Goal: Download file/media

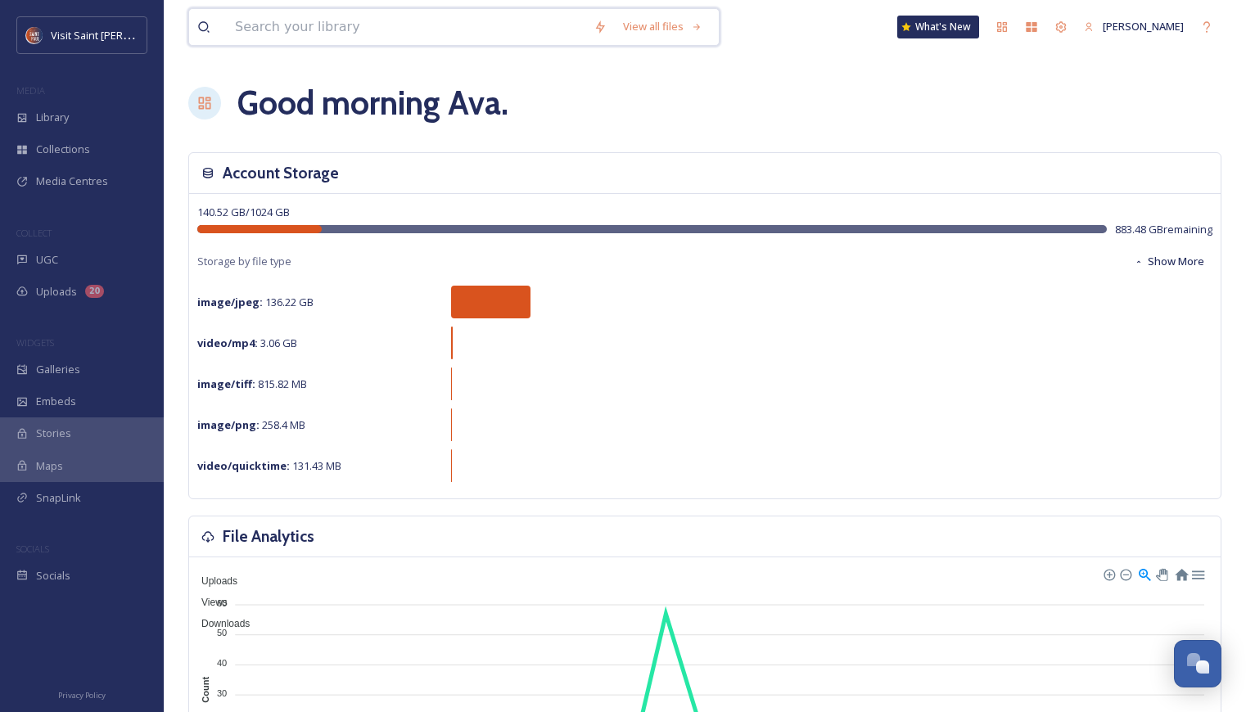
click at [395, 34] on input at bounding box center [406, 27] width 359 height 36
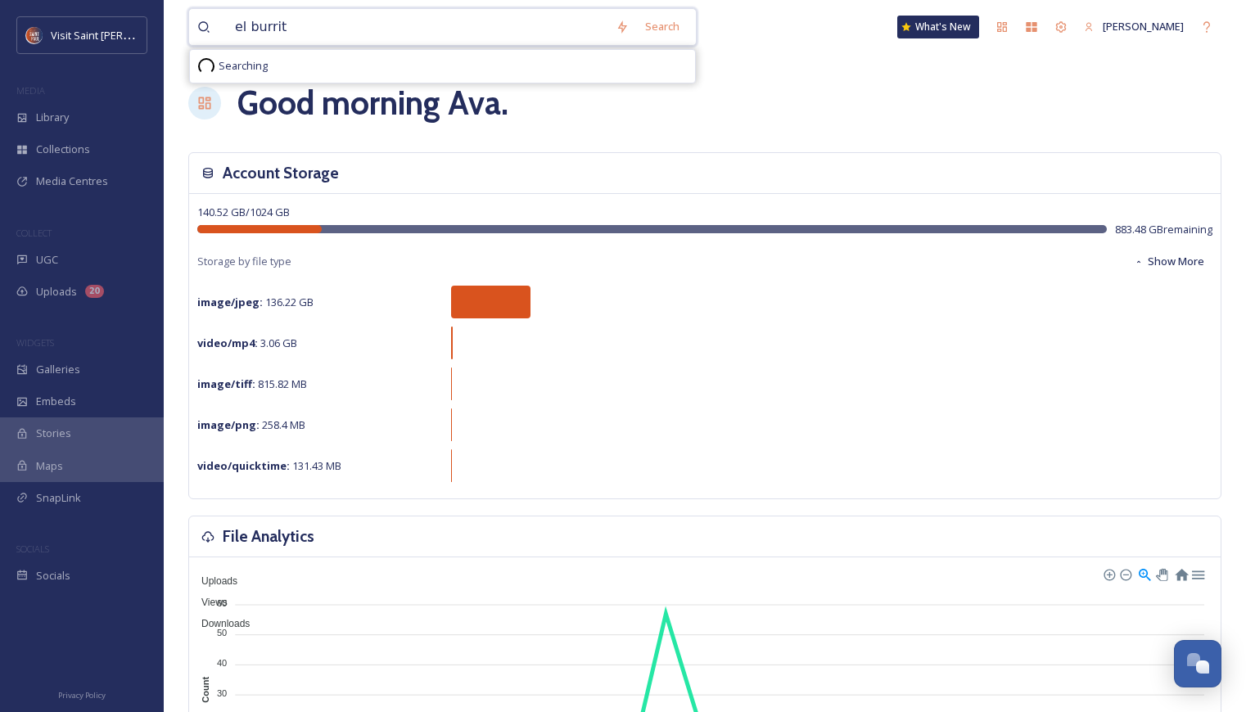
type input "el burrito"
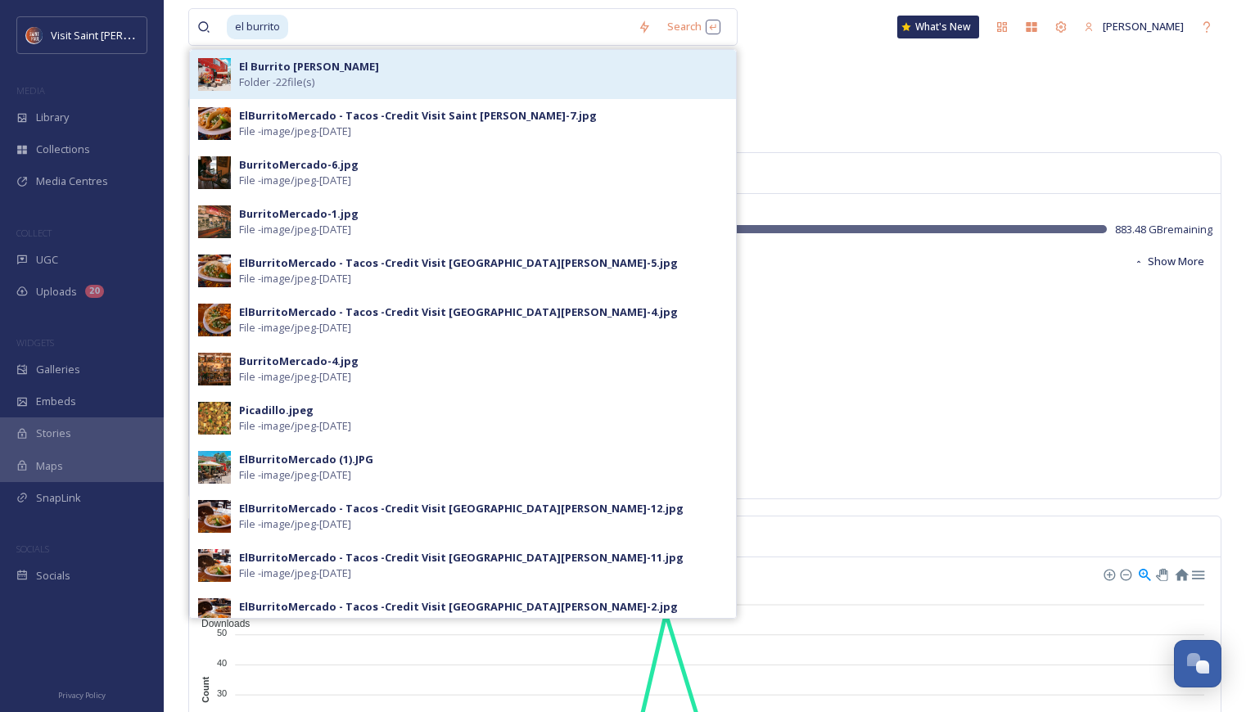
click at [476, 65] on div "El Burrito Mercado Folder - 22 file(s)" at bounding box center [483, 74] width 489 height 31
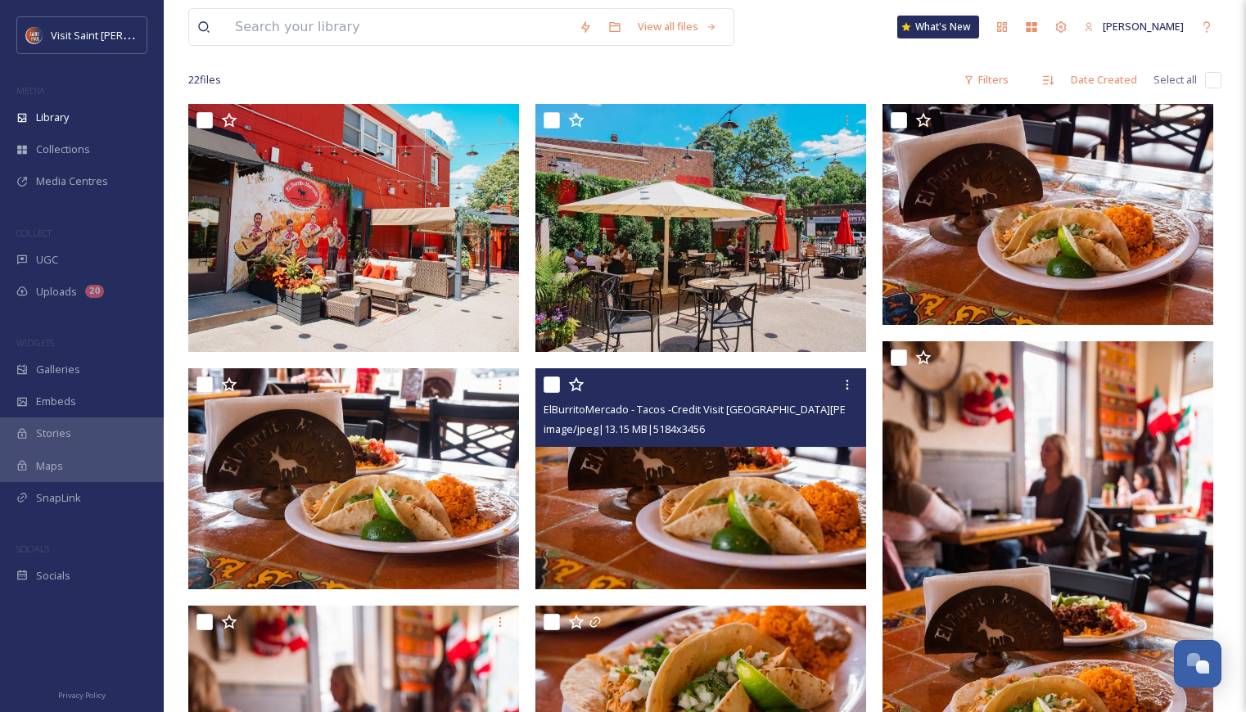
scroll to position [246, 0]
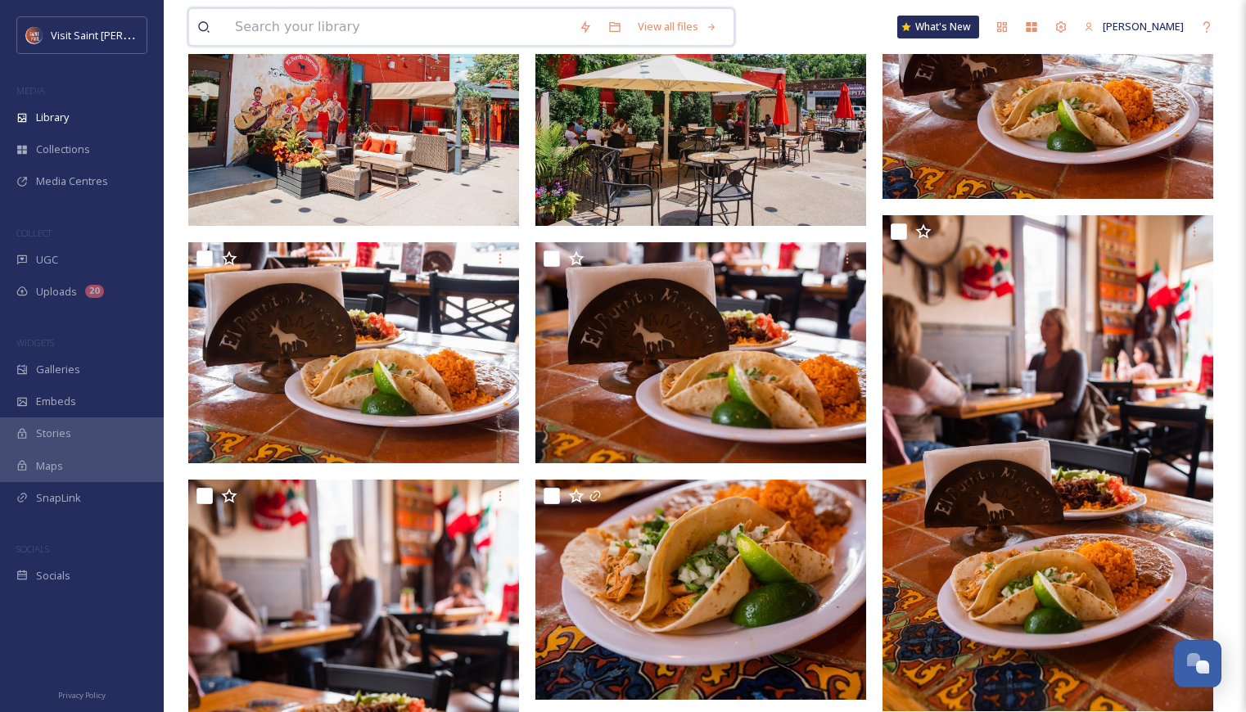
click at [416, 39] on input at bounding box center [399, 27] width 344 height 36
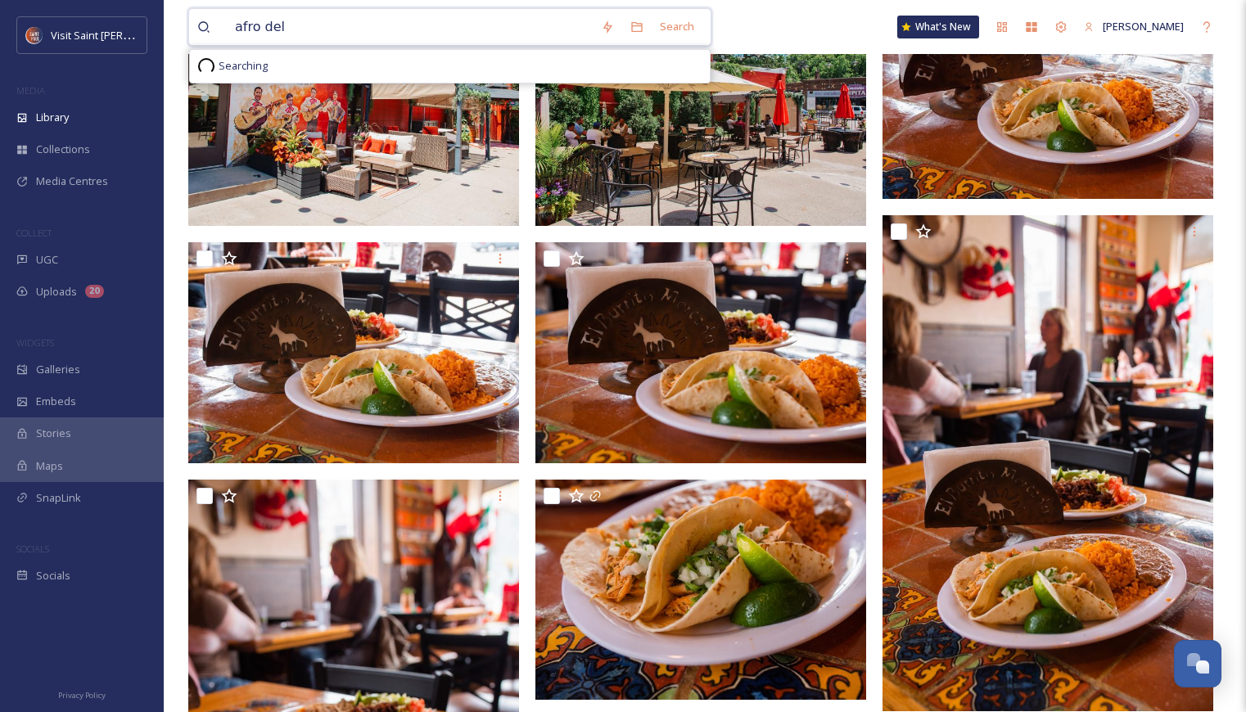
type input "afro deli"
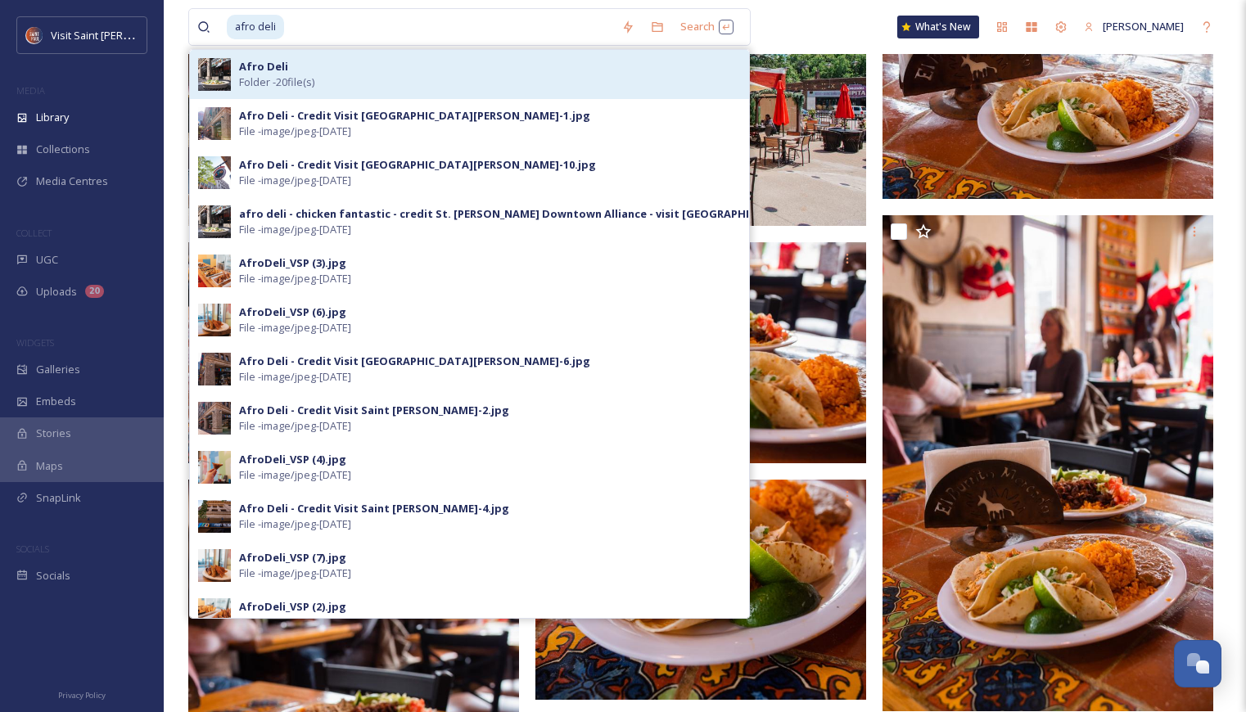
click at [359, 79] on div "Afro Deli Folder - 20 file(s)" at bounding box center [490, 74] width 502 height 31
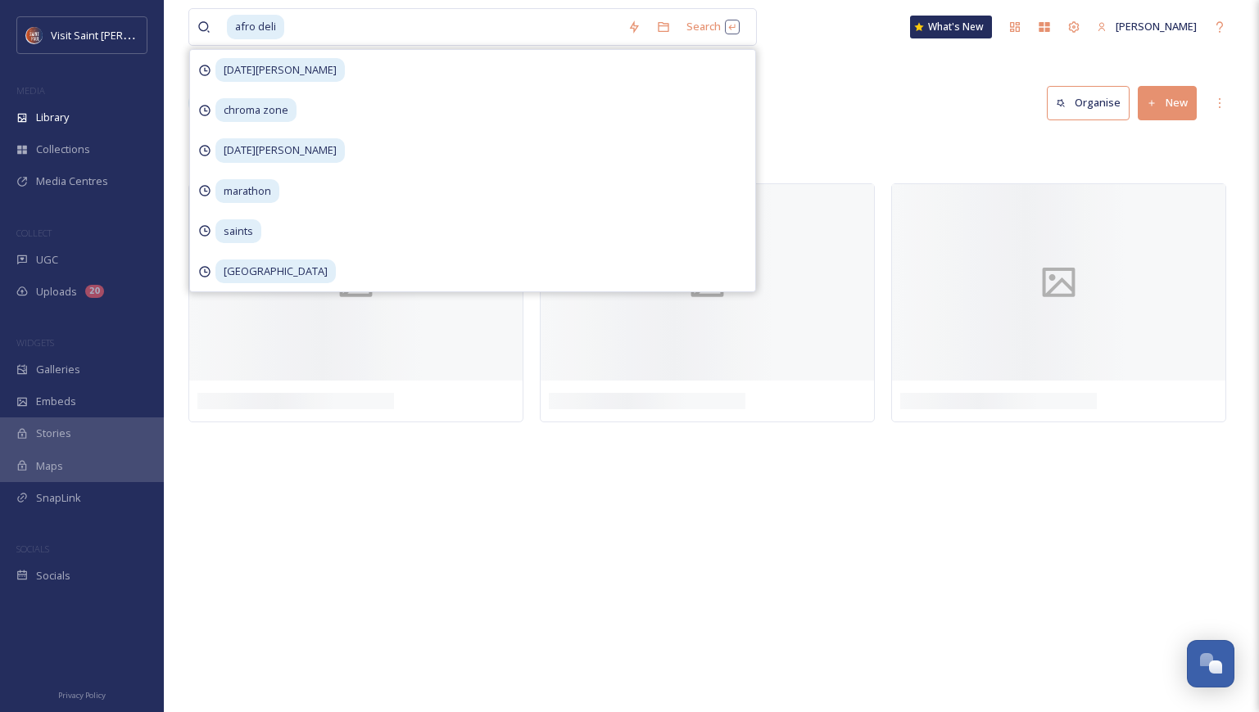
click at [939, 90] on div "Library Organise New" at bounding box center [711, 103] width 1046 height 49
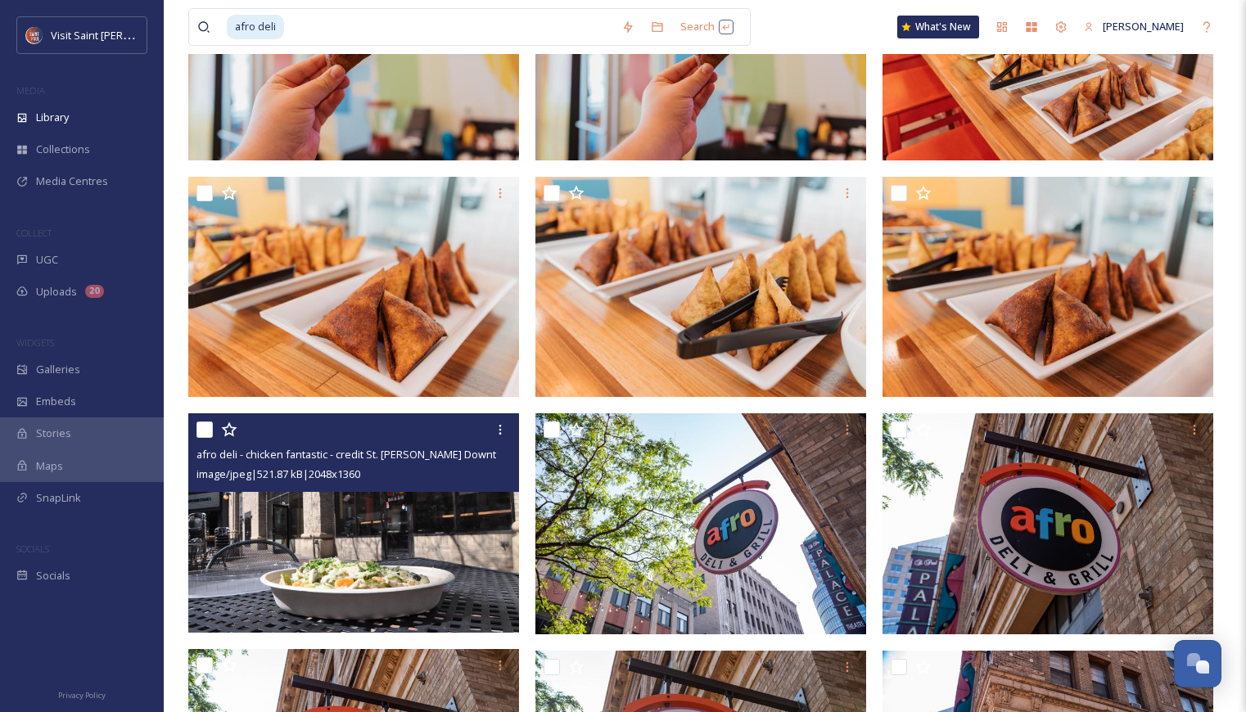
scroll to position [164, 0]
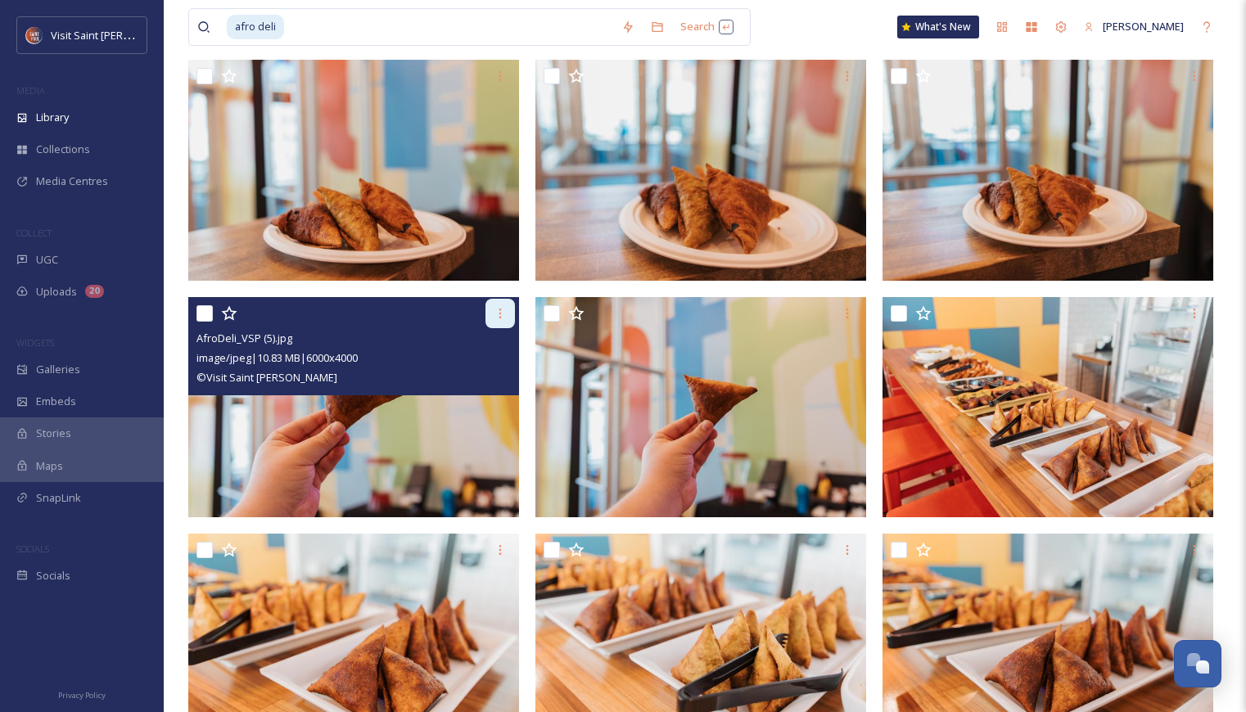
click at [508, 313] on div at bounding box center [500, 313] width 29 height 29
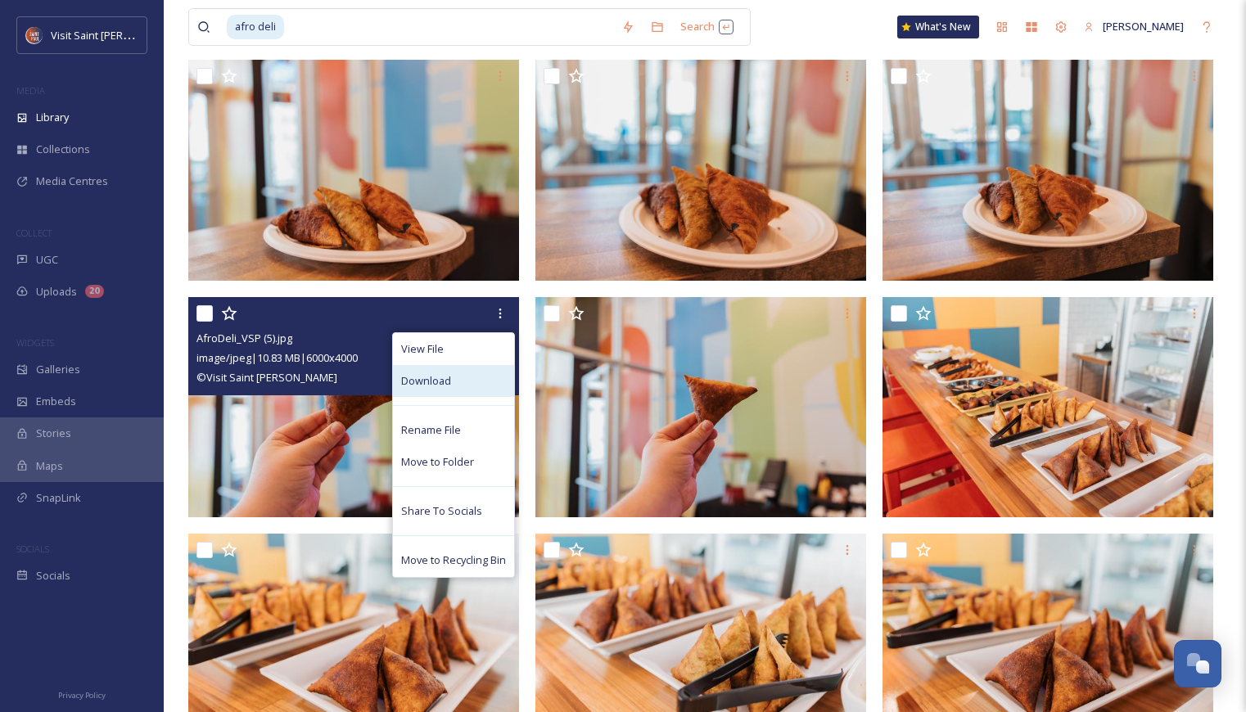
click at [477, 385] on div "Download" at bounding box center [453, 381] width 121 height 32
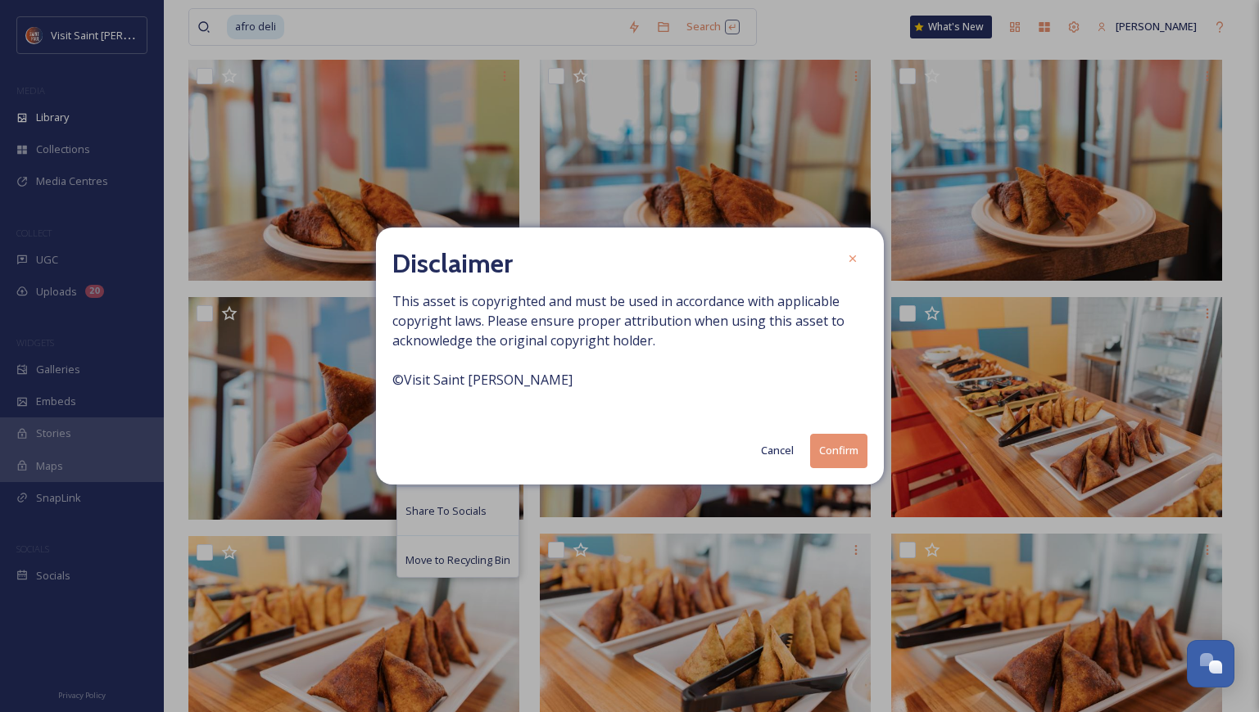
click at [829, 454] on button "Confirm" at bounding box center [838, 451] width 57 height 34
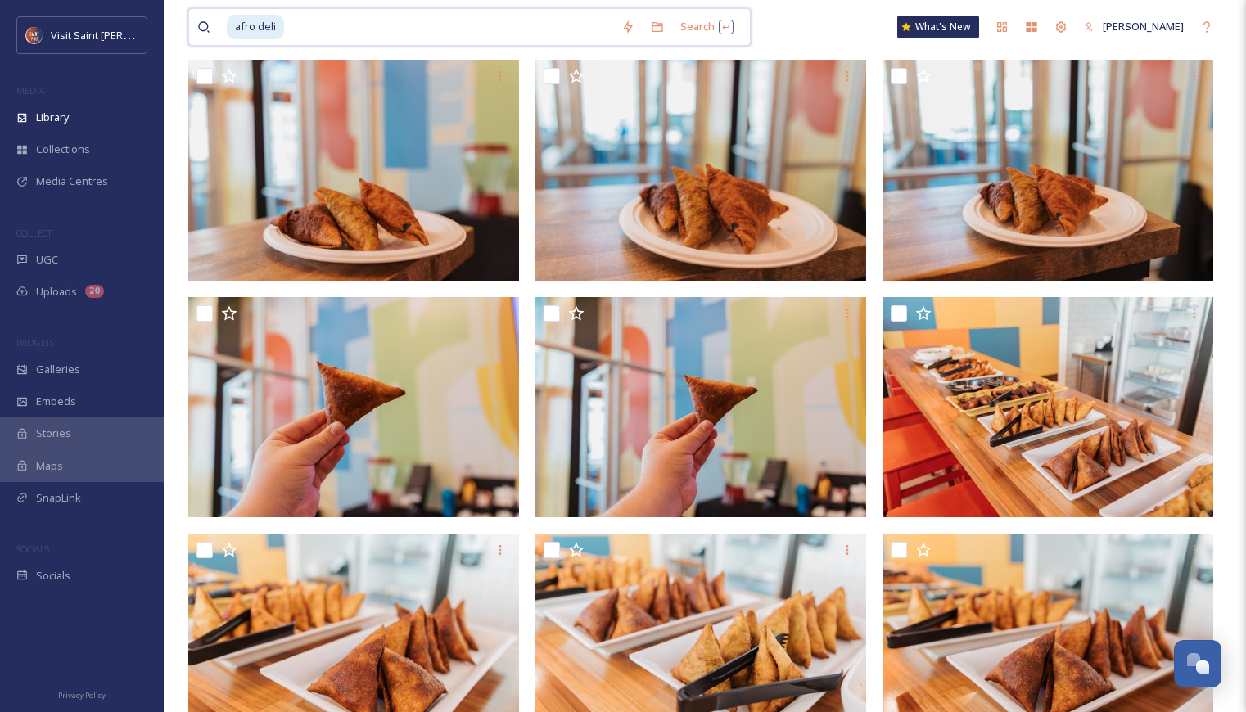
click at [392, 32] on input at bounding box center [450, 27] width 328 height 36
type input "a"
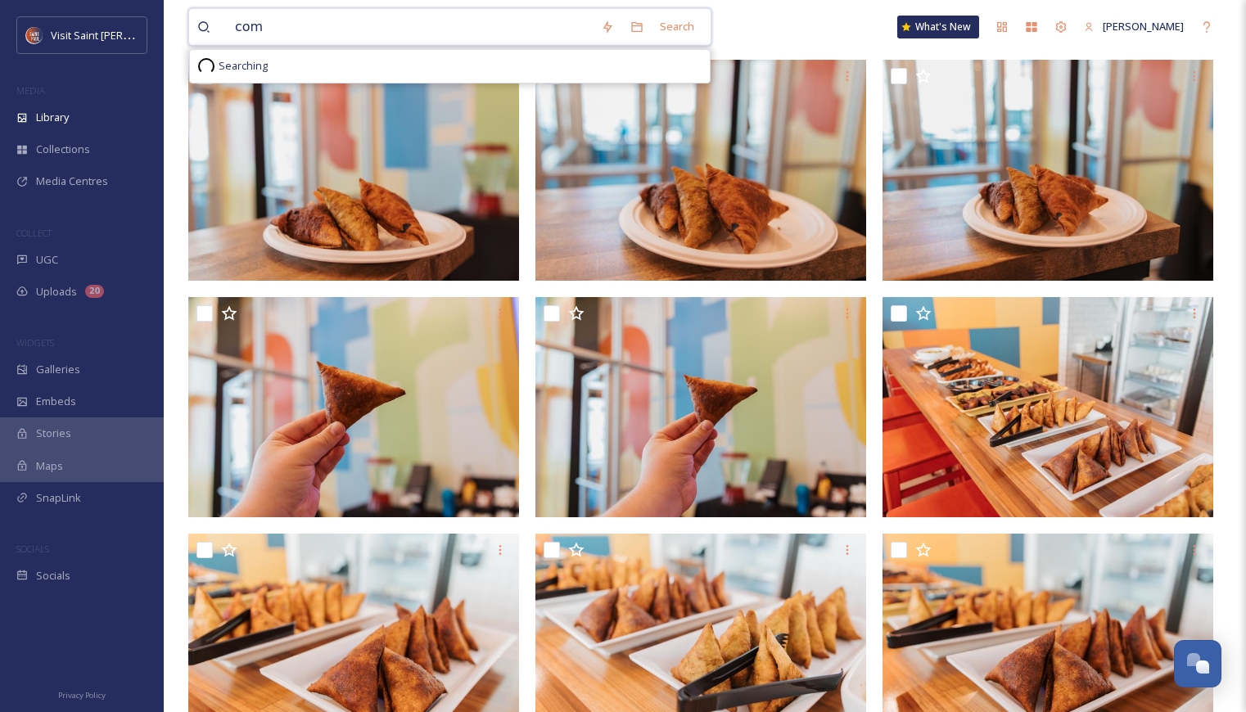
type input "como"
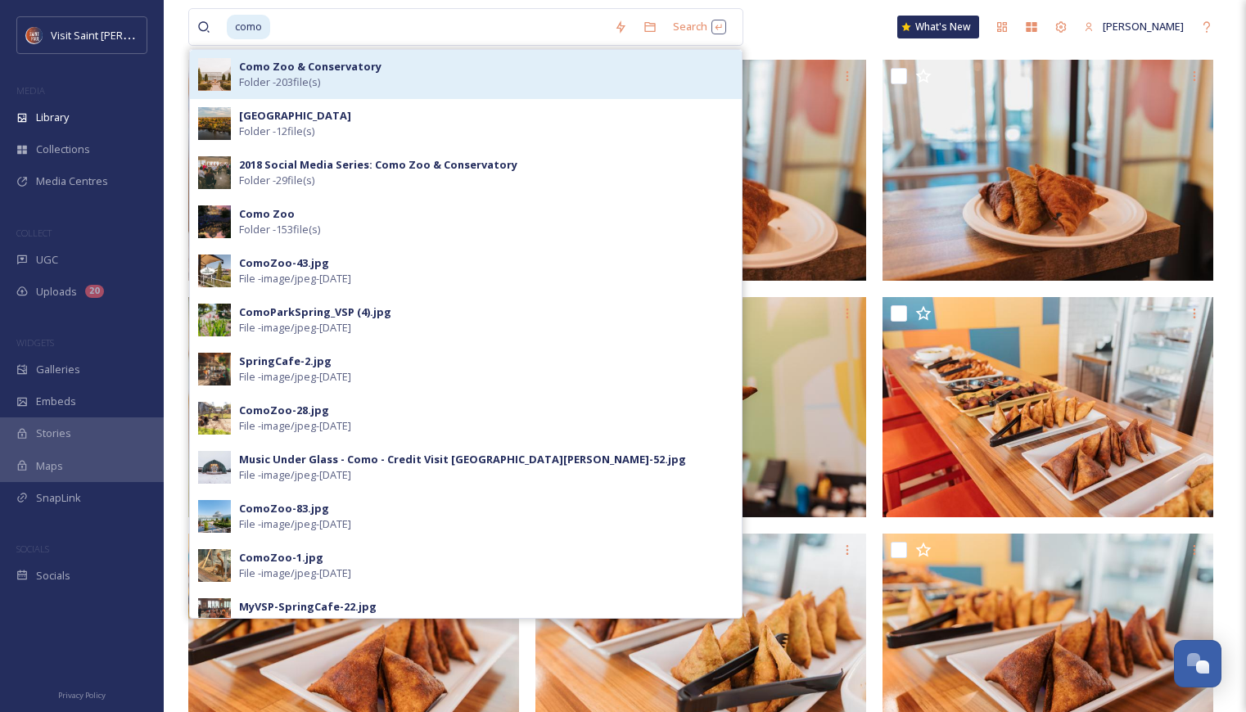
click at [494, 75] on div "Como Zoo & Conservatory Folder - 203 file(s)" at bounding box center [486, 74] width 495 height 31
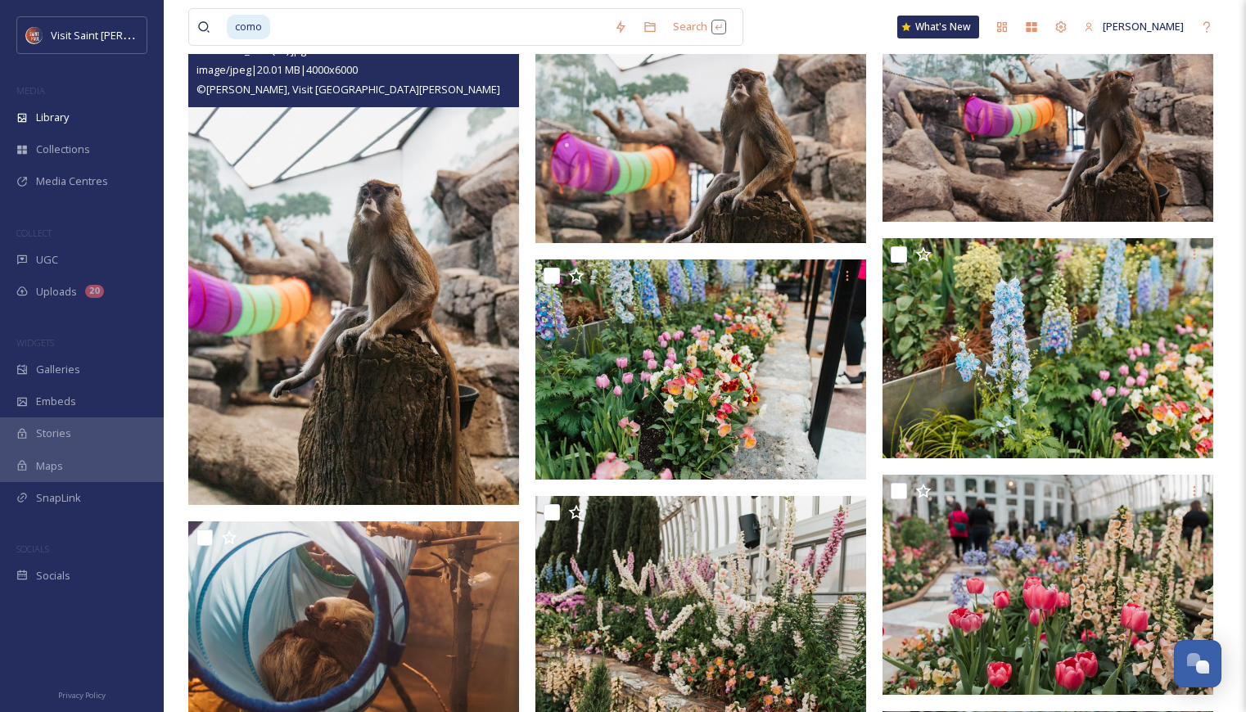
scroll to position [1556, 0]
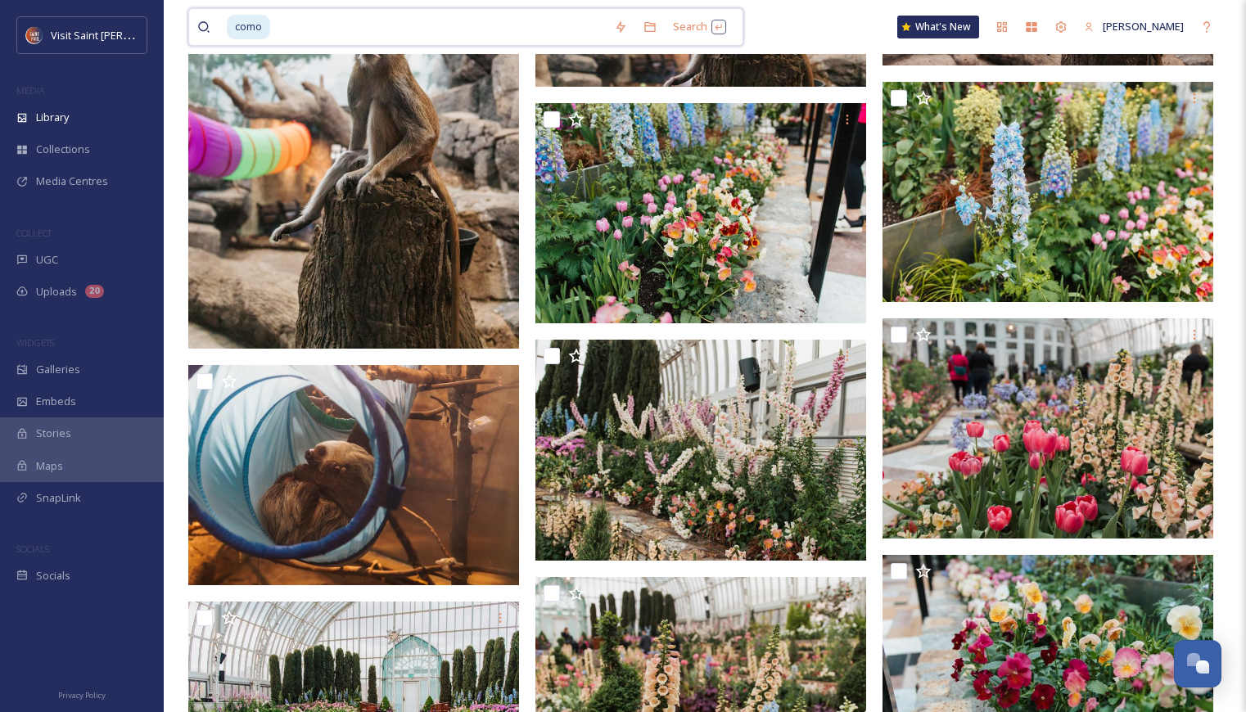
click at [426, 33] on input at bounding box center [439, 27] width 334 height 36
type input "c"
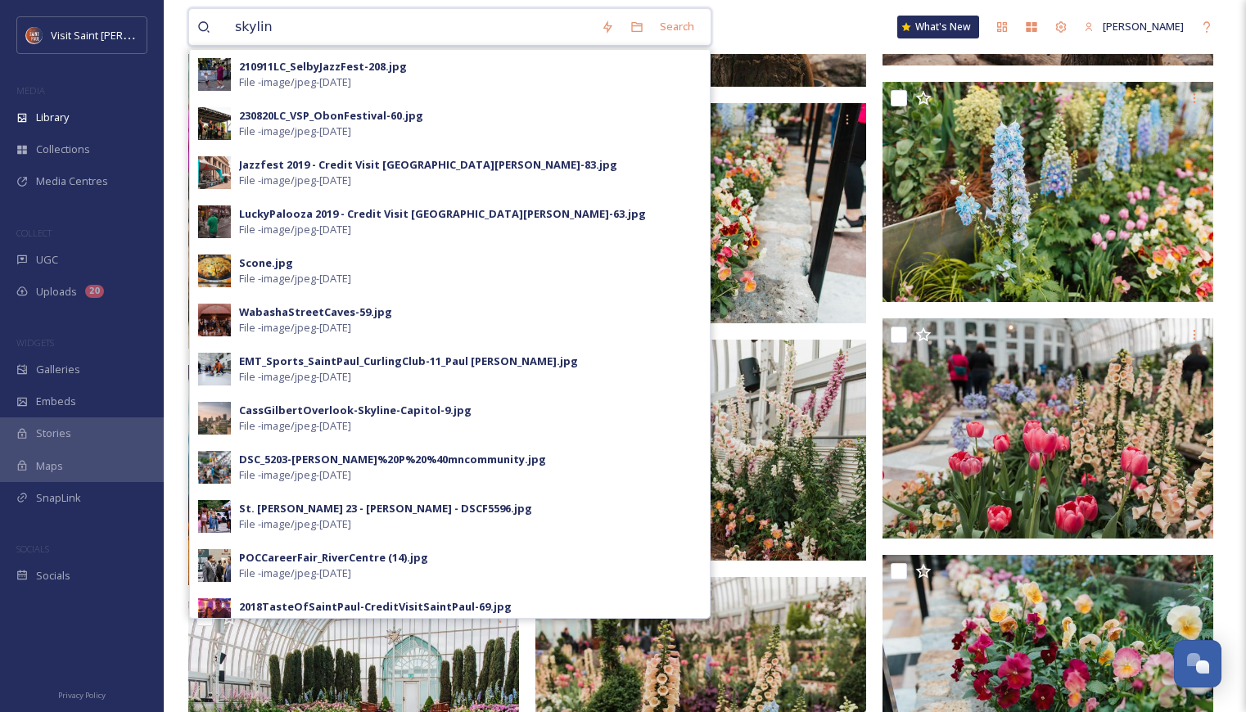
type input "skyline"
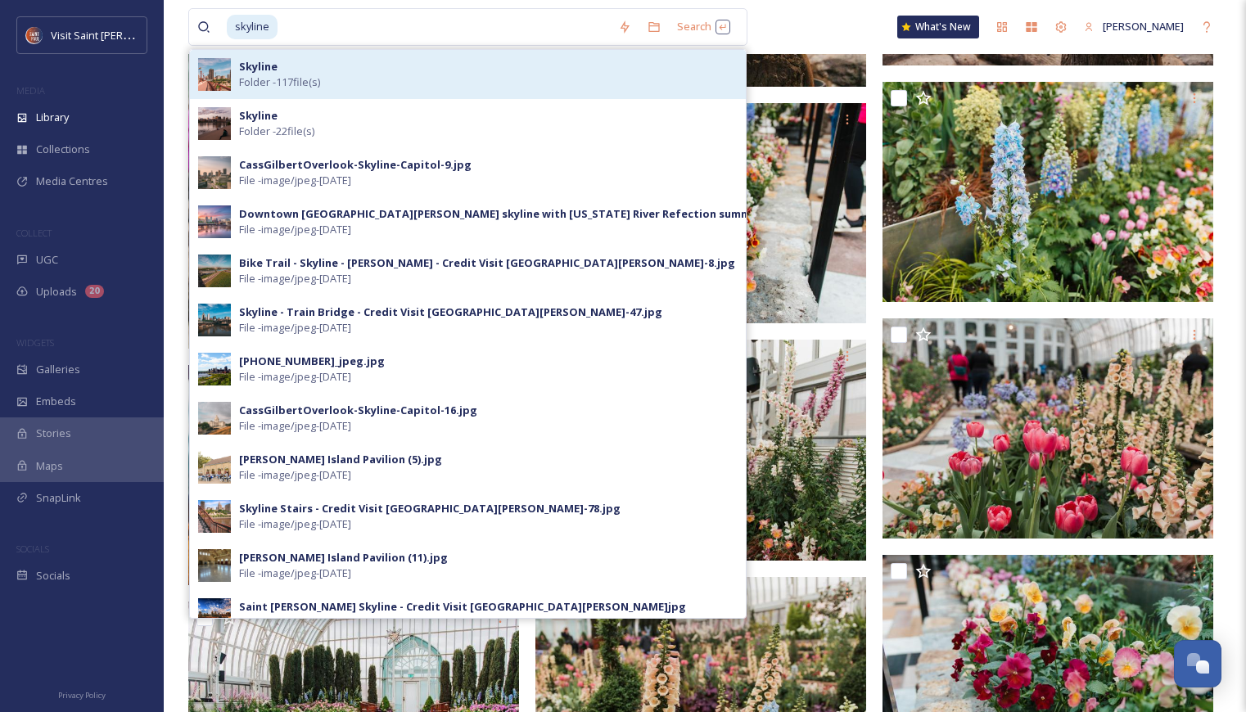
click at [414, 64] on div "Skyline Folder - 117 file(s)" at bounding box center [488, 74] width 499 height 31
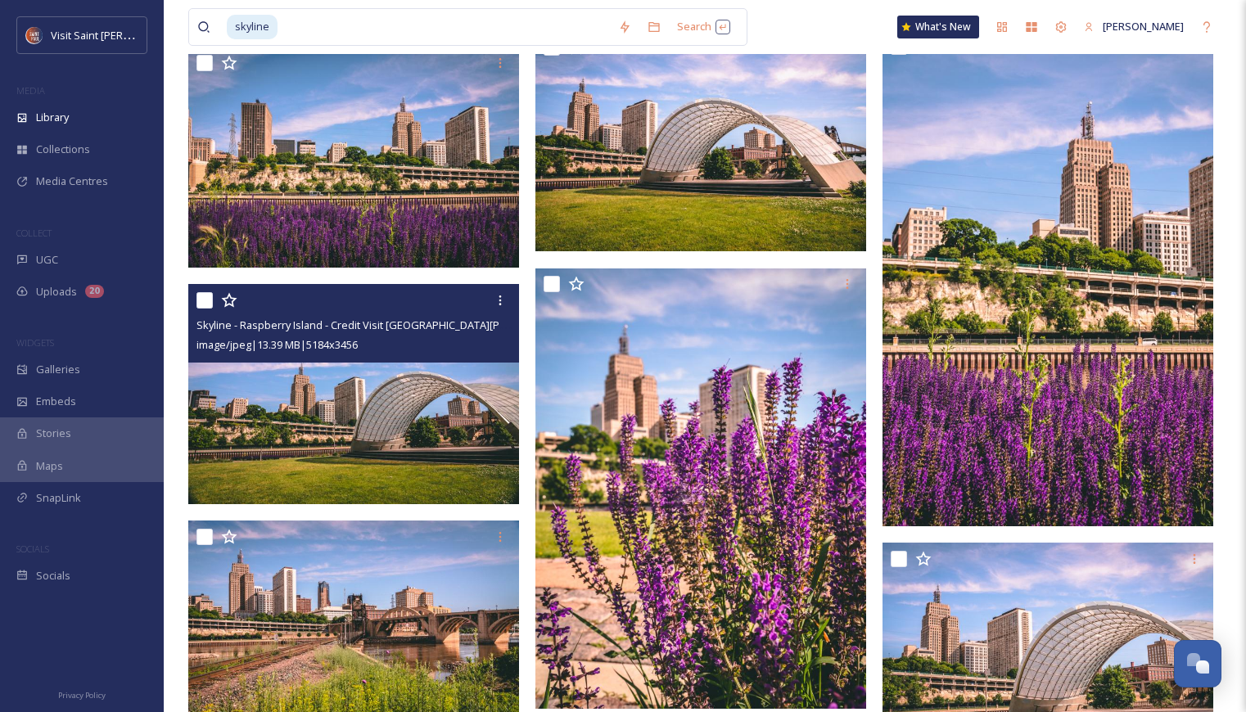
scroll to position [2211, 0]
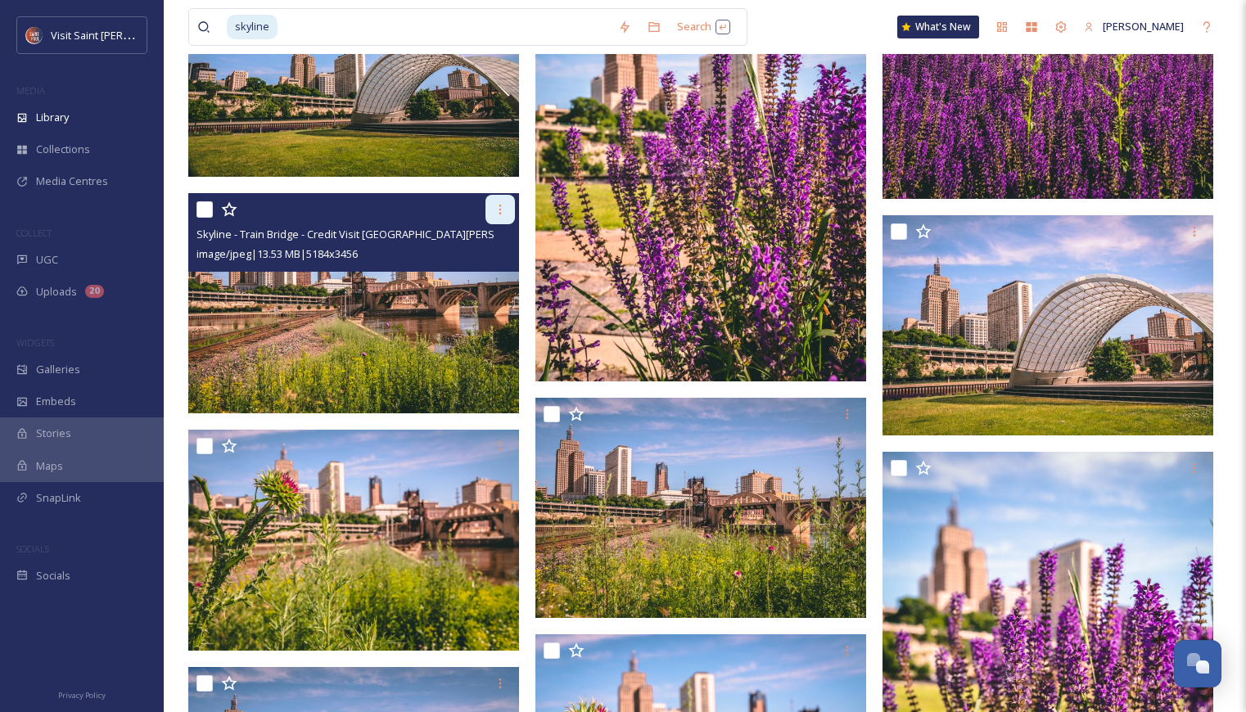
click at [502, 210] on icon at bounding box center [500, 209] width 13 height 13
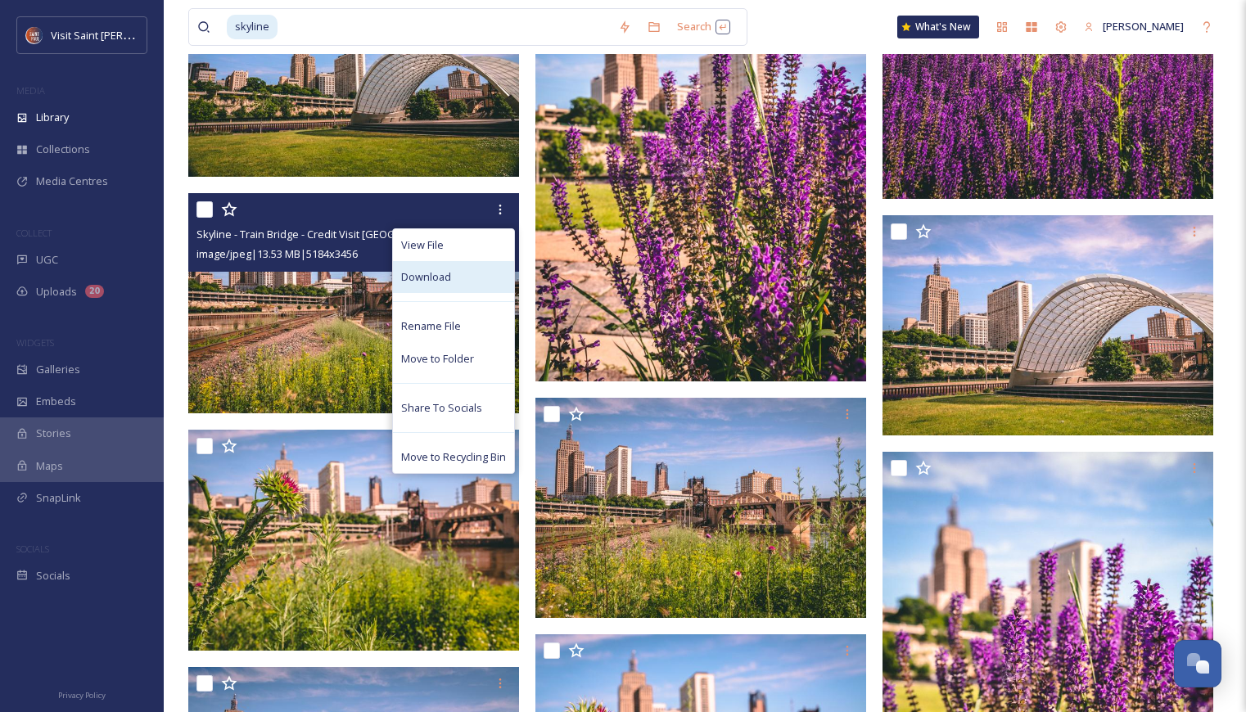
click at [462, 281] on div "Download" at bounding box center [453, 277] width 121 height 32
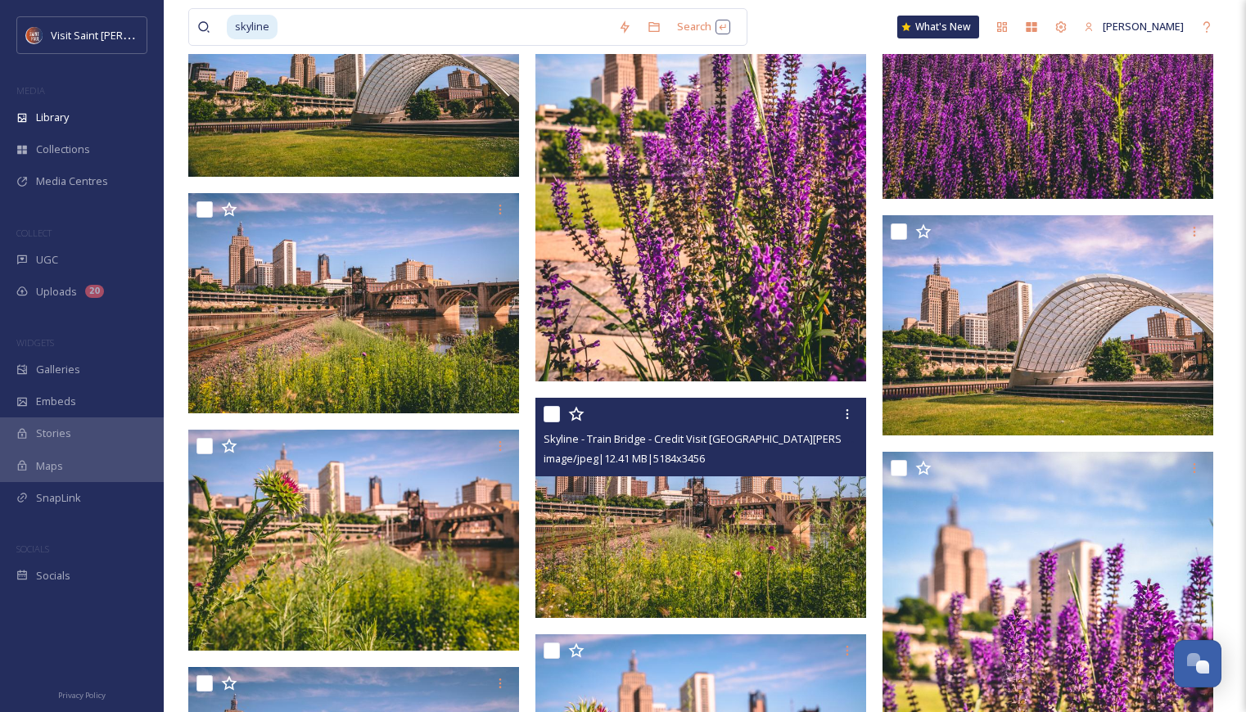
click at [692, 535] on img at bounding box center [701, 508] width 331 height 221
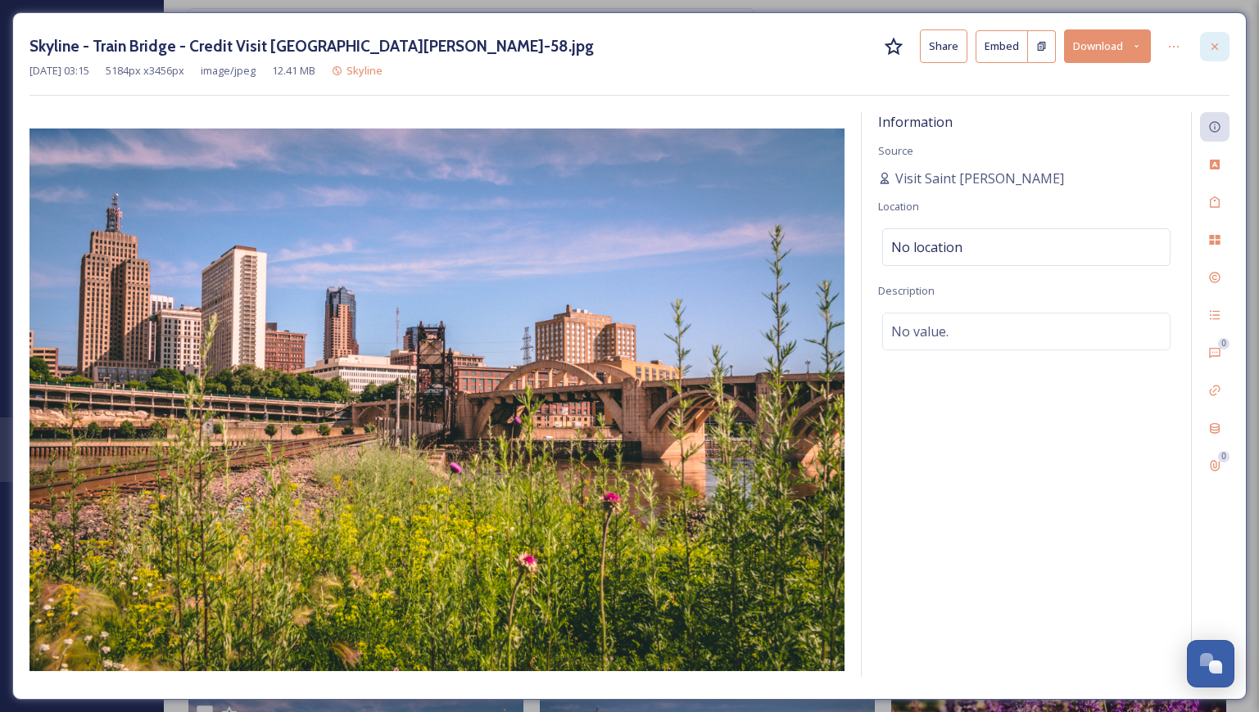
click at [1228, 41] on div at bounding box center [1214, 46] width 29 height 29
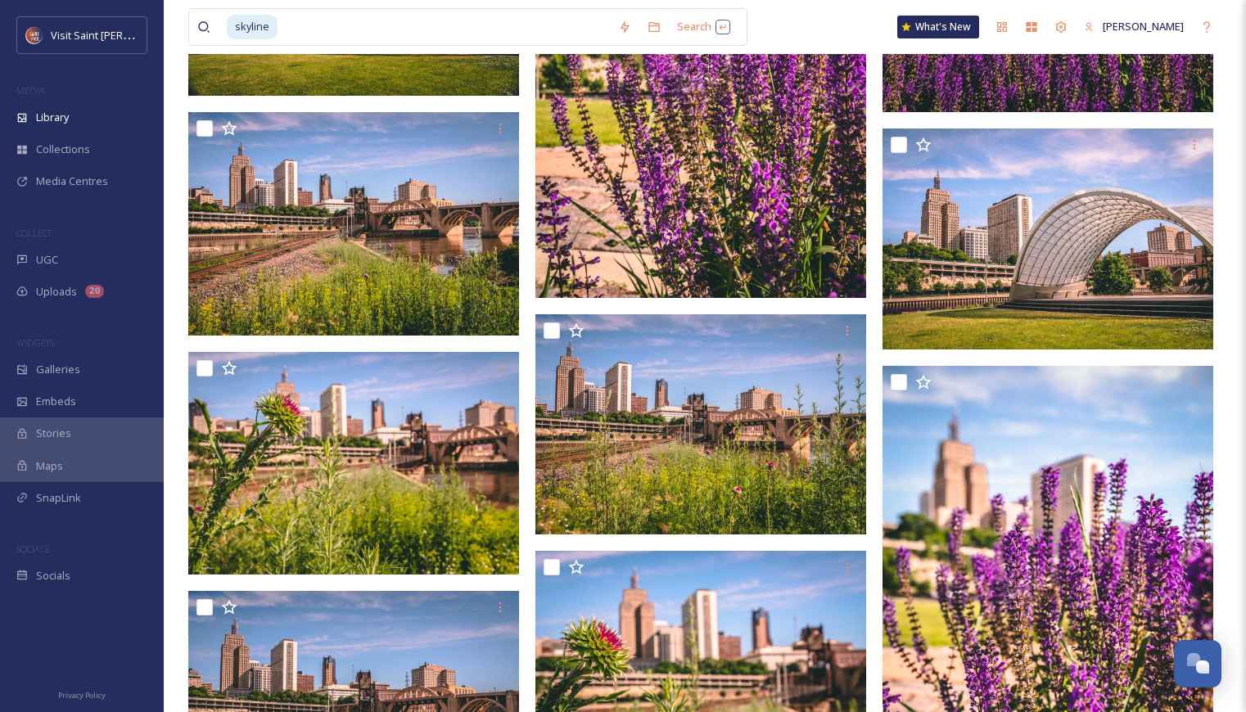
scroll to position [2539, 0]
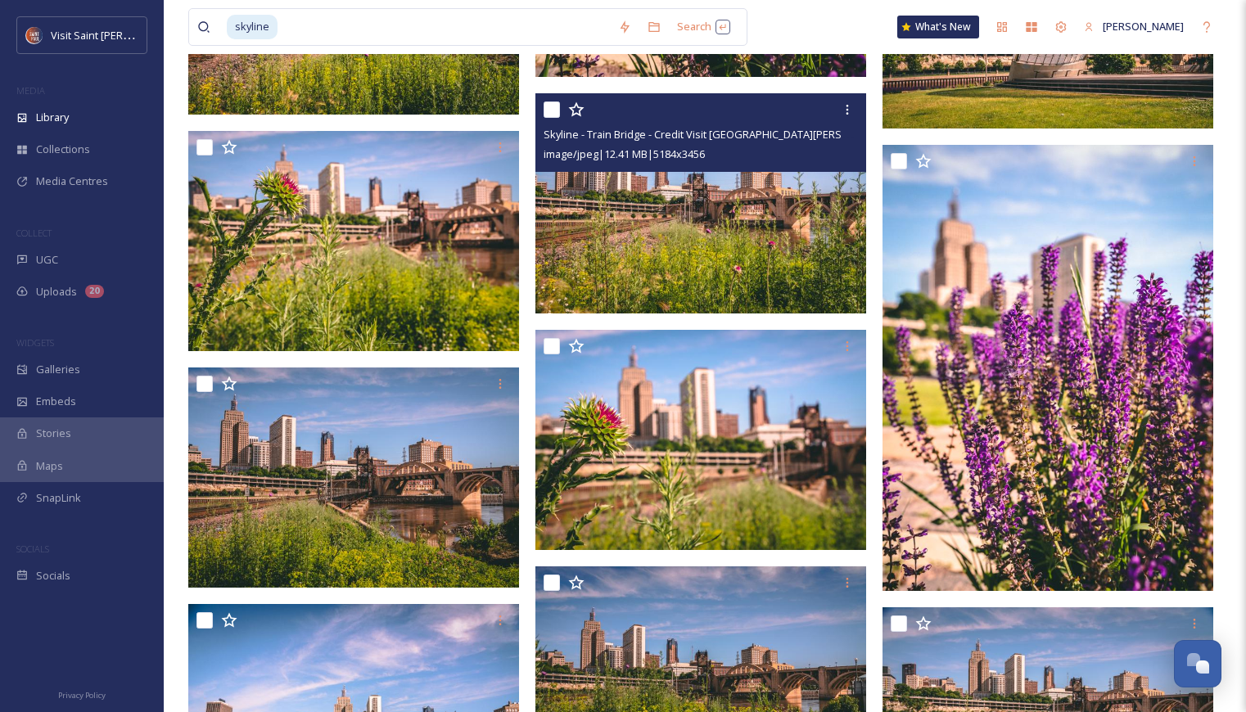
click at [694, 217] on img at bounding box center [701, 203] width 331 height 221
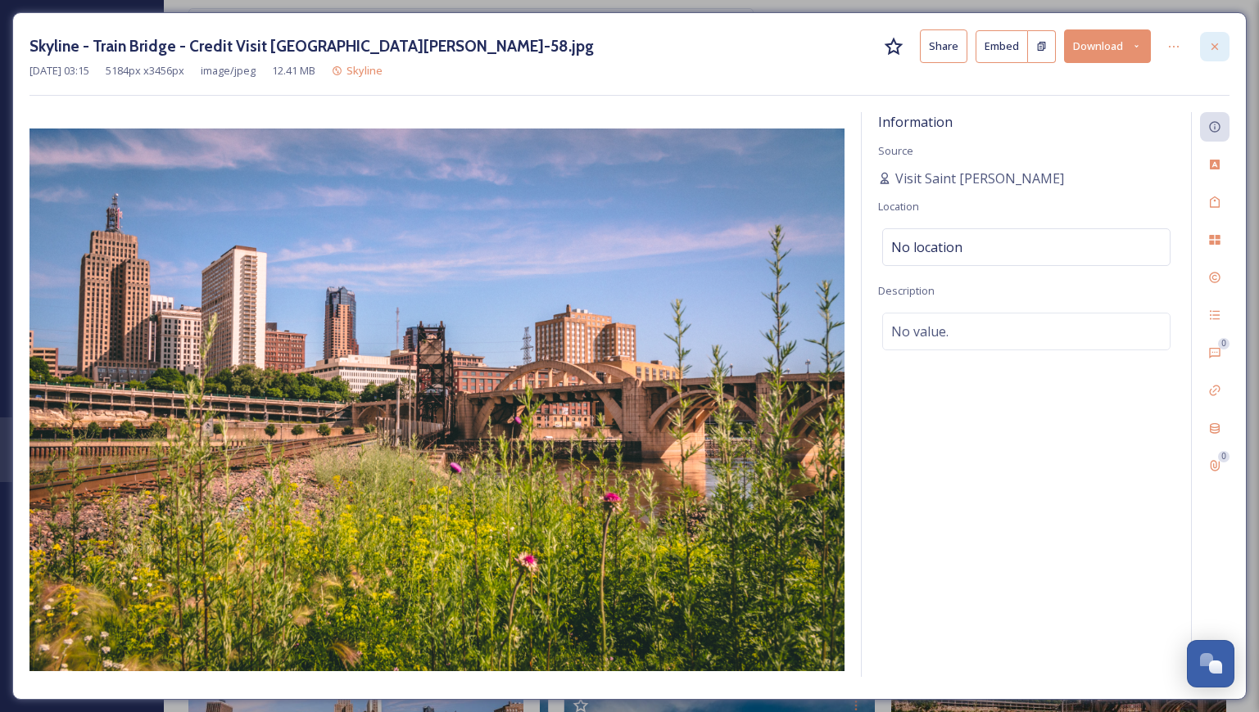
click at [1209, 46] on icon at bounding box center [1214, 46] width 13 height 13
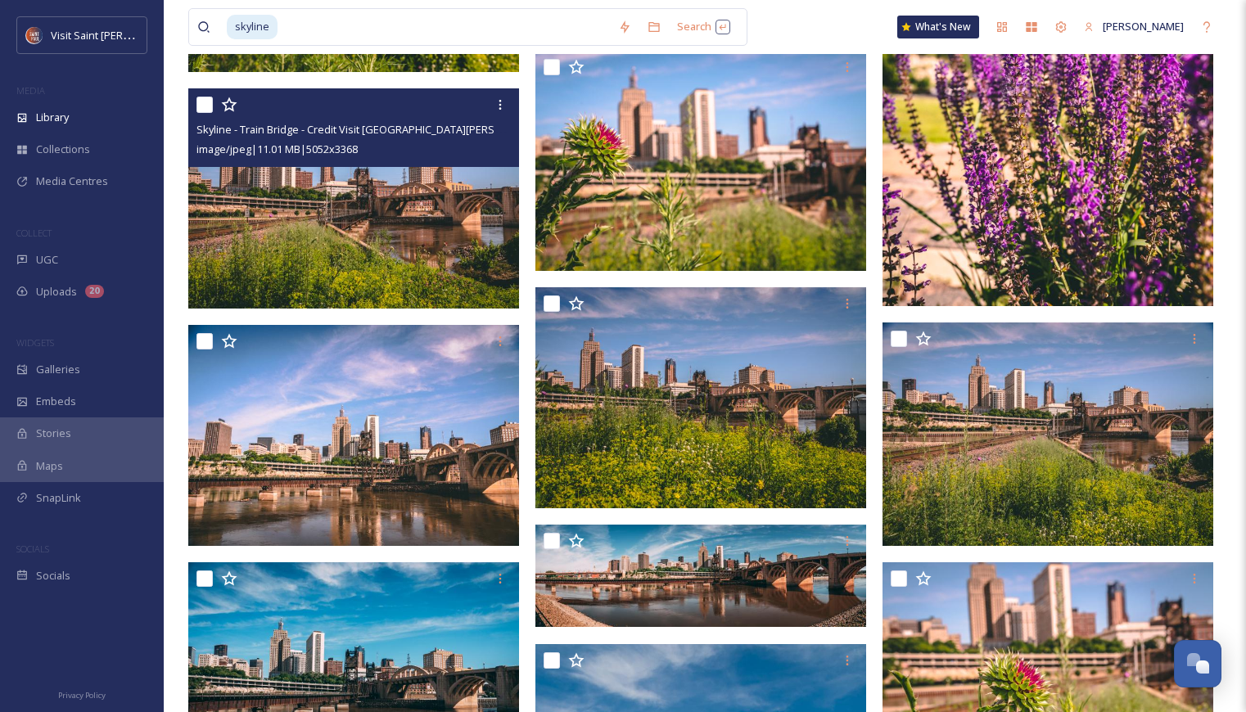
scroll to position [3030, 0]
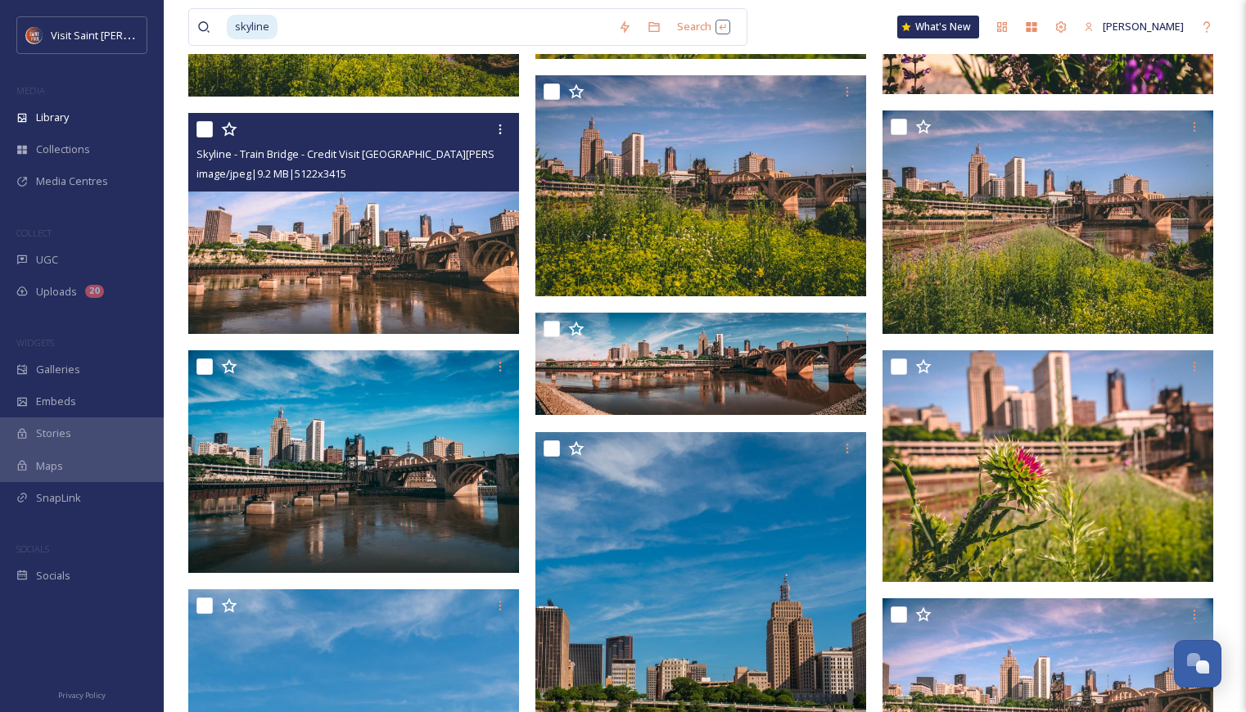
click at [433, 274] on img at bounding box center [353, 223] width 331 height 221
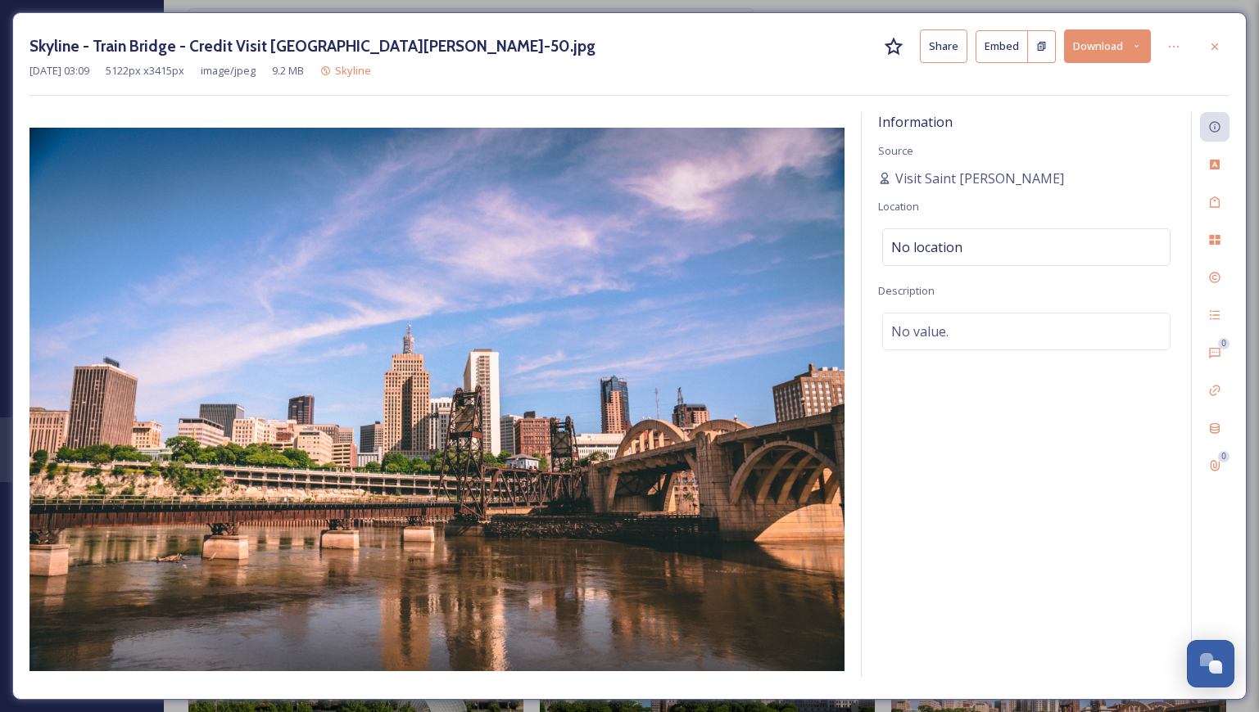
click at [1116, 52] on button "Download" at bounding box center [1107, 46] width 87 height 34
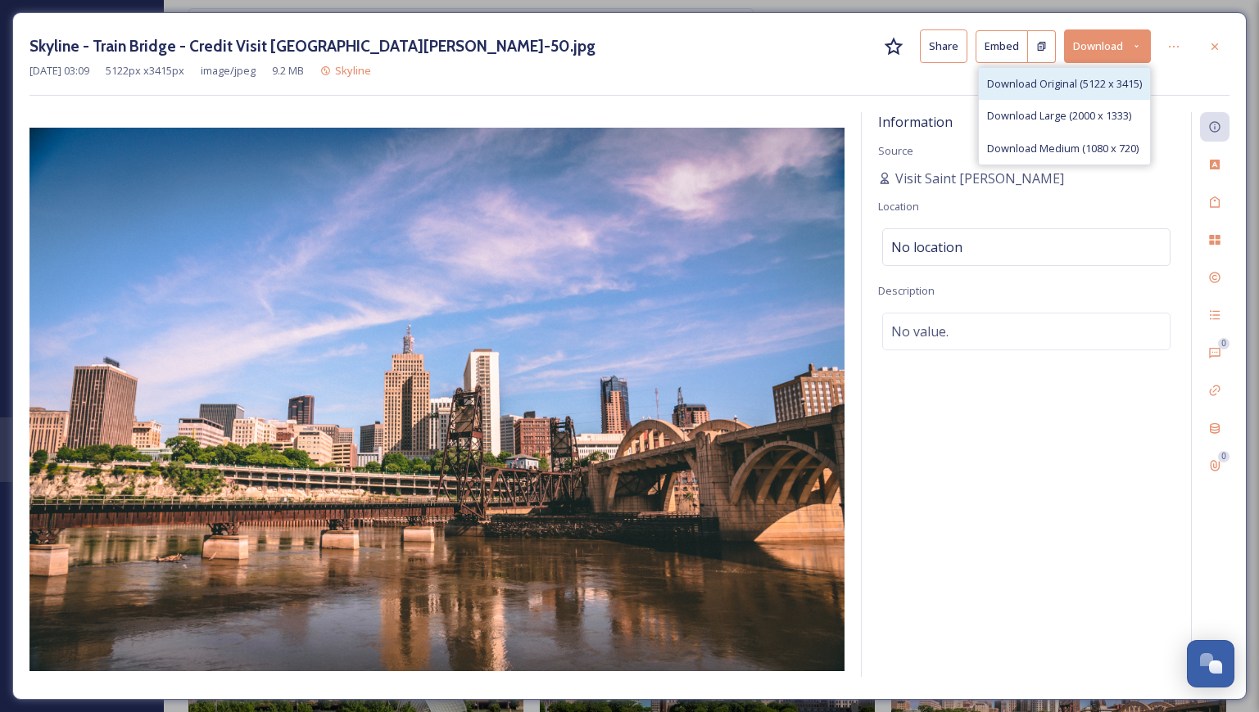
click at [1074, 86] on span "Download Original (5122 x 3415)" at bounding box center [1064, 84] width 155 height 16
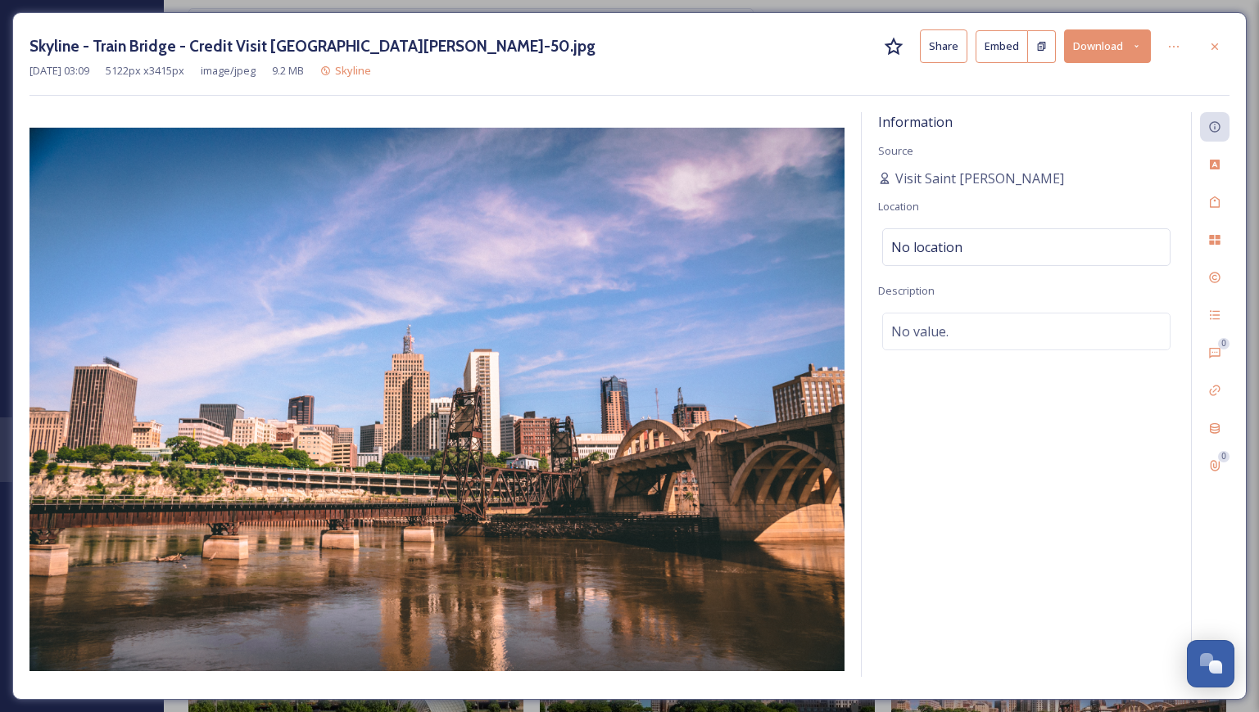
drag, startPoint x: 1206, startPoint y: 47, endPoint x: 1168, endPoint y: 89, distance: 56.8
click at [1206, 47] on div at bounding box center [1214, 46] width 29 height 29
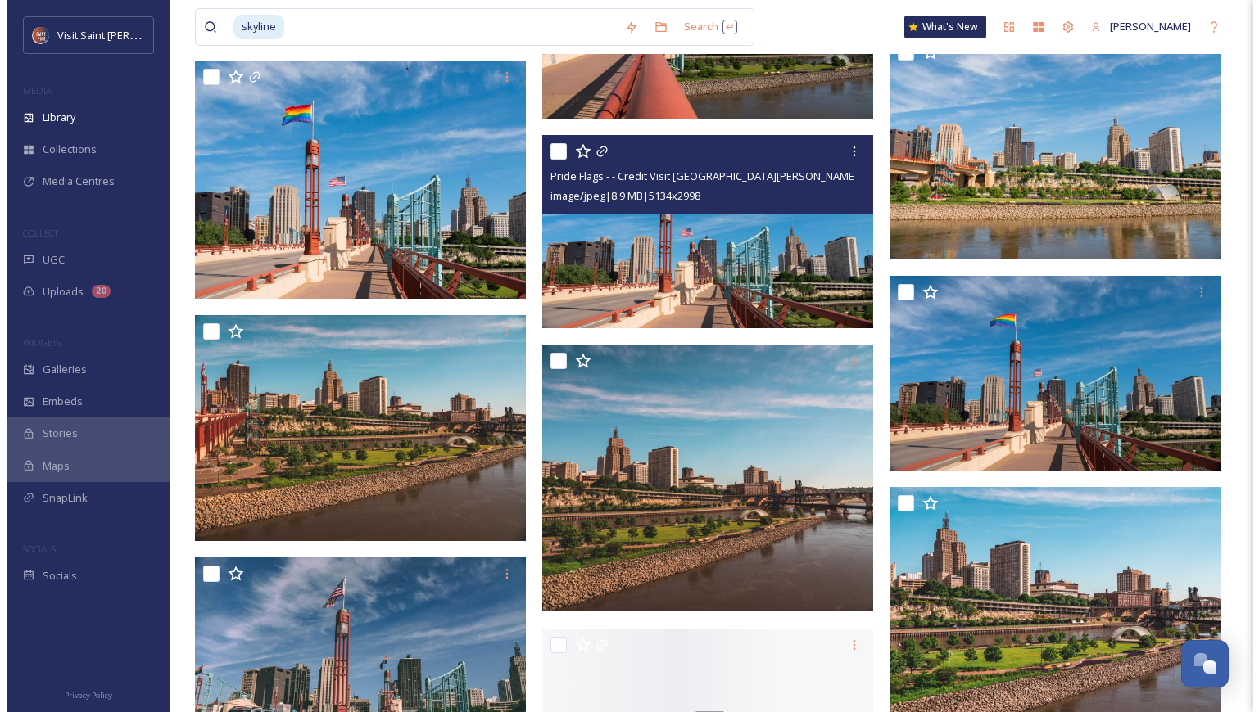
scroll to position [4504, 0]
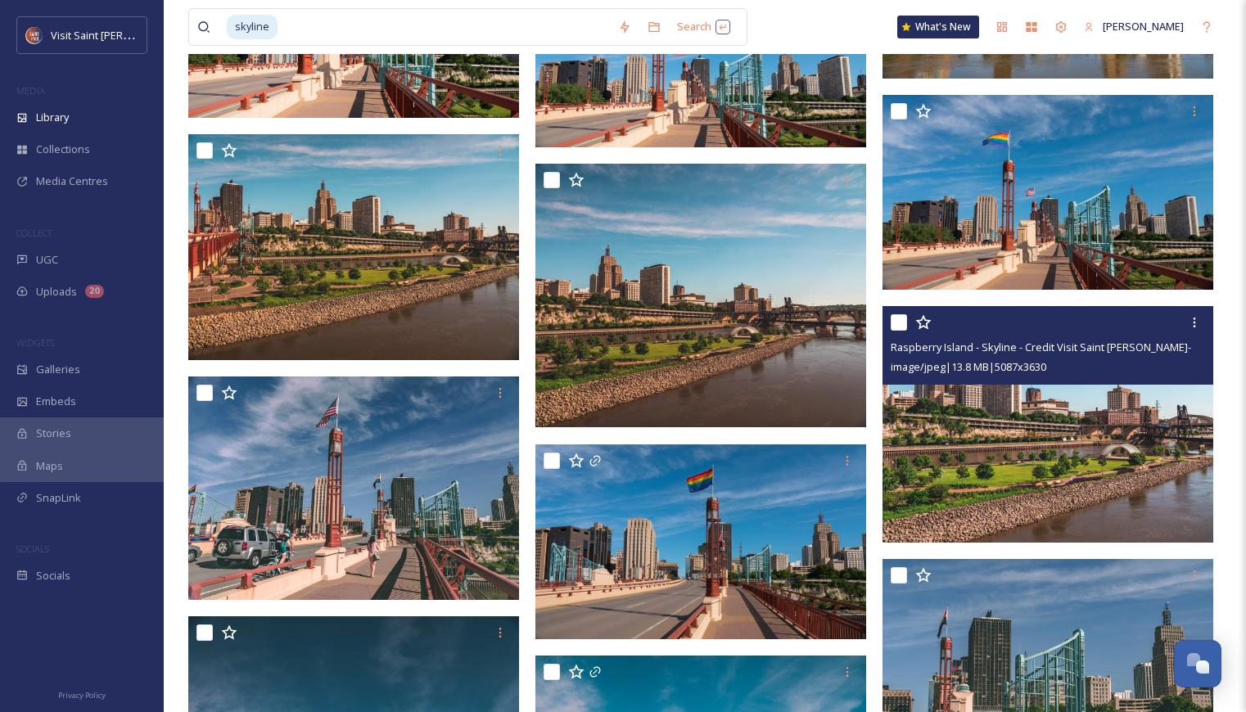
click at [1083, 464] on img at bounding box center [1048, 424] width 331 height 237
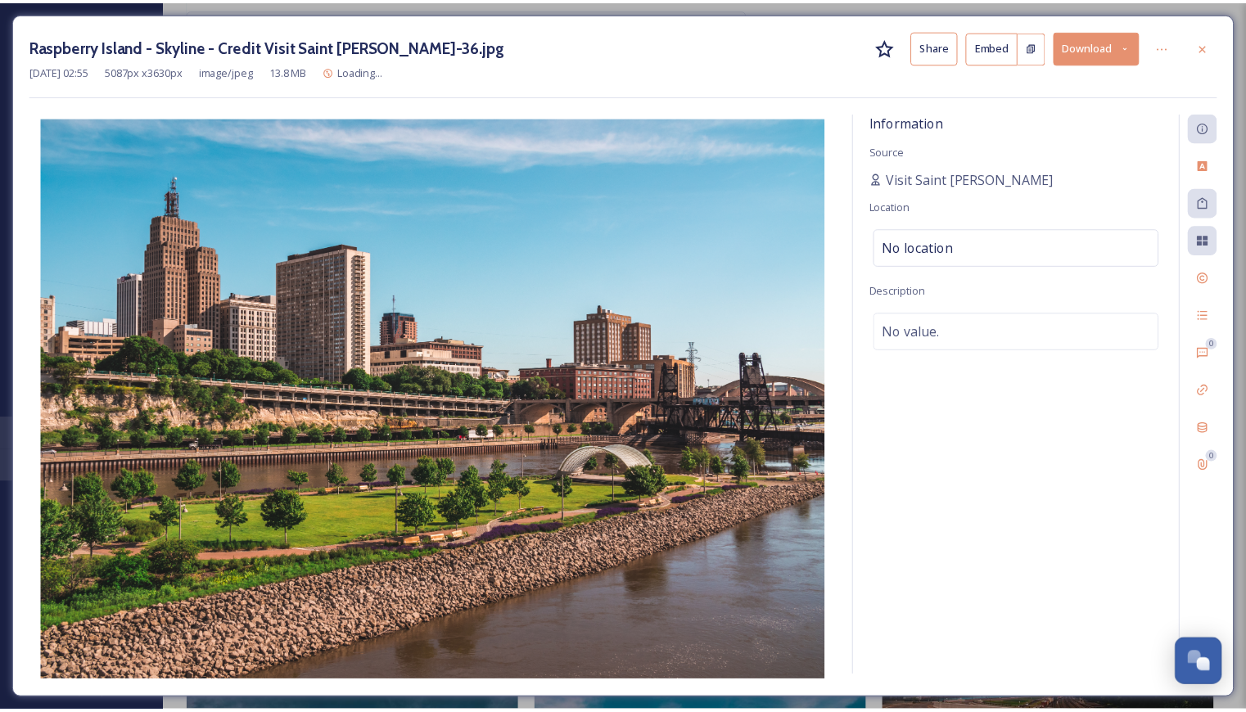
scroll to position [4507, 0]
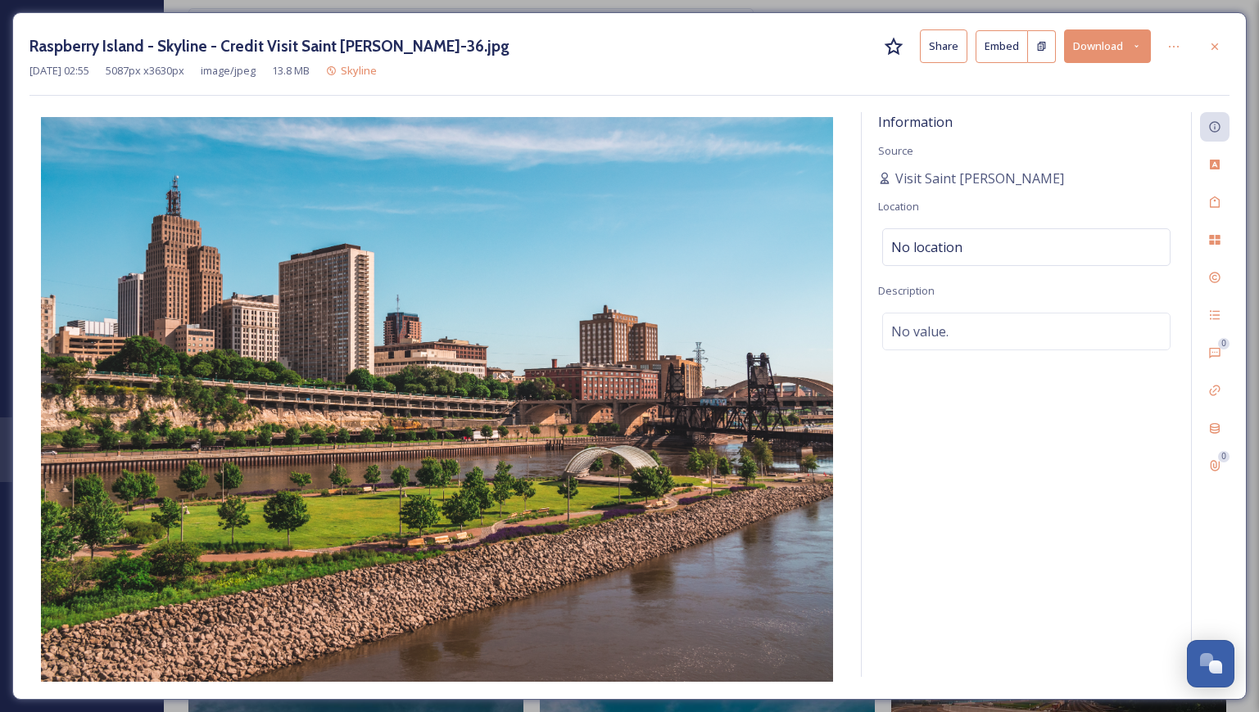
click at [1211, 52] on icon at bounding box center [1214, 46] width 13 height 13
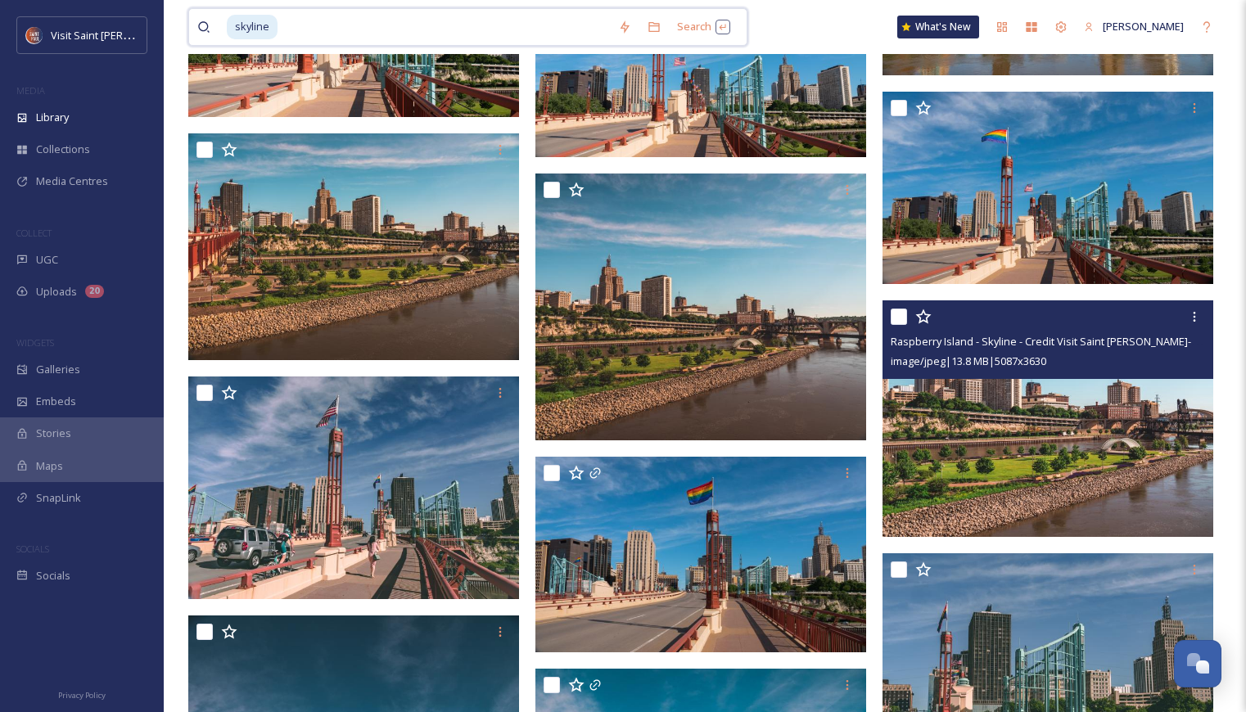
drag, startPoint x: 480, startPoint y: 28, endPoint x: -11, endPoint y: -12, distance: 493.0
type input "s"
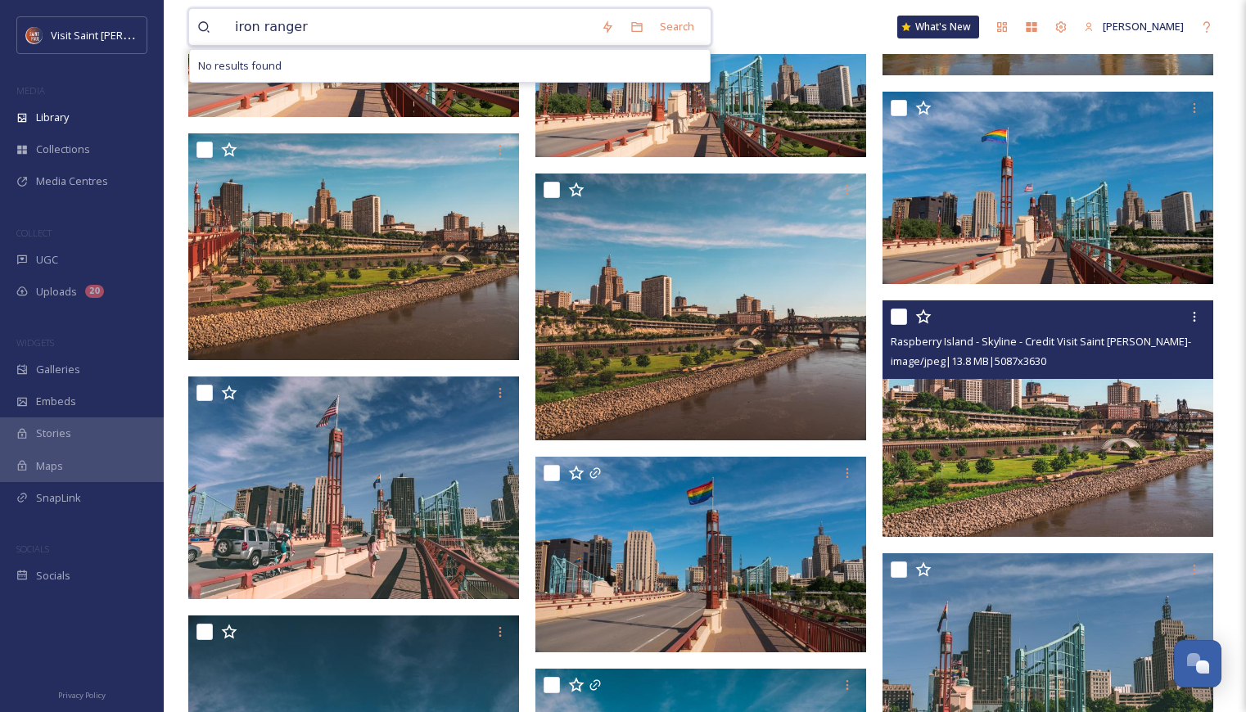
type input "iron rangerr"
type input "iron ranger"
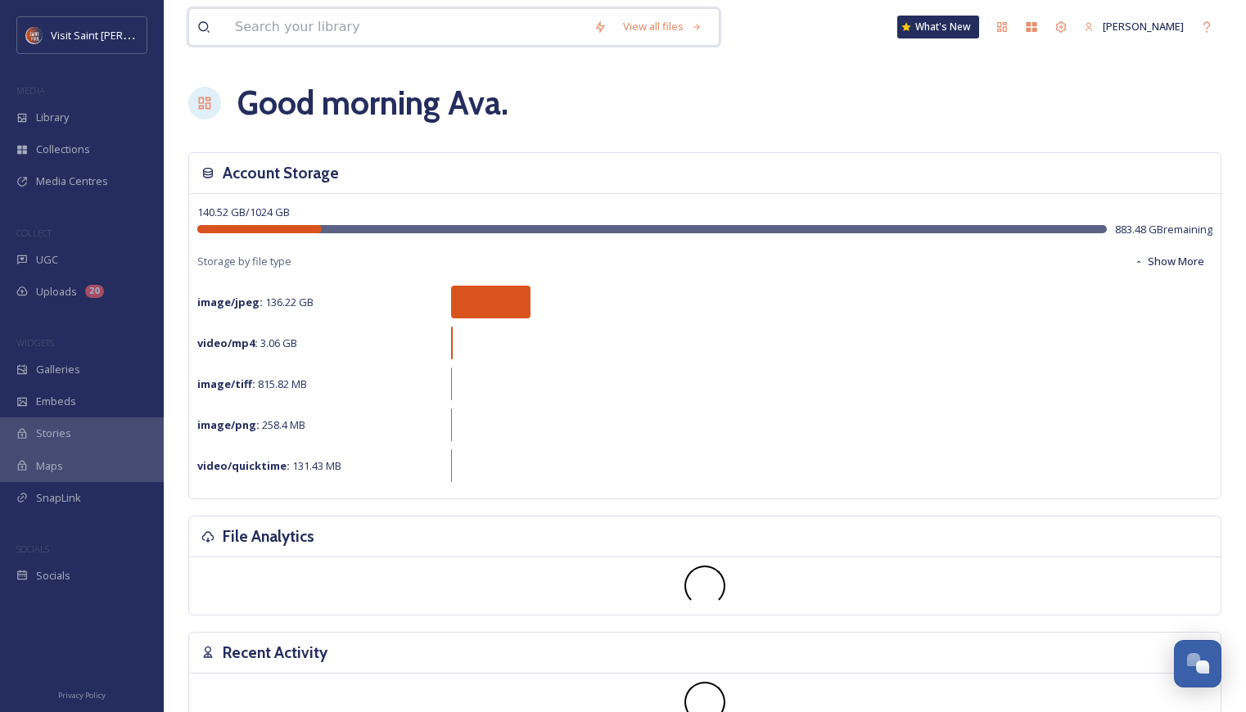
click at [305, 32] on input at bounding box center [406, 27] width 359 height 36
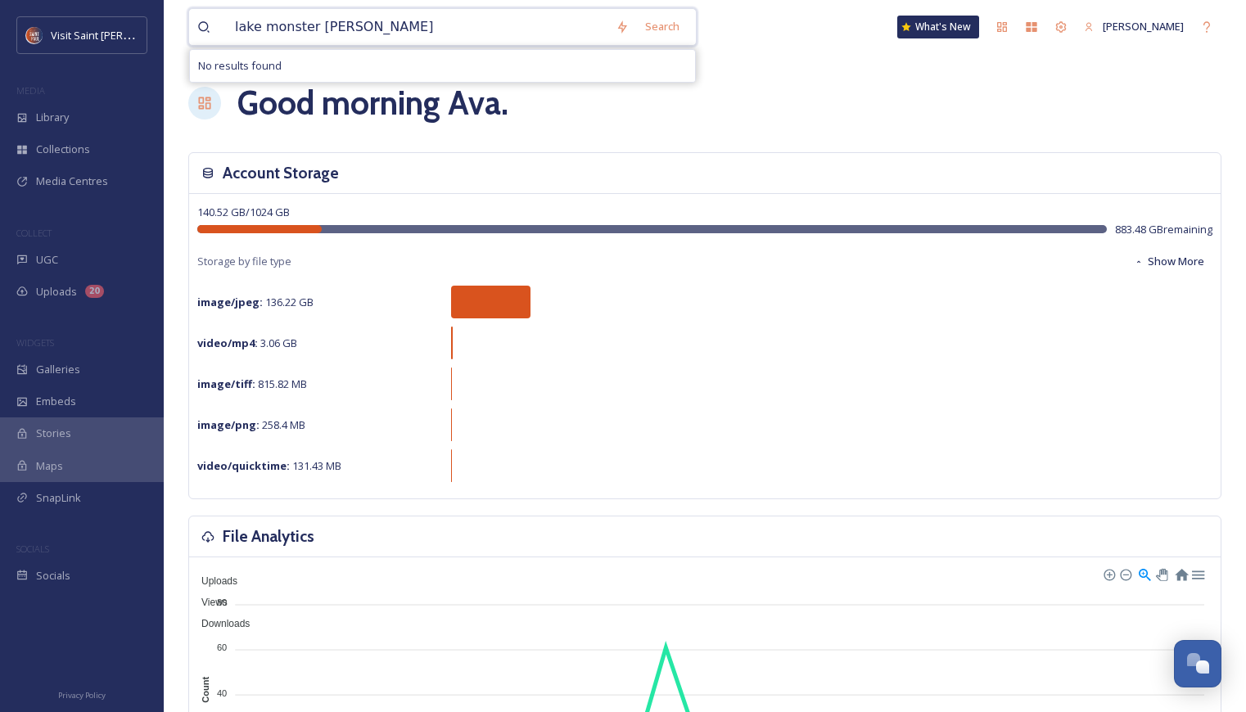
type input "lake monster brewin"
type input "l"
type input "L"
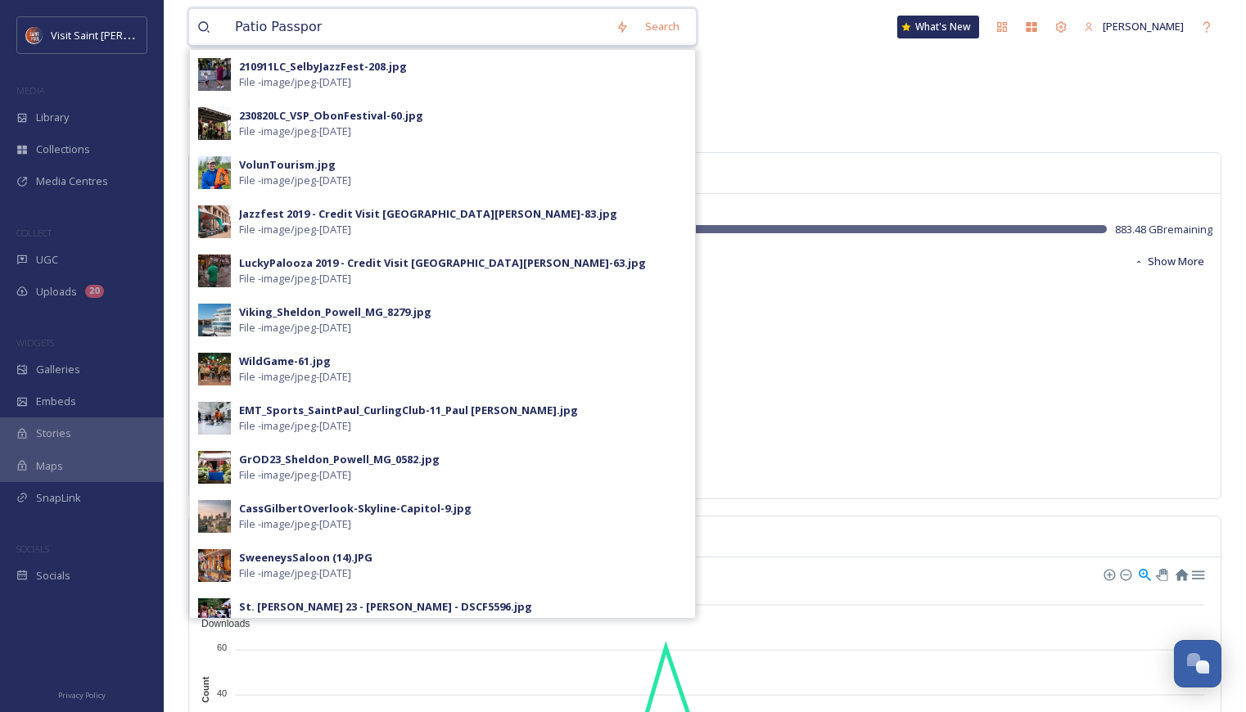
type input "Patio Passport"
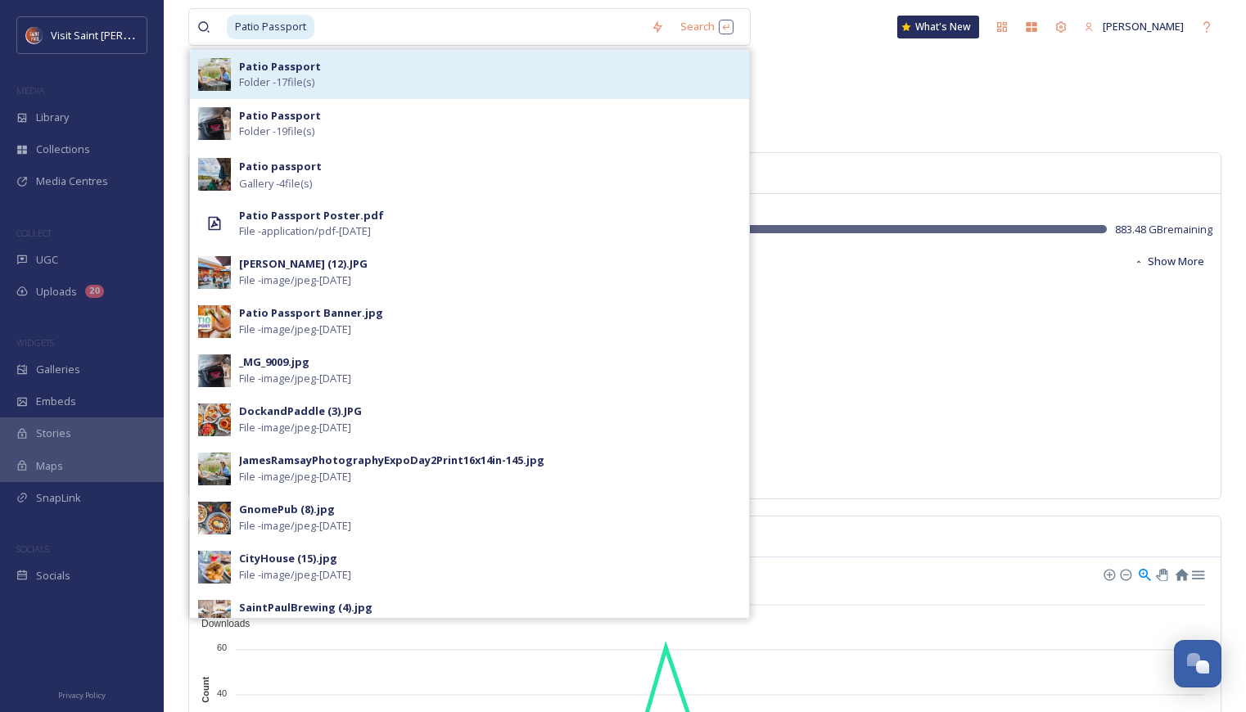
click at [354, 69] on div "Patio Passport Folder - 17 file(s)" at bounding box center [490, 74] width 502 height 31
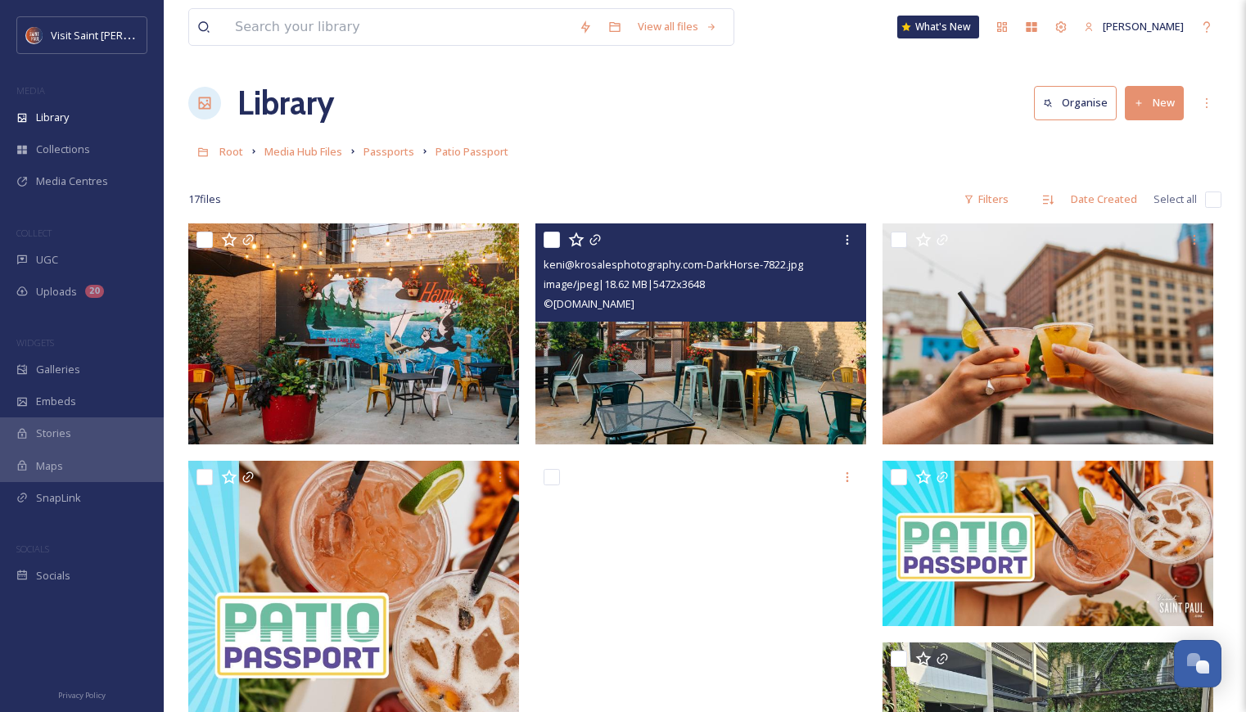
click at [781, 403] on img at bounding box center [701, 334] width 331 height 221
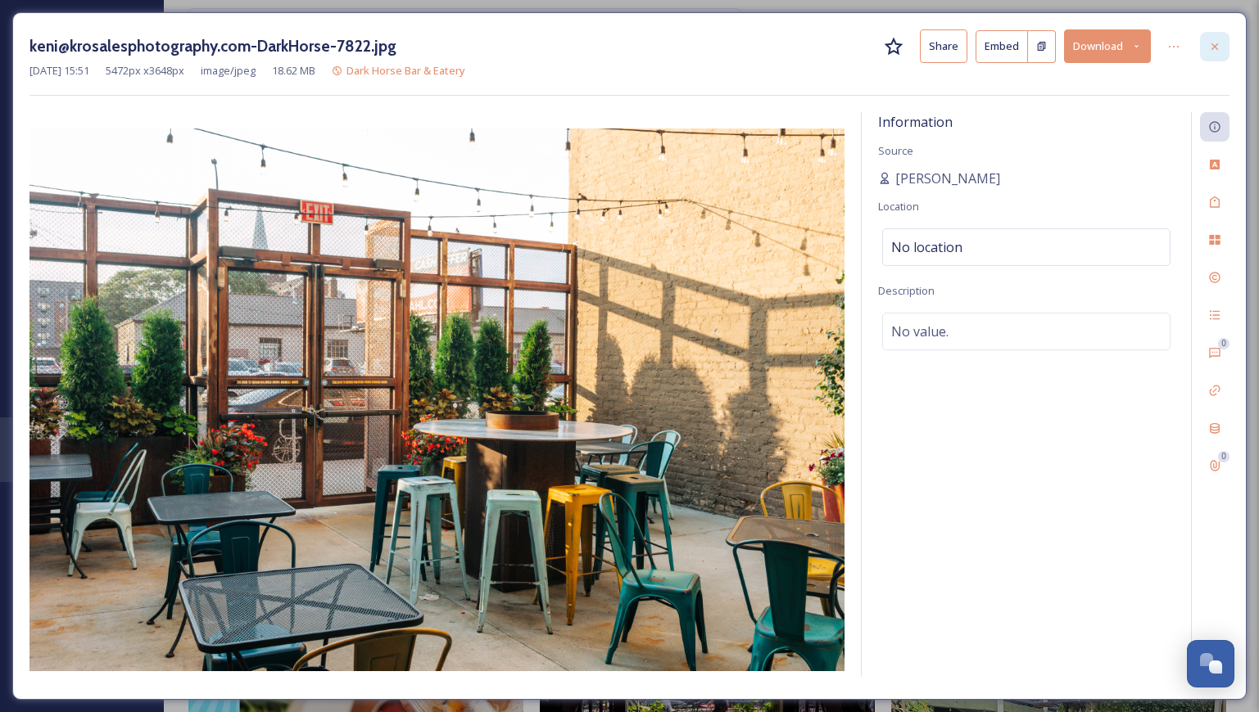
click at [1213, 45] on icon at bounding box center [1214, 46] width 7 height 7
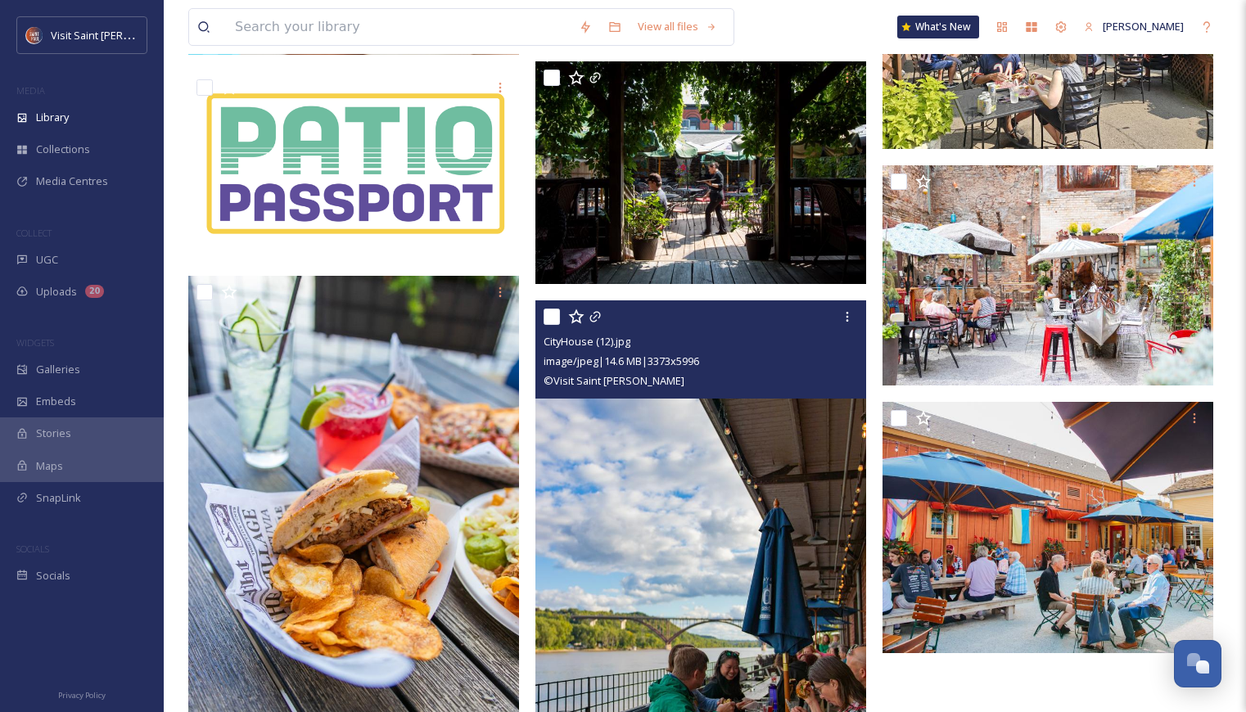
scroll to position [737, 0]
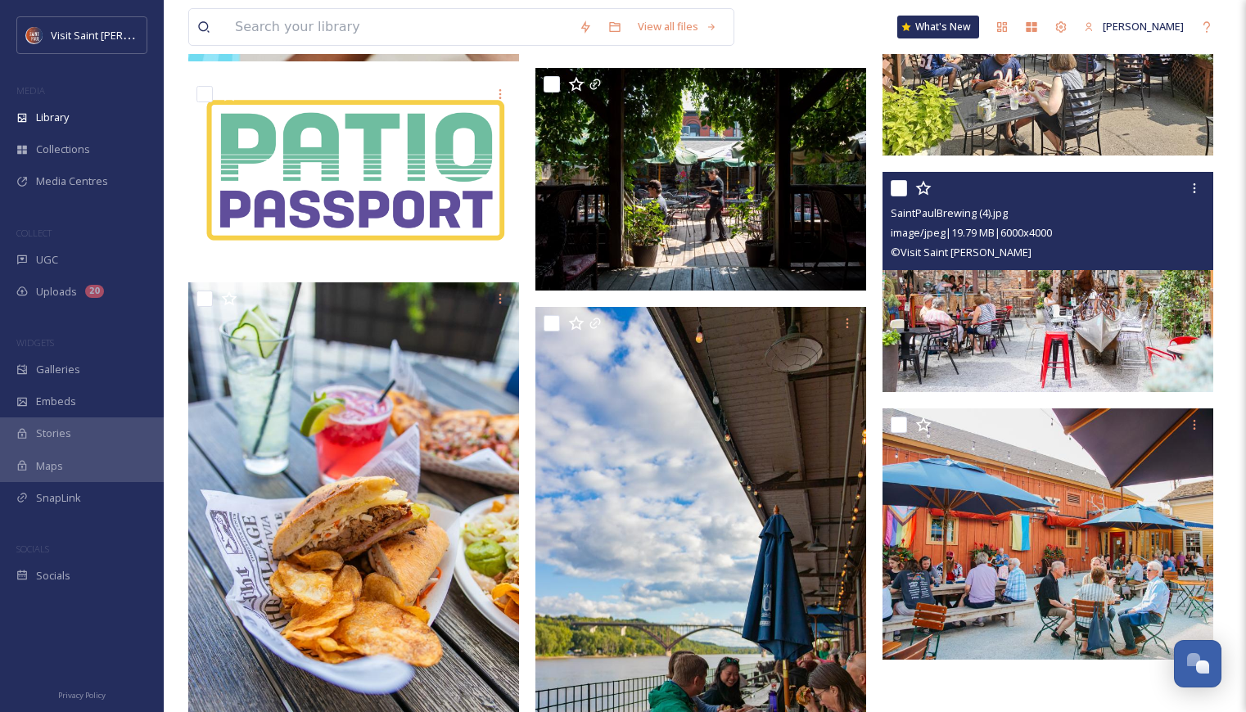
click at [1134, 328] on img at bounding box center [1048, 282] width 331 height 221
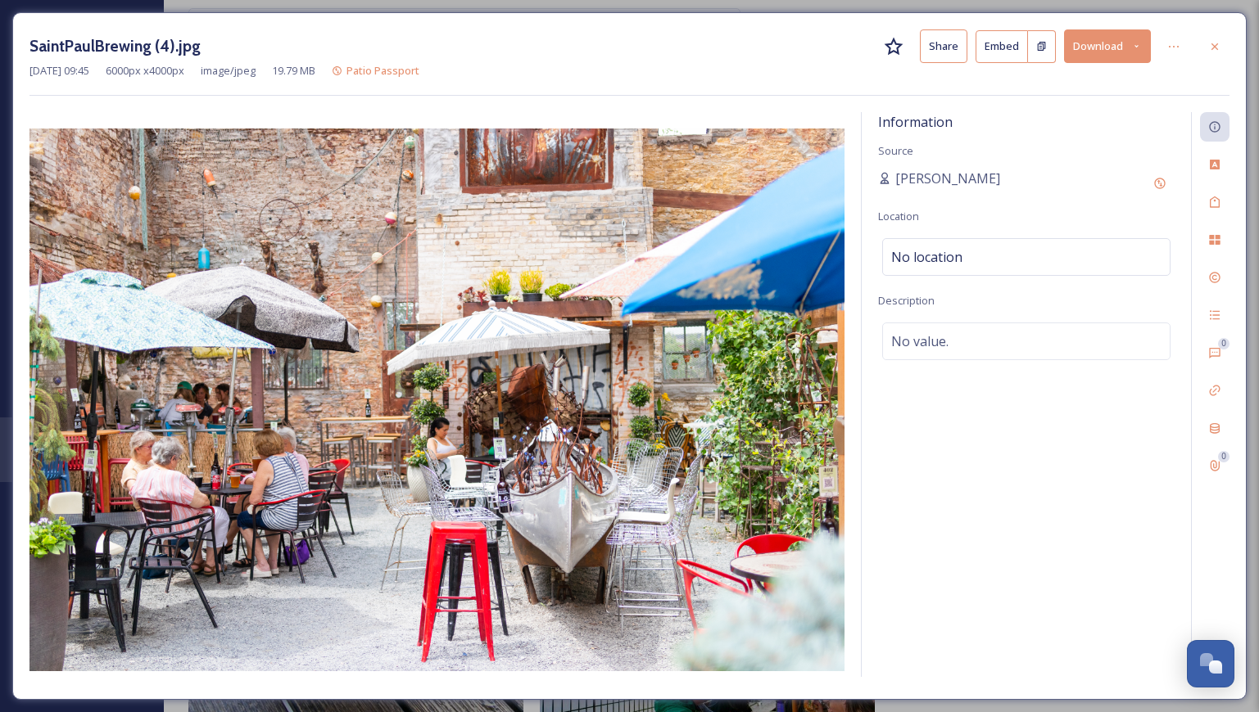
click at [1119, 44] on button "Download" at bounding box center [1107, 46] width 87 height 34
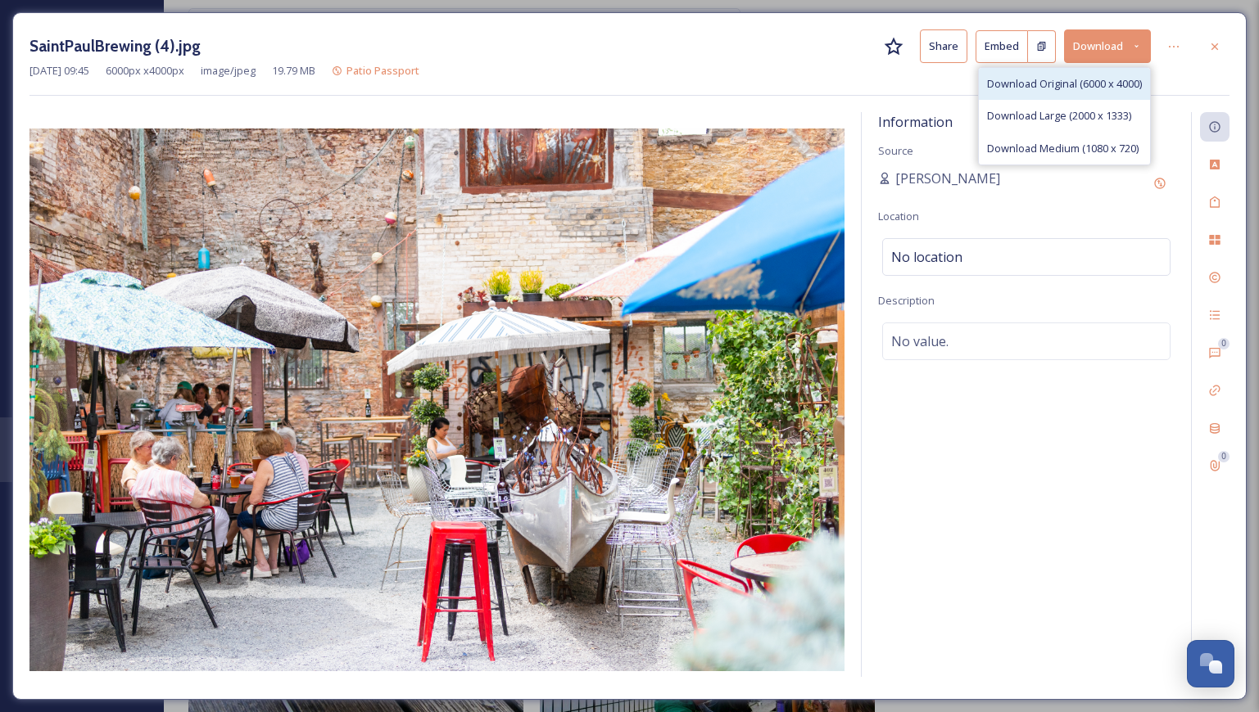
click at [1093, 93] on div "Download Original (6000 x 4000)" at bounding box center [1064, 84] width 171 height 32
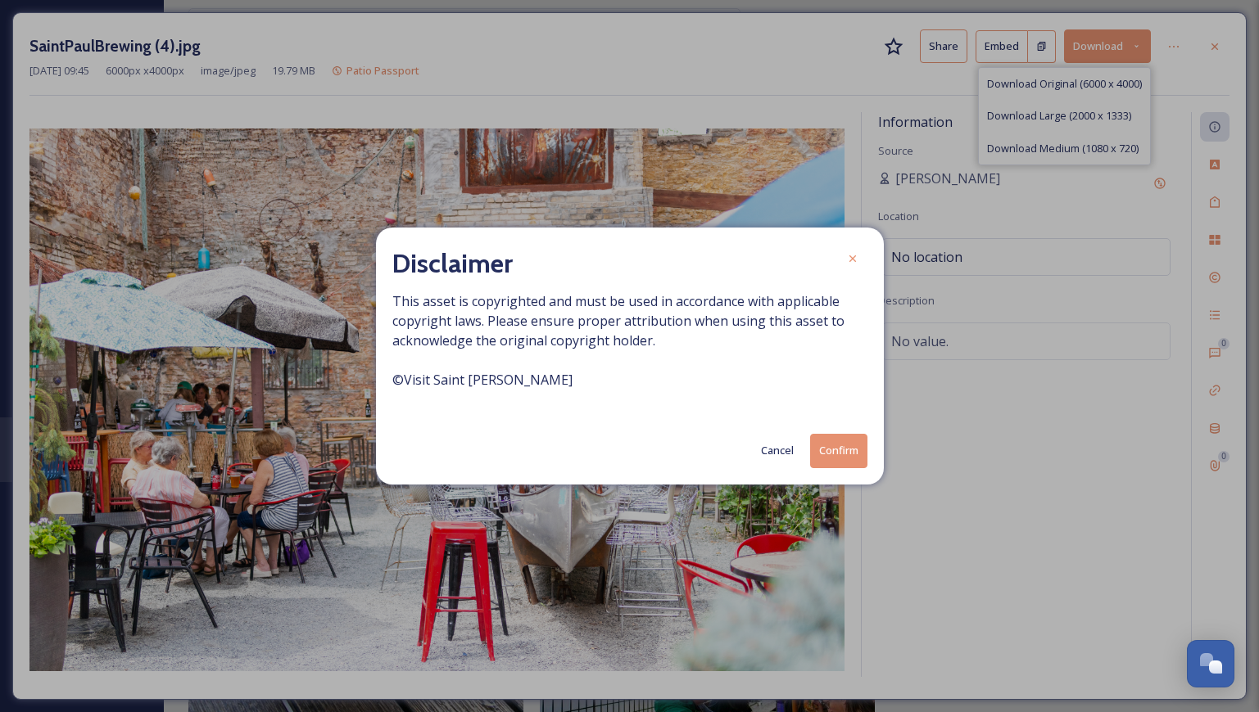
click at [839, 436] on button "Confirm" at bounding box center [838, 451] width 57 height 34
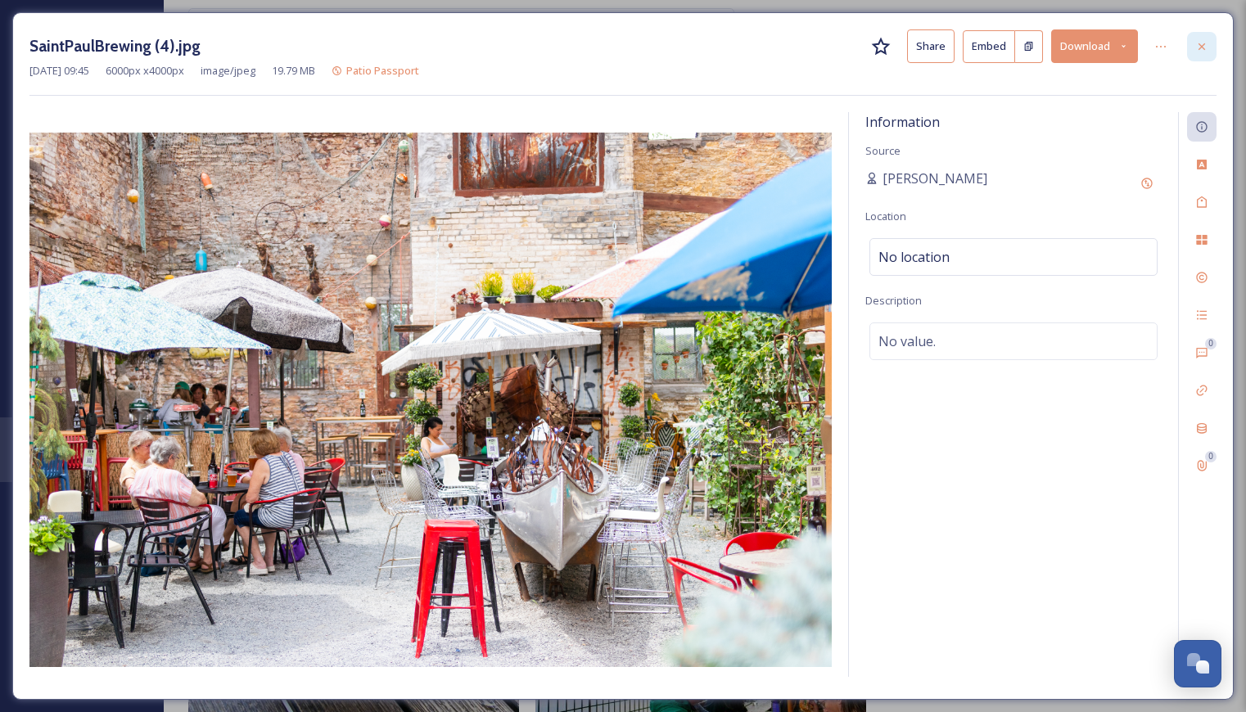
click at [1206, 58] on div at bounding box center [1201, 46] width 29 height 29
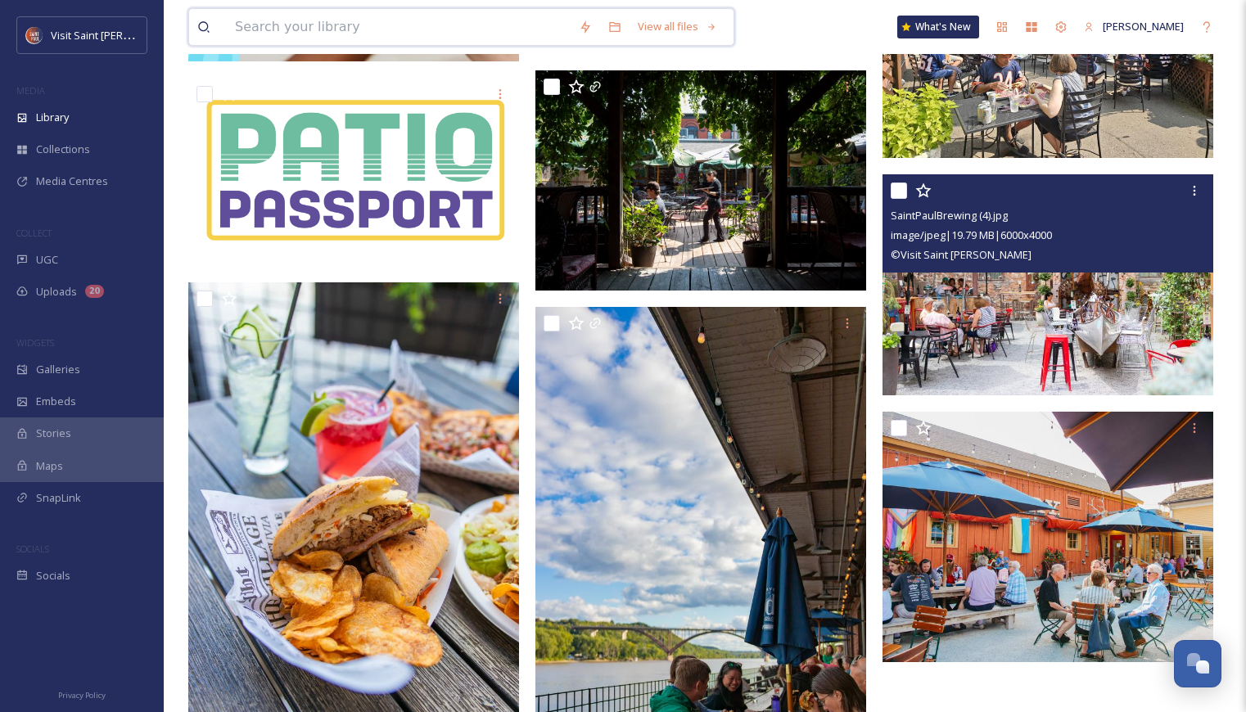
click at [480, 36] on input at bounding box center [399, 27] width 344 height 36
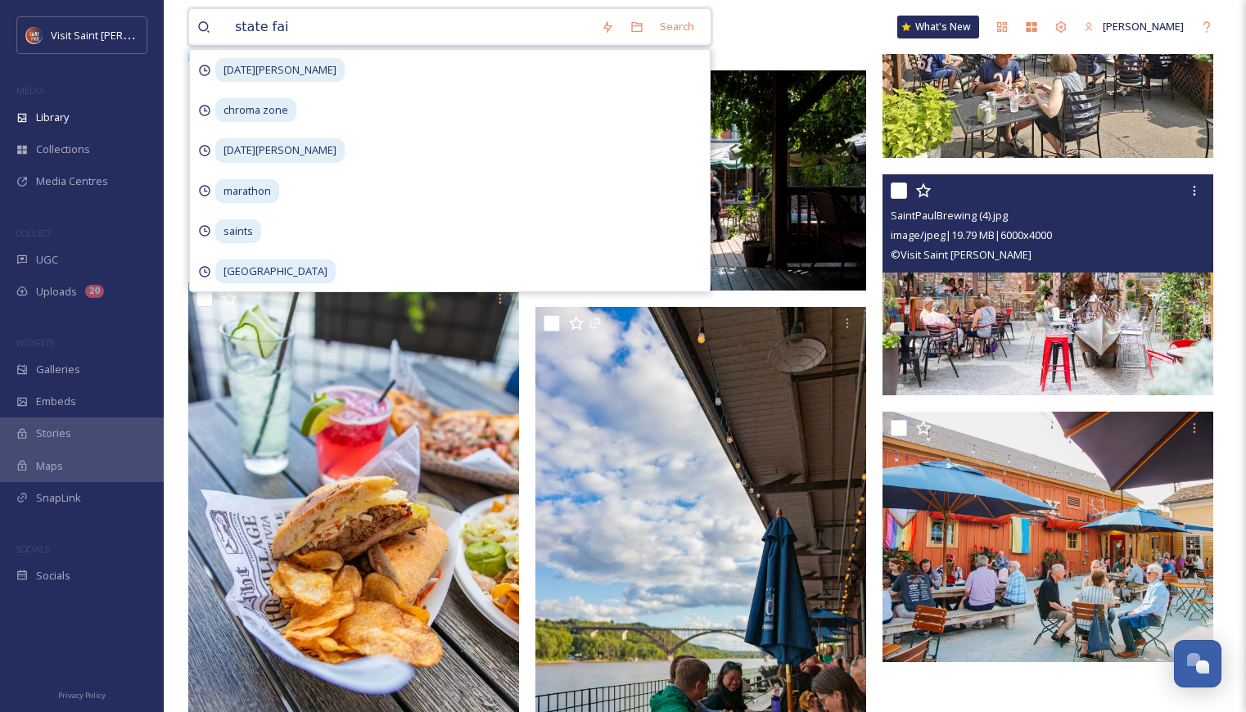
type input "state fair"
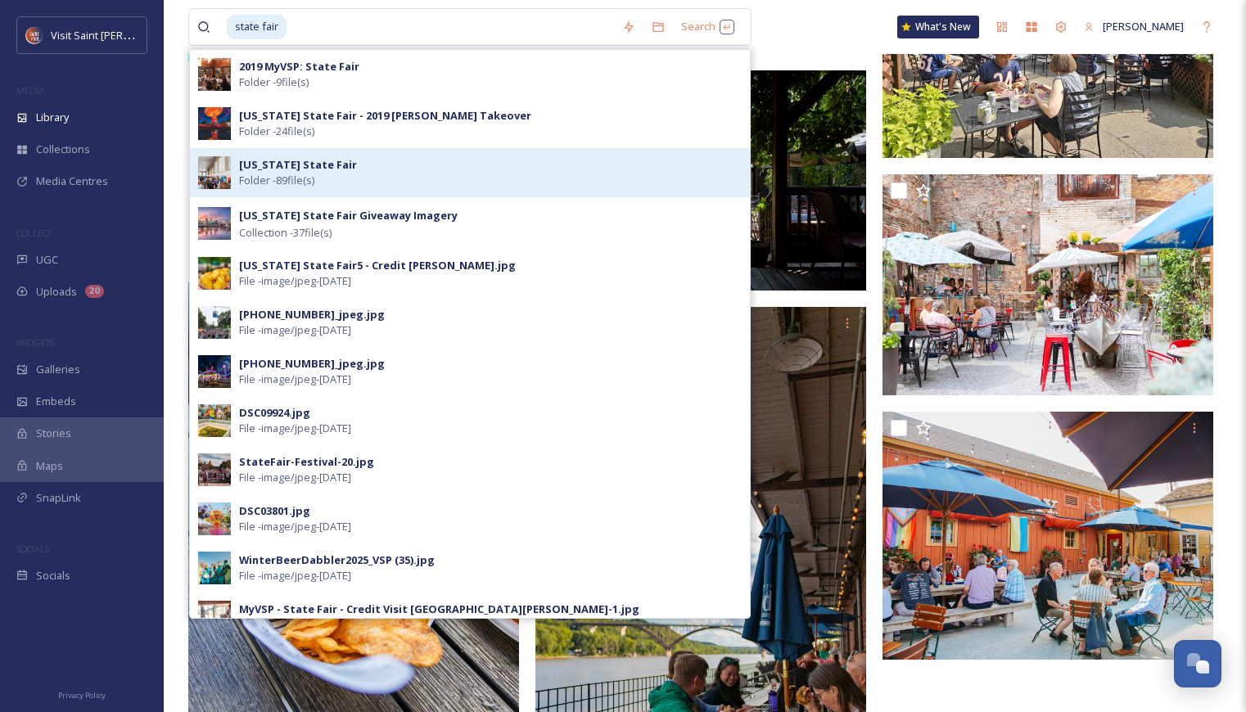
click at [493, 181] on div "[US_STATE] State Fair Folder - 89 file(s)" at bounding box center [490, 172] width 503 height 31
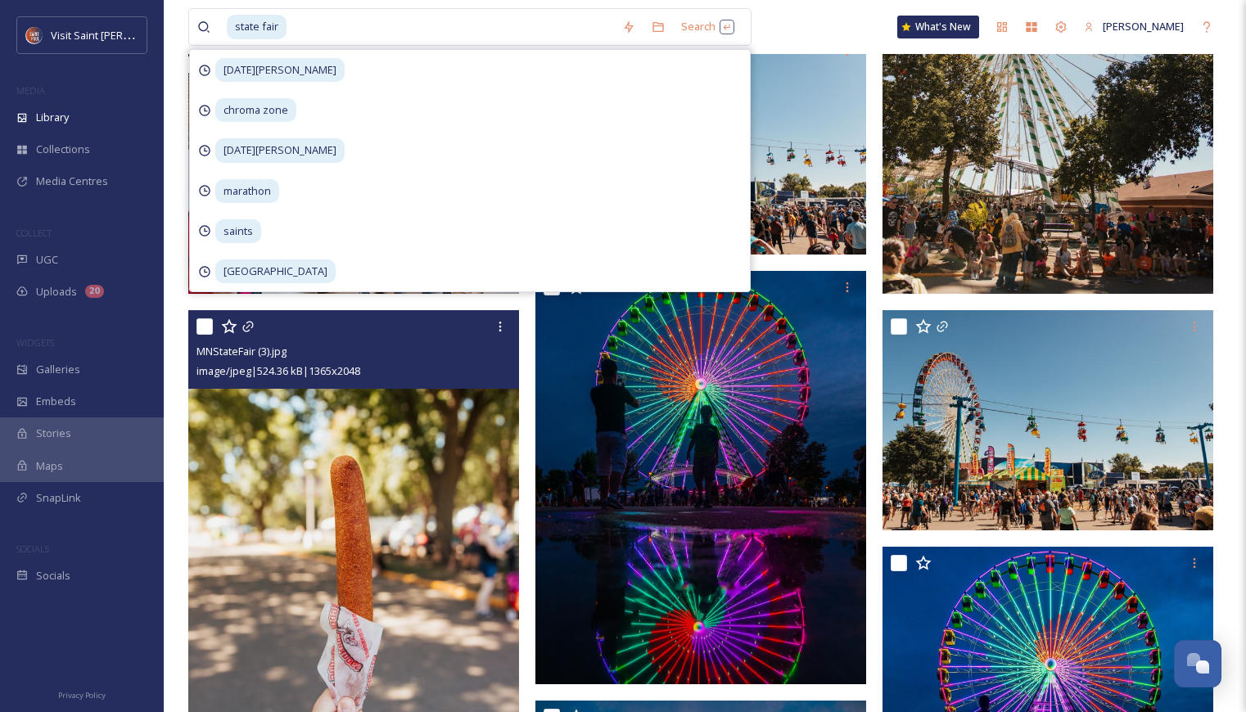
scroll to position [573, 0]
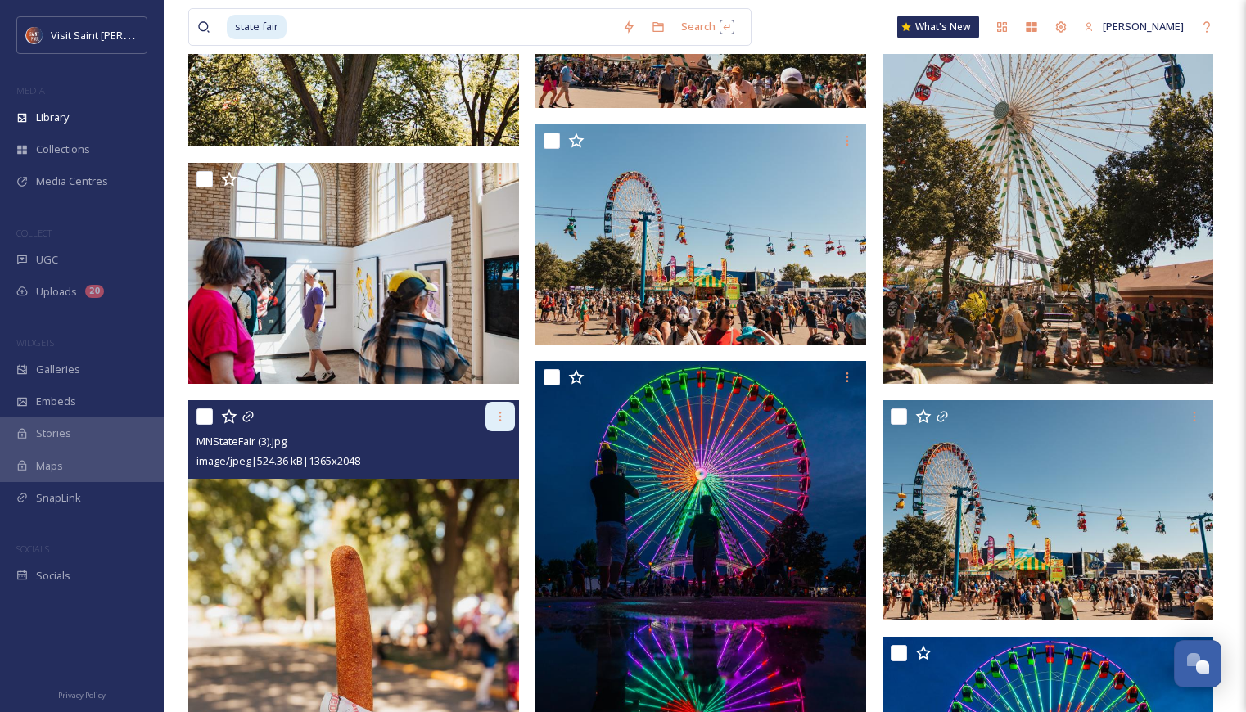
click at [495, 416] on icon at bounding box center [500, 416] width 13 height 13
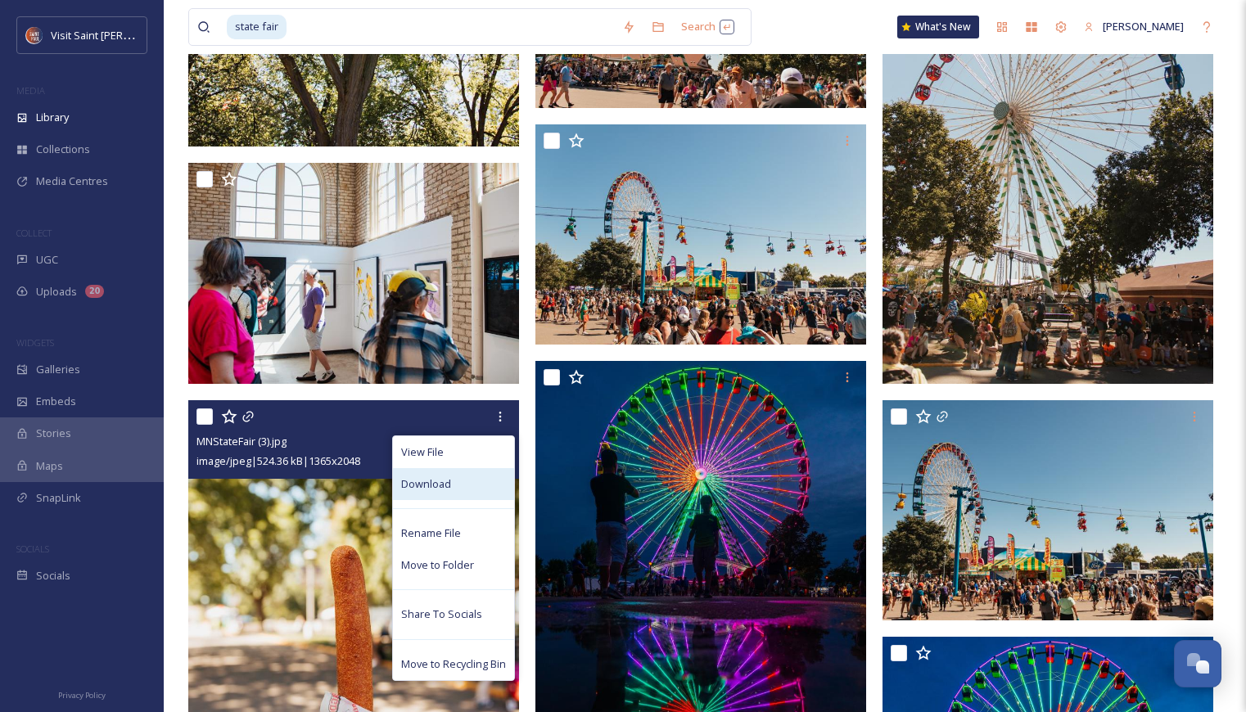
click at [473, 492] on div "Download" at bounding box center [453, 484] width 121 height 32
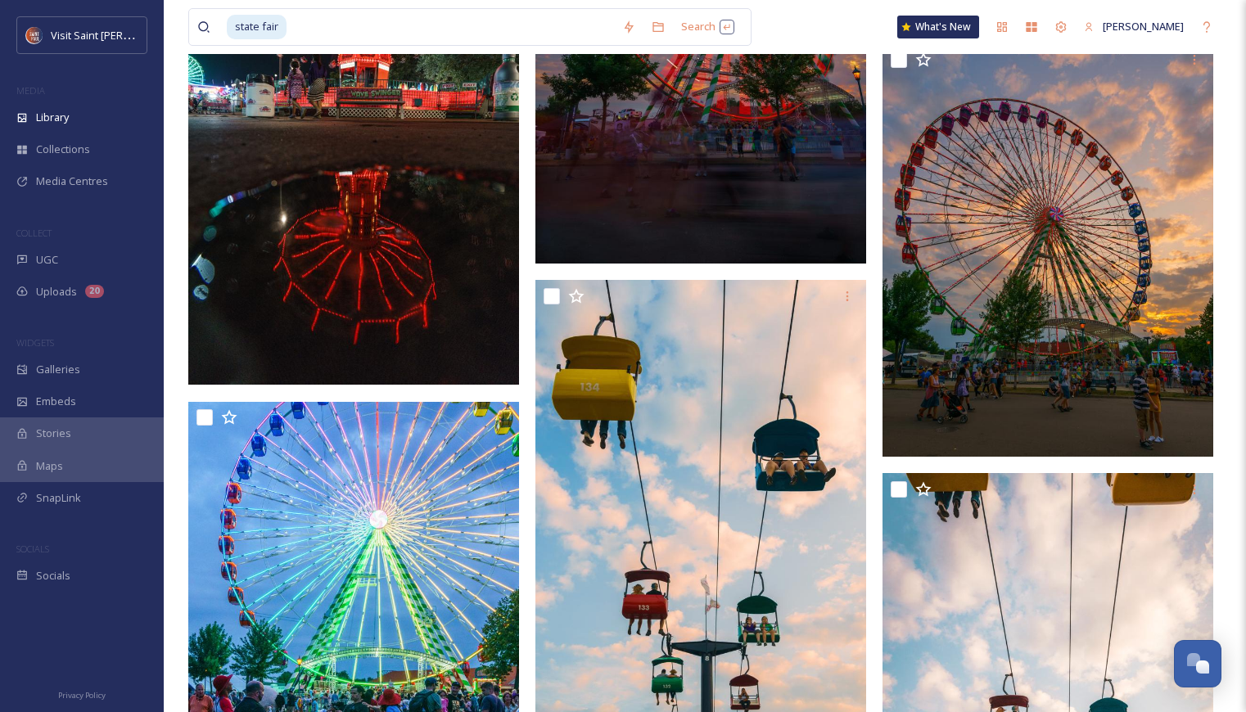
scroll to position [1884, 0]
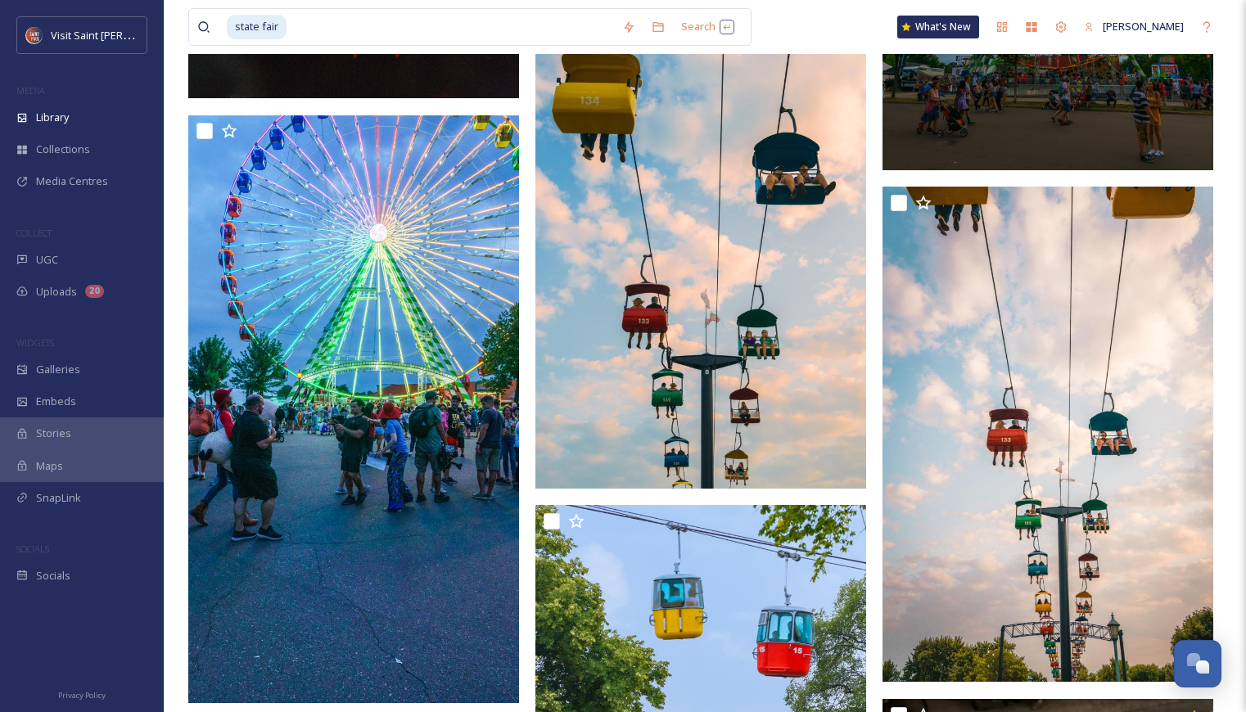
drag, startPoint x: 1243, startPoint y: 360, endPoint x: 1224, endPoint y: 378, distance: 26.7
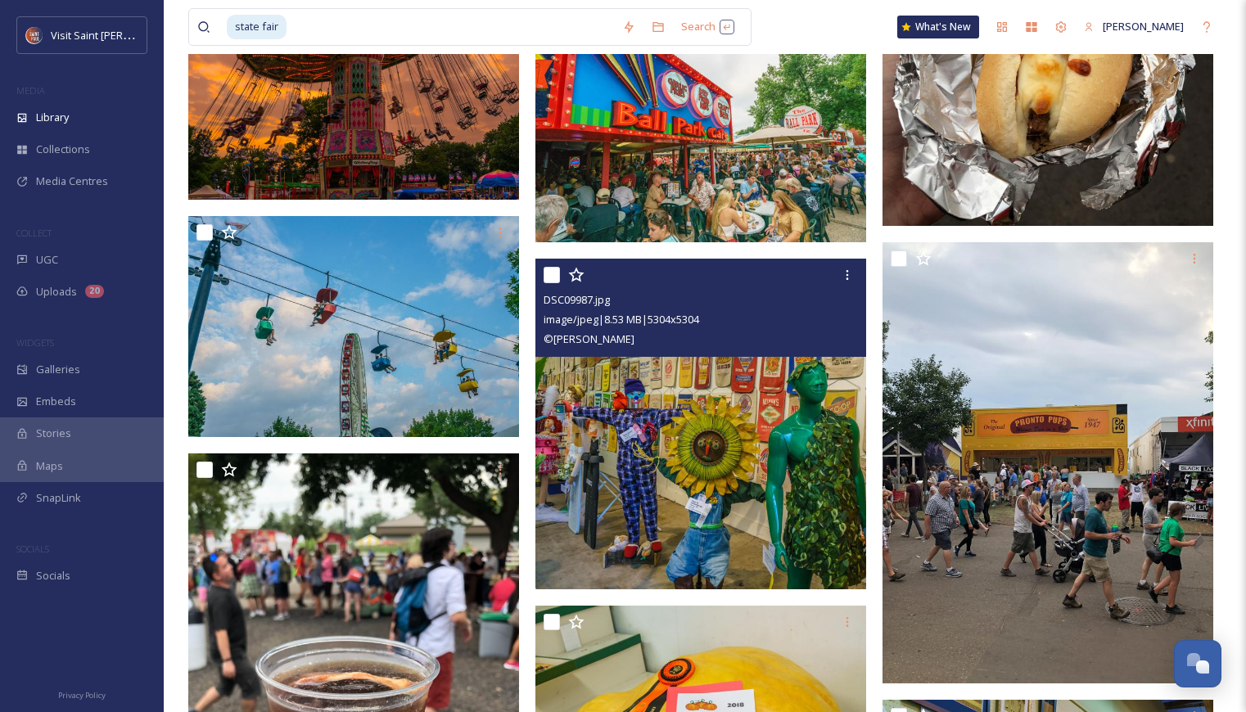
scroll to position [2703, 0]
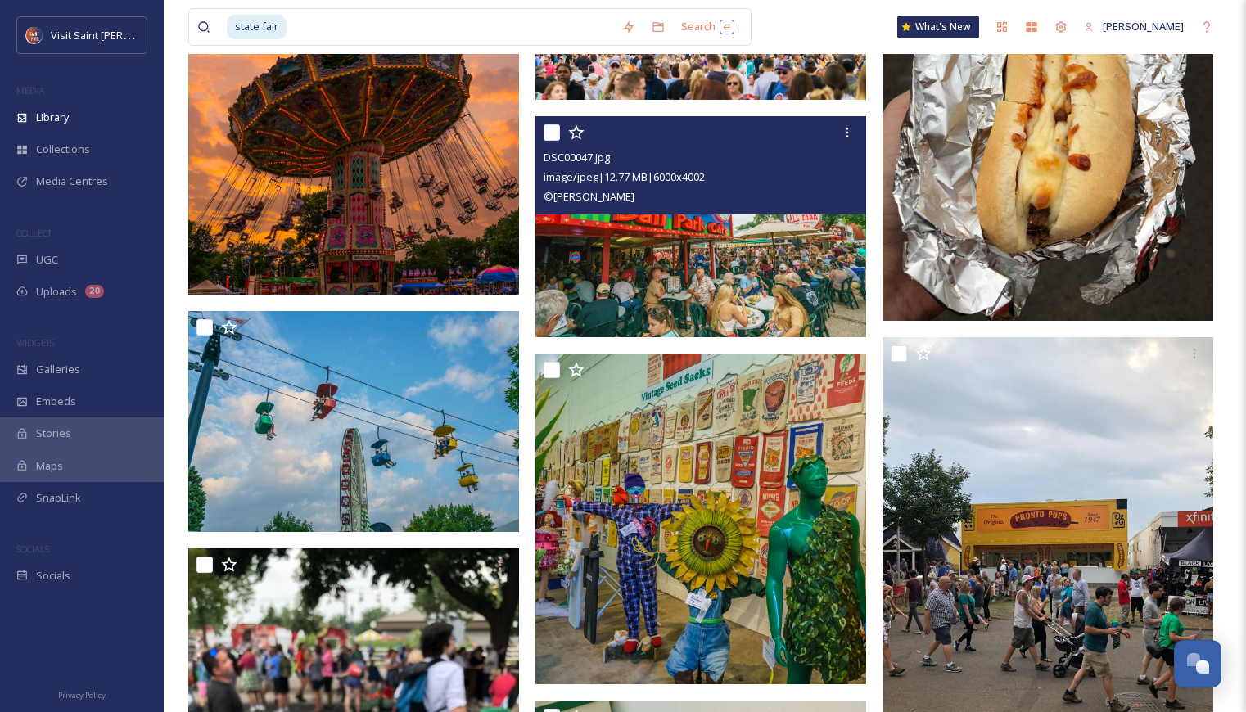
click at [722, 234] on img at bounding box center [701, 226] width 331 height 221
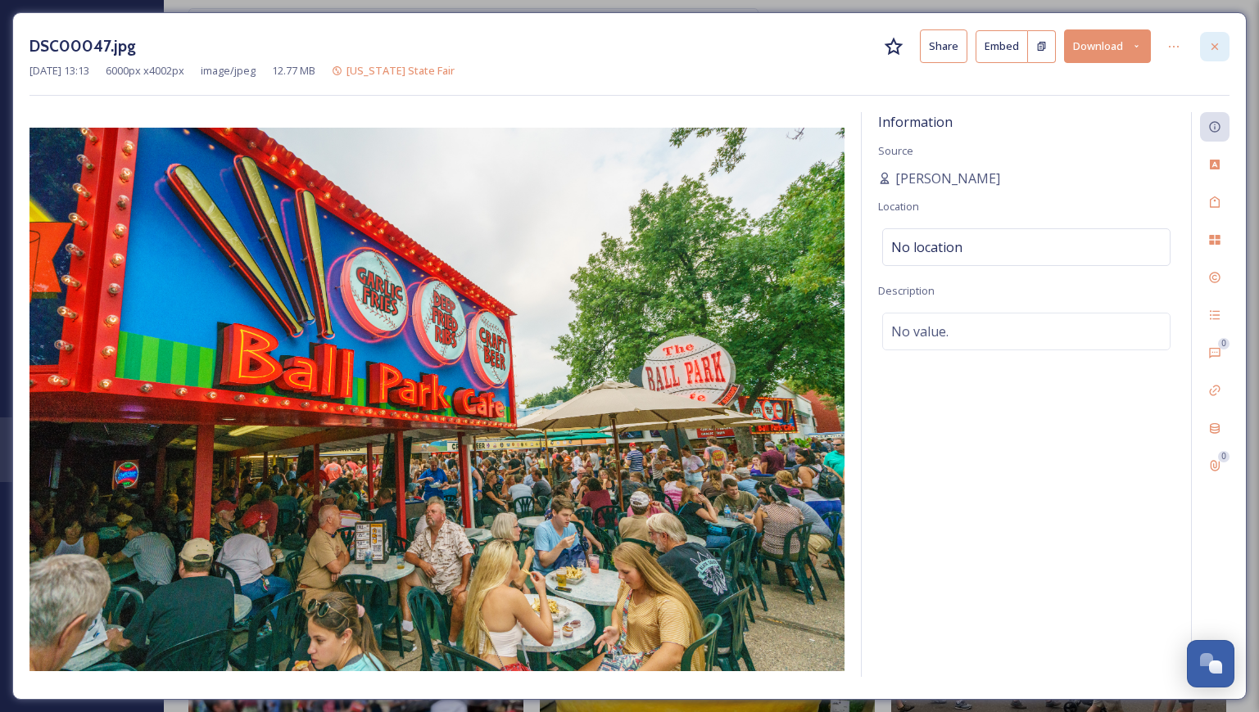
click at [1223, 38] on div at bounding box center [1214, 46] width 29 height 29
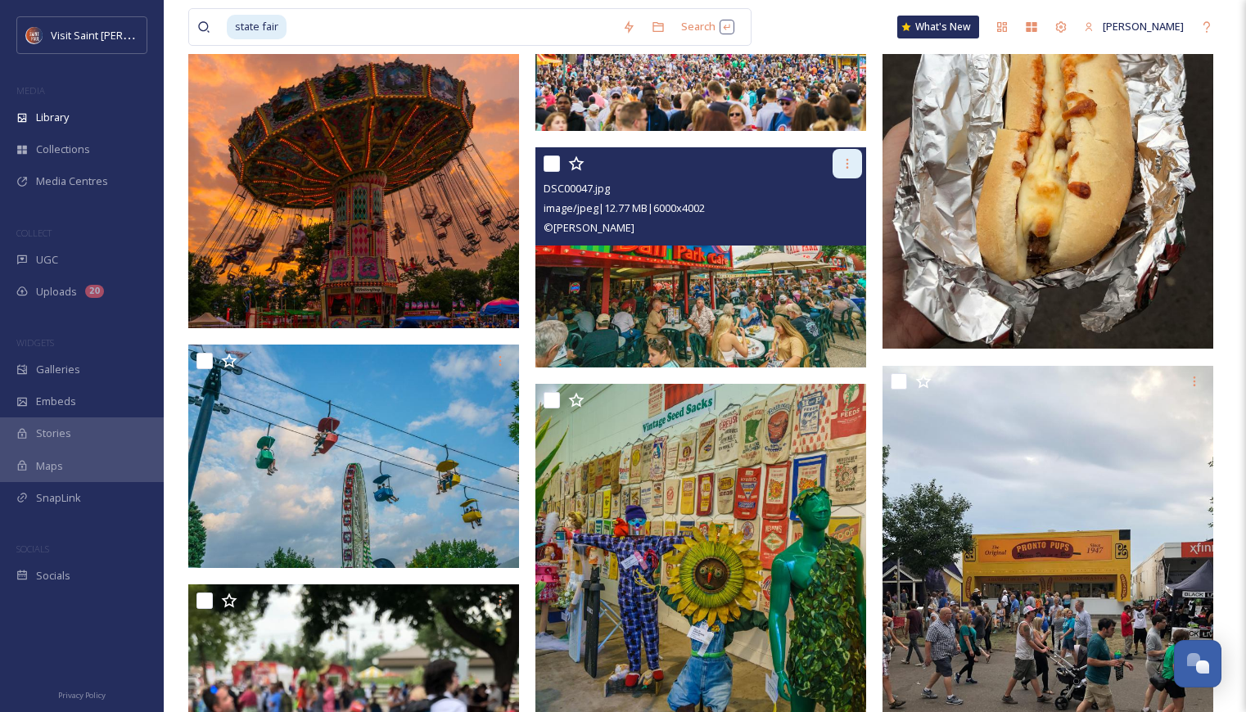
click at [846, 159] on icon at bounding box center [847, 163] width 13 height 13
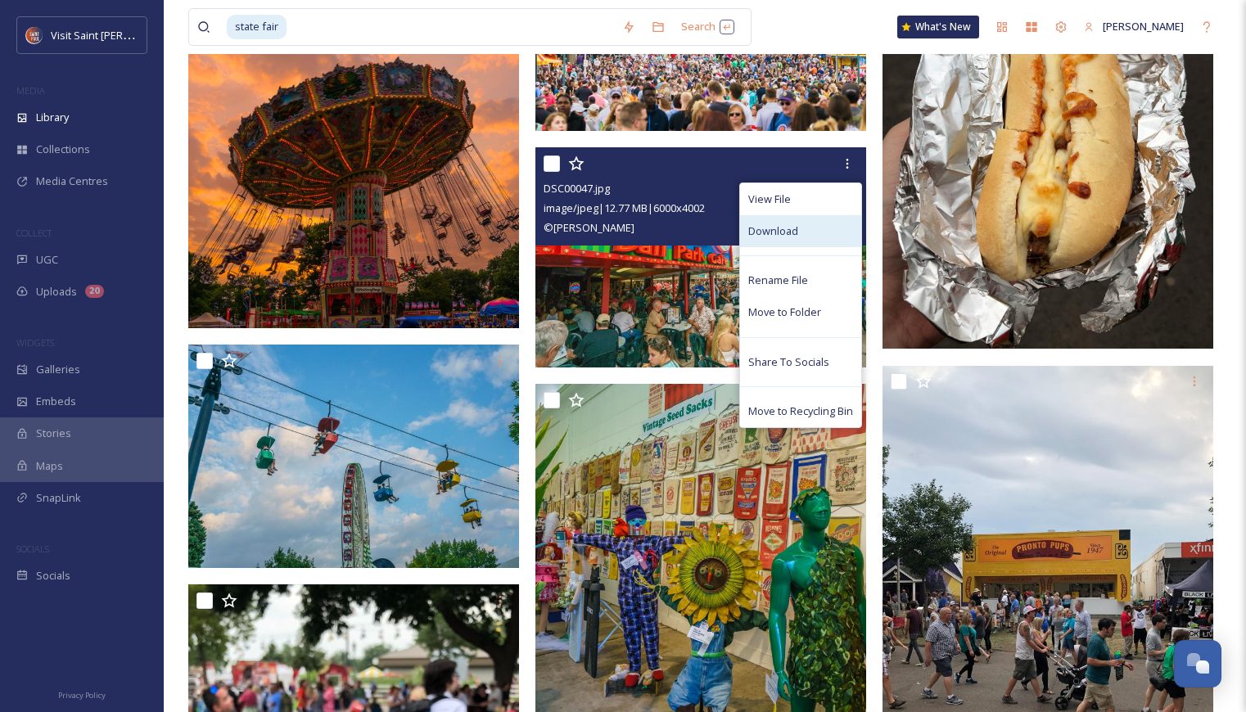
click at [826, 239] on div "Download" at bounding box center [800, 231] width 121 height 32
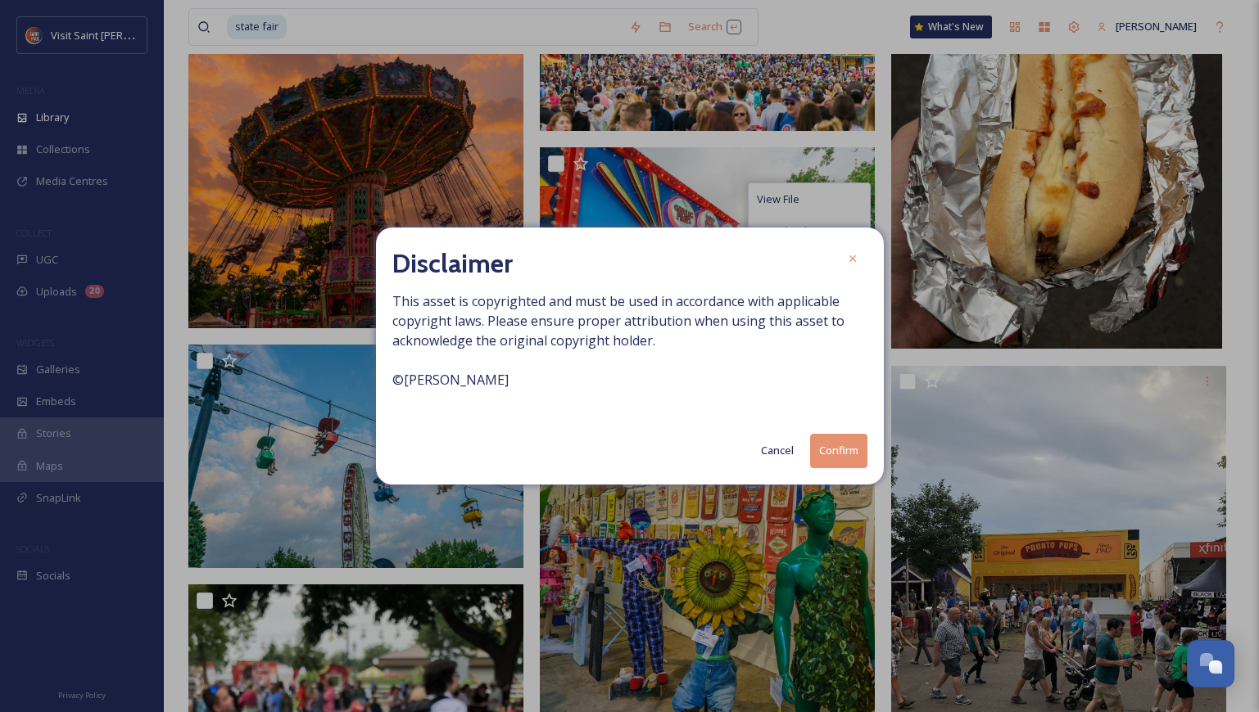
click at [832, 455] on button "Confirm" at bounding box center [838, 451] width 57 height 34
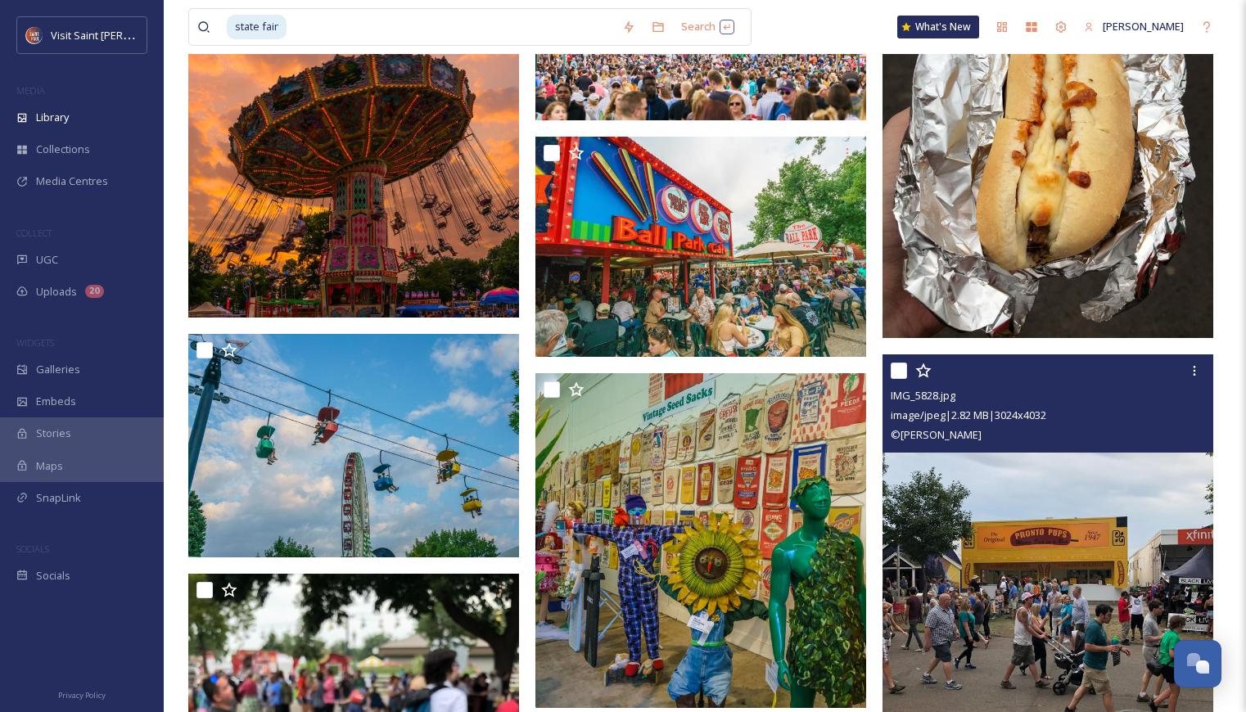
scroll to position [2703, 0]
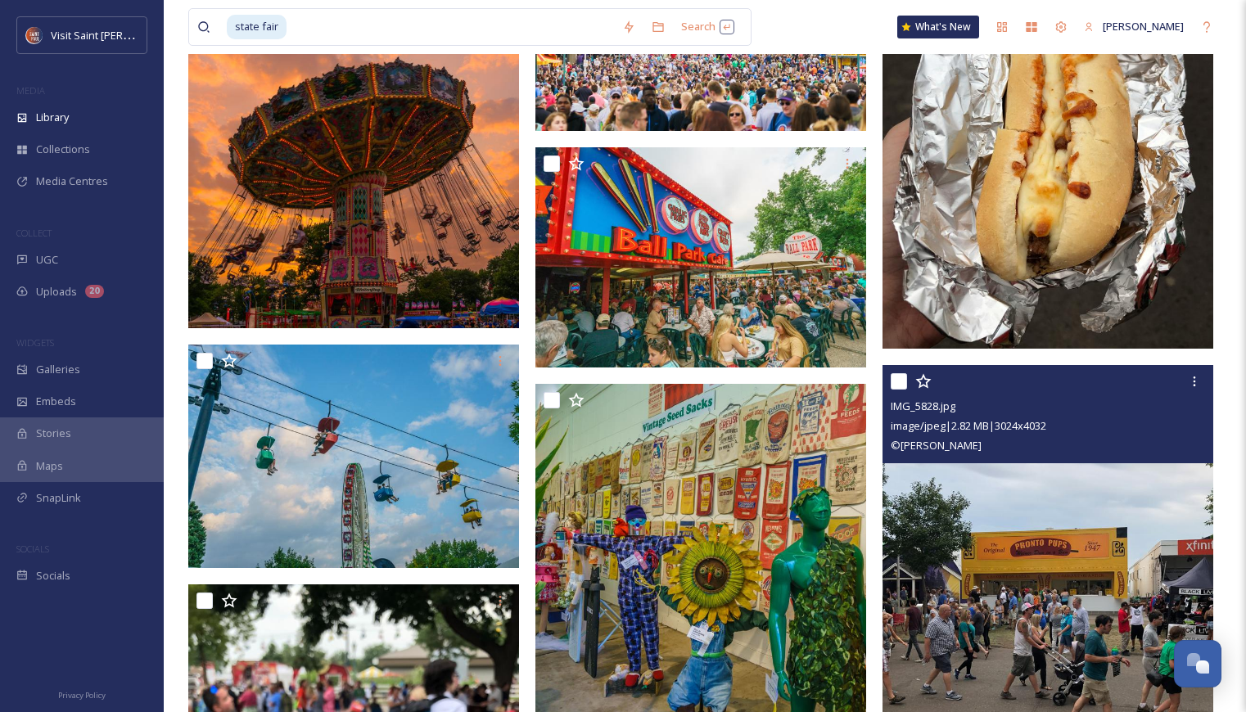
click at [1126, 604] on img at bounding box center [1048, 586] width 331 height 441
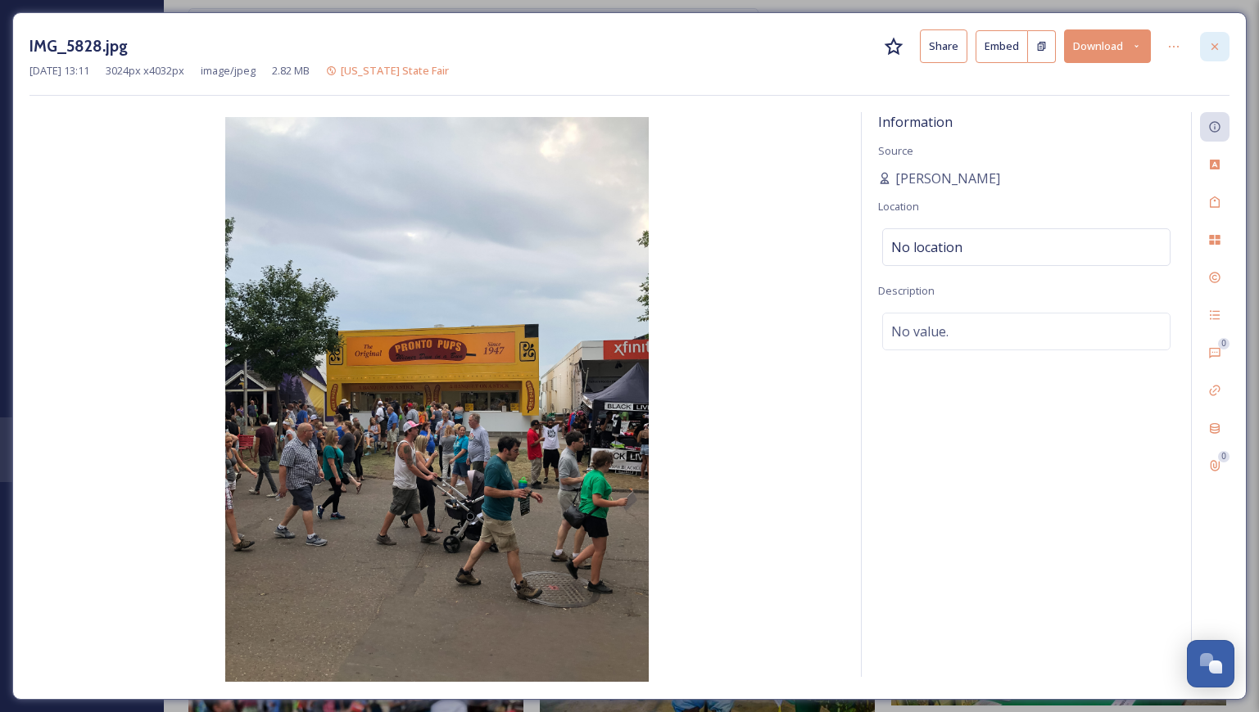
click at [1213, 37] on div at bounding box center [1214, 46] width 29 height 29
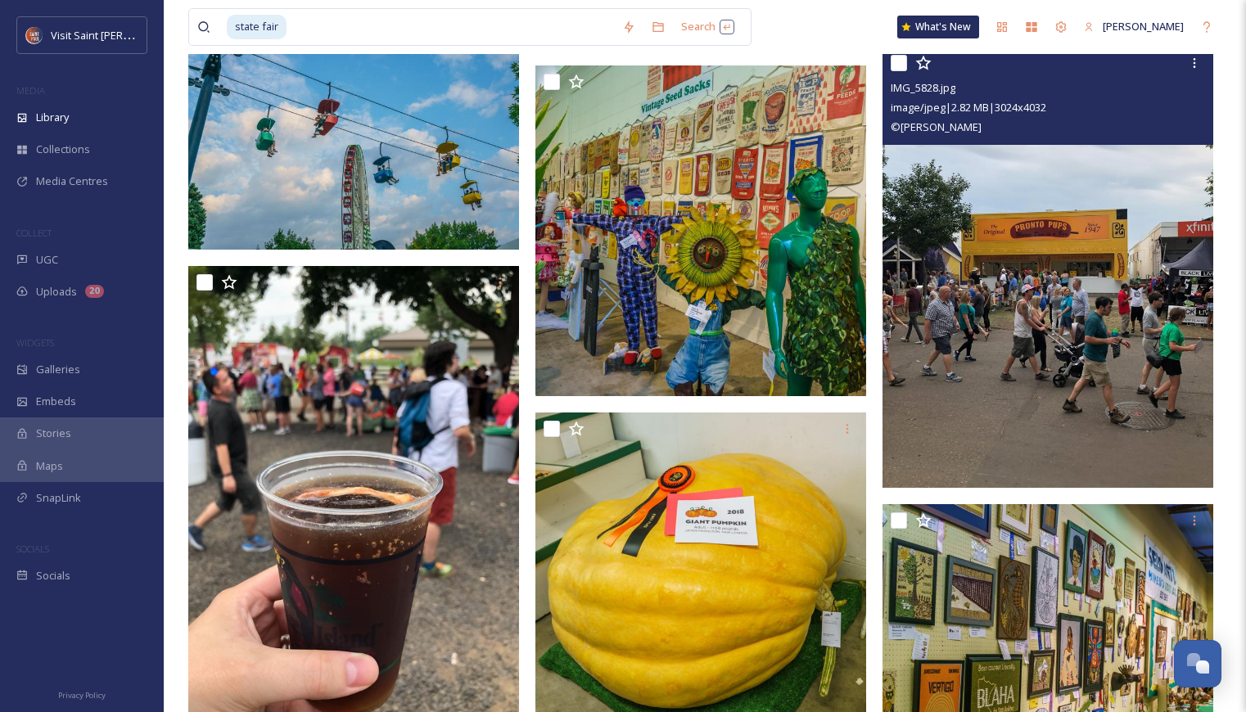
scroll to position [2784, 0]
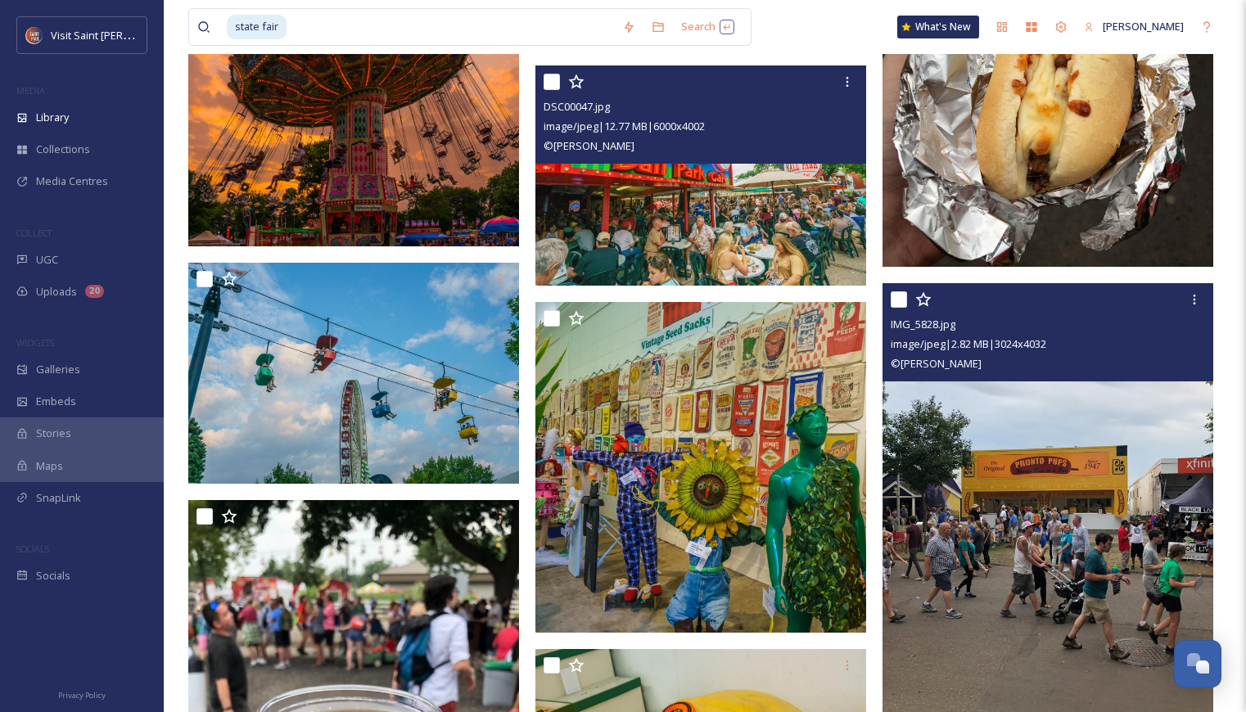
click at [762, 224] on img at bounding box center [701, 176] width 331 height 221
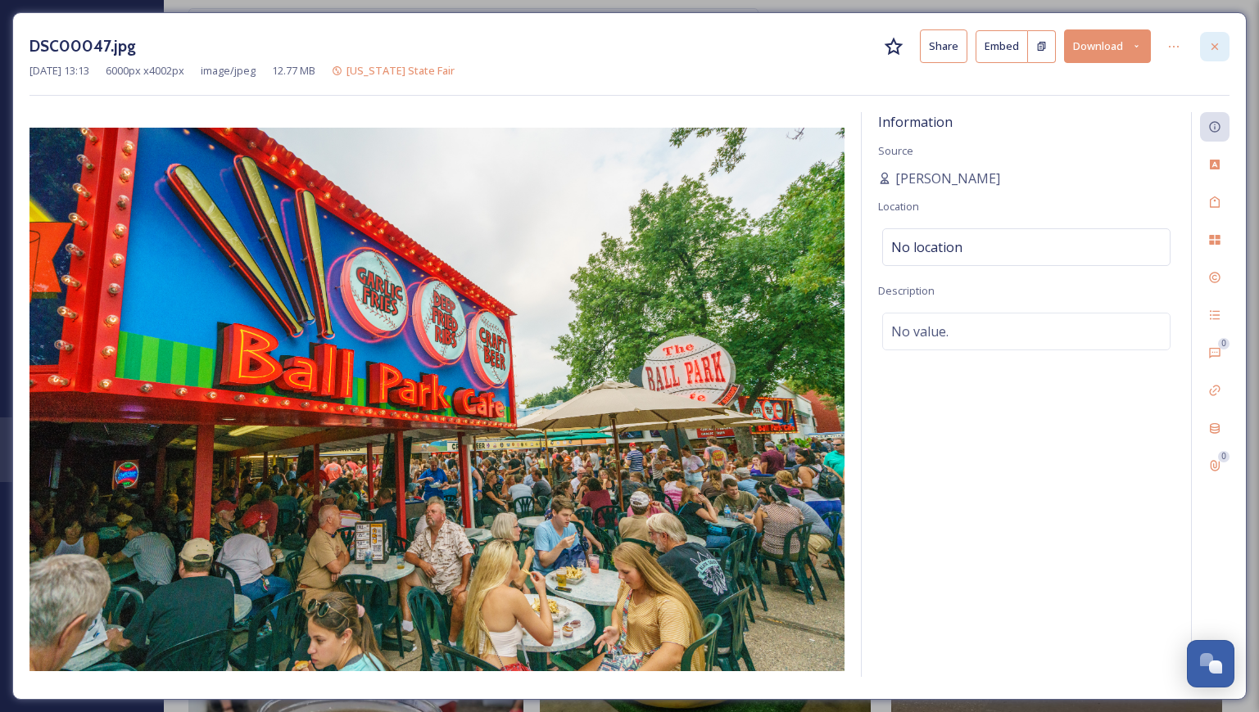
click at [1208, 41] on icon at bounding box center [1214, 46] width 13 height 13
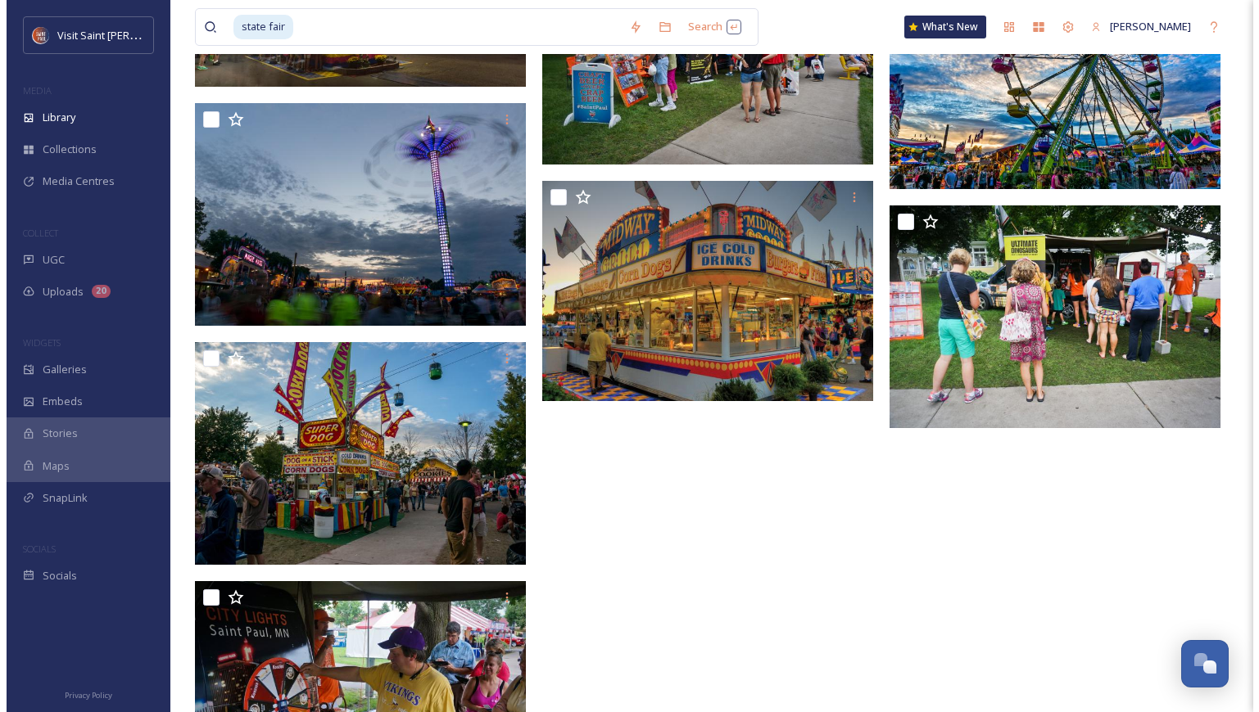
scroll to position [9402, 0]
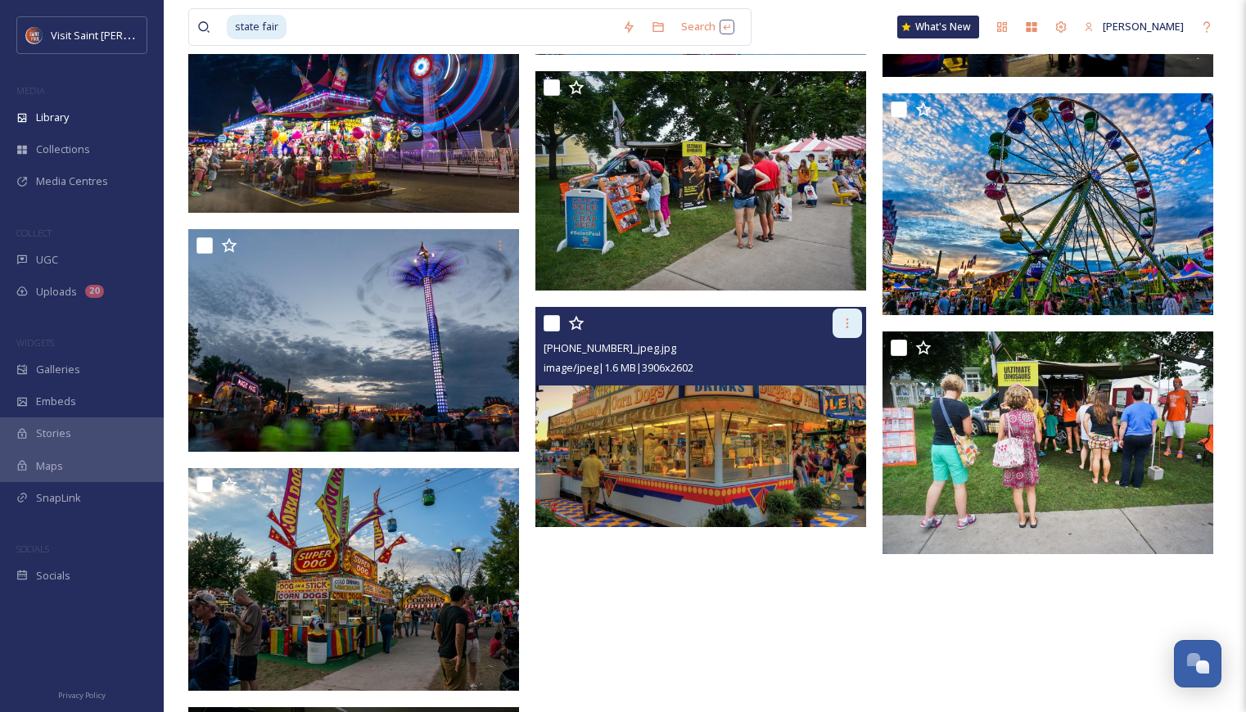
click at [839, 322] on div at bounding box center [847, 323] width 29 height 29
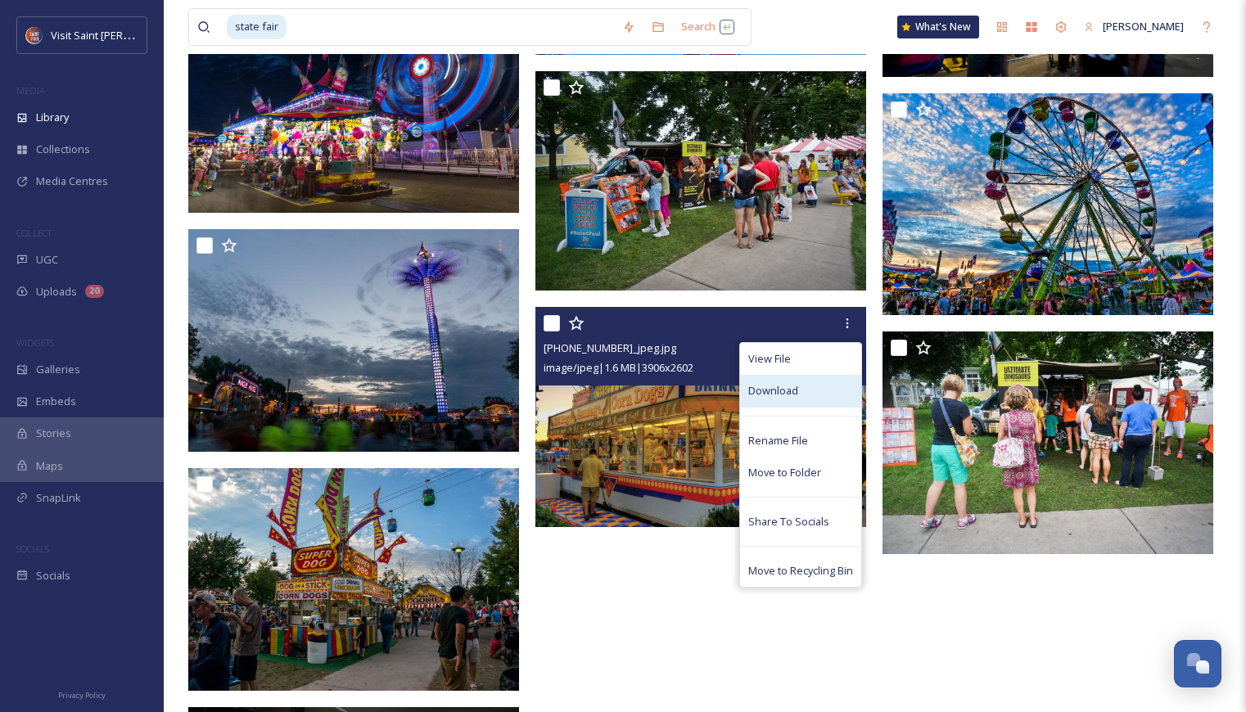
click at [795, 399] on span "Download" at bounding box center [774, 391] width 50 height 16
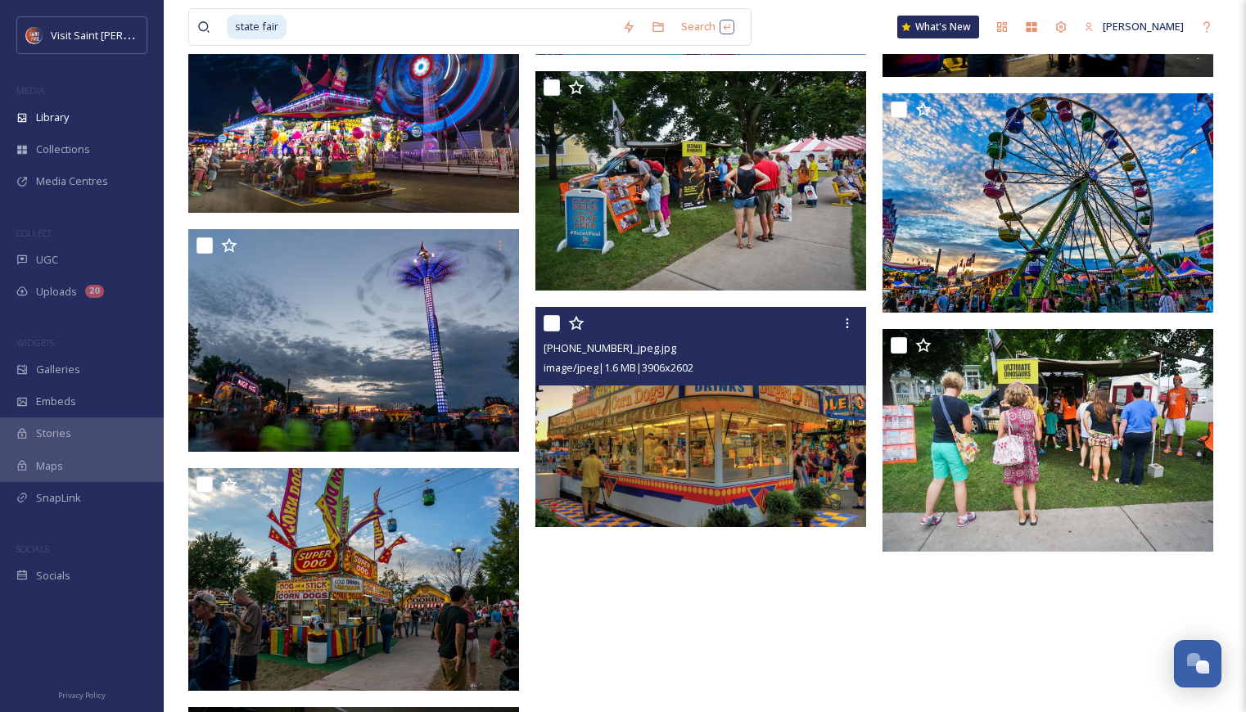
click at [758, 428] on img at bounding box center [701, 417] width 331 height 220
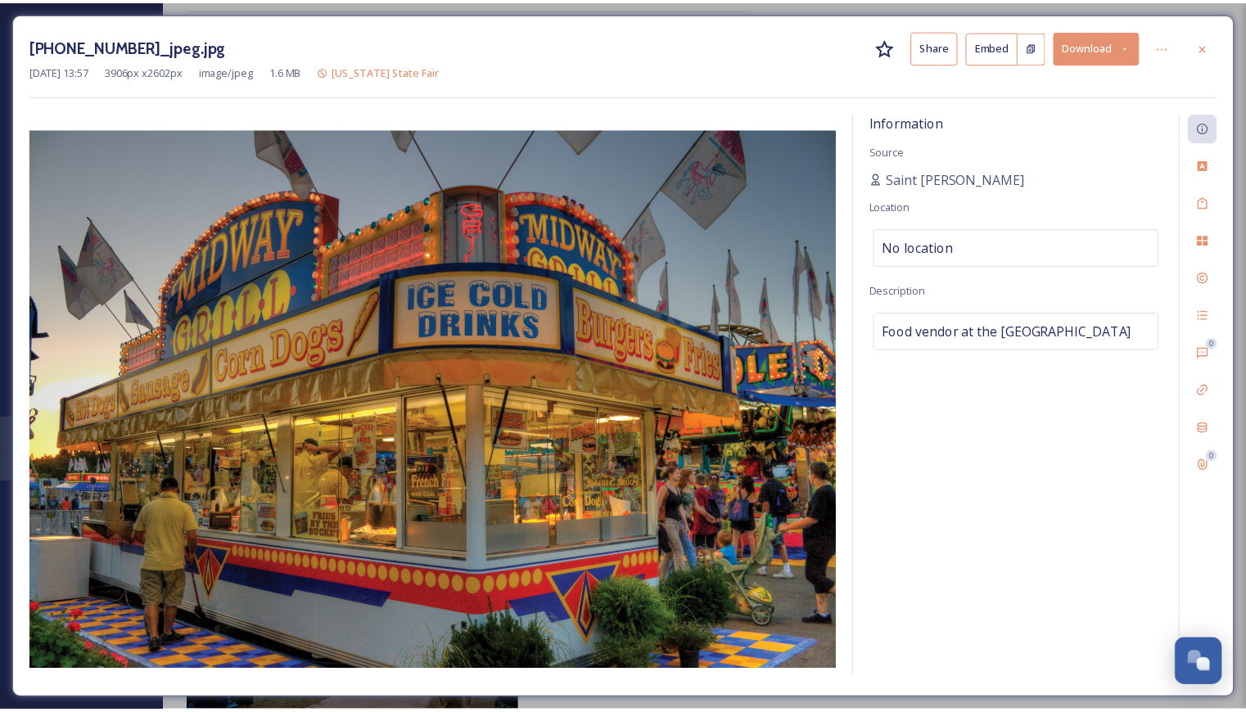
scroll to position [9430, 0]
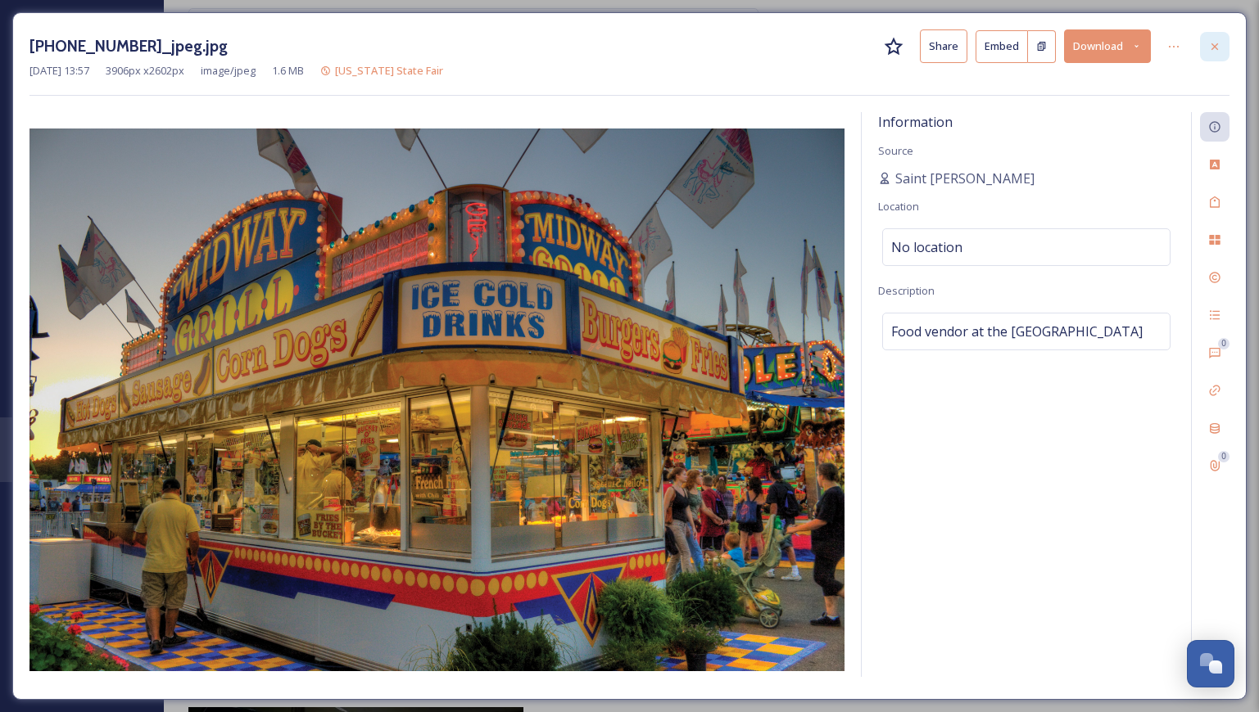
click at [1205, 41] on div at bounding box center [1214, 46] width 29 height 29
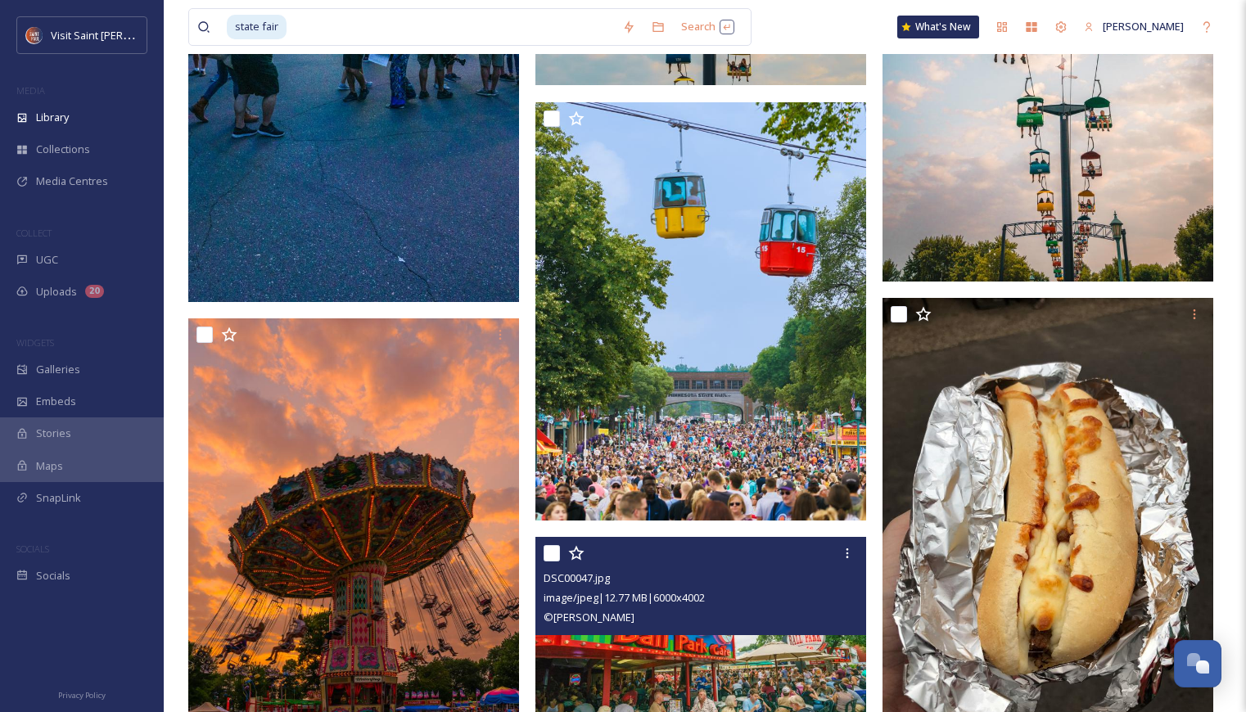
scroll to position [2305, 0]
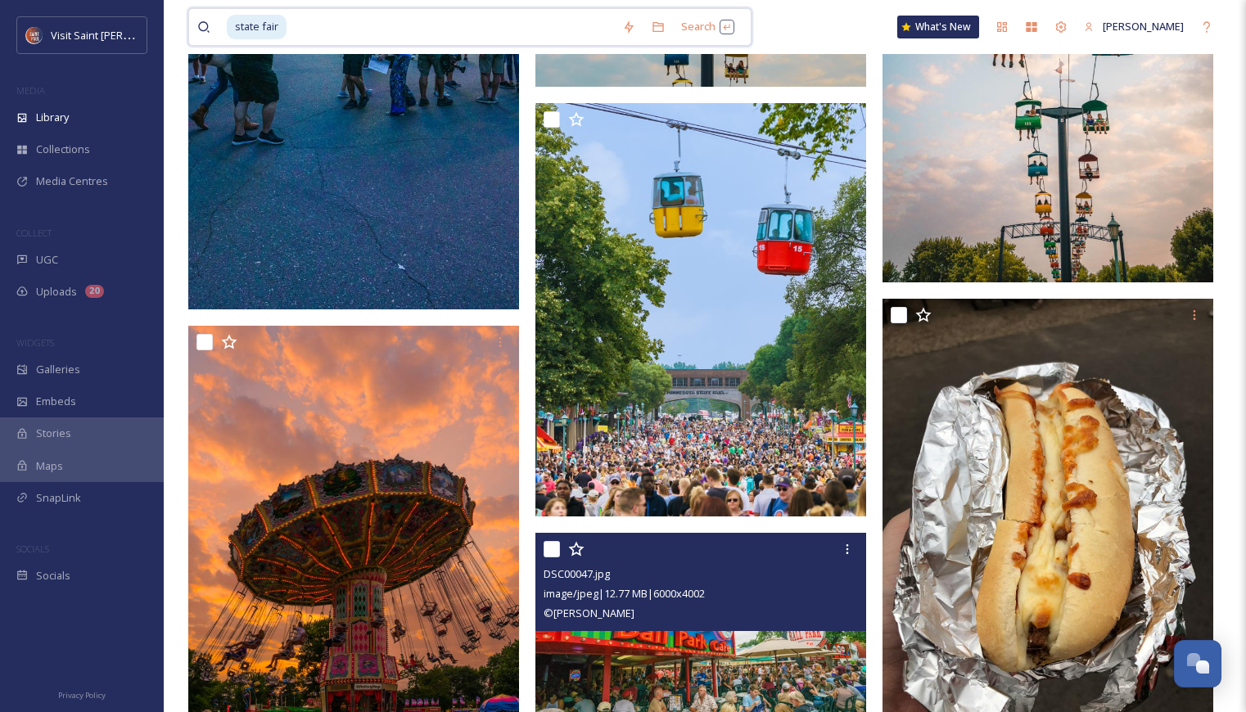
click at [505, 19] on input at bounding box center [451, 27] width 326 height 36
type input "s"
type input "lake monster"
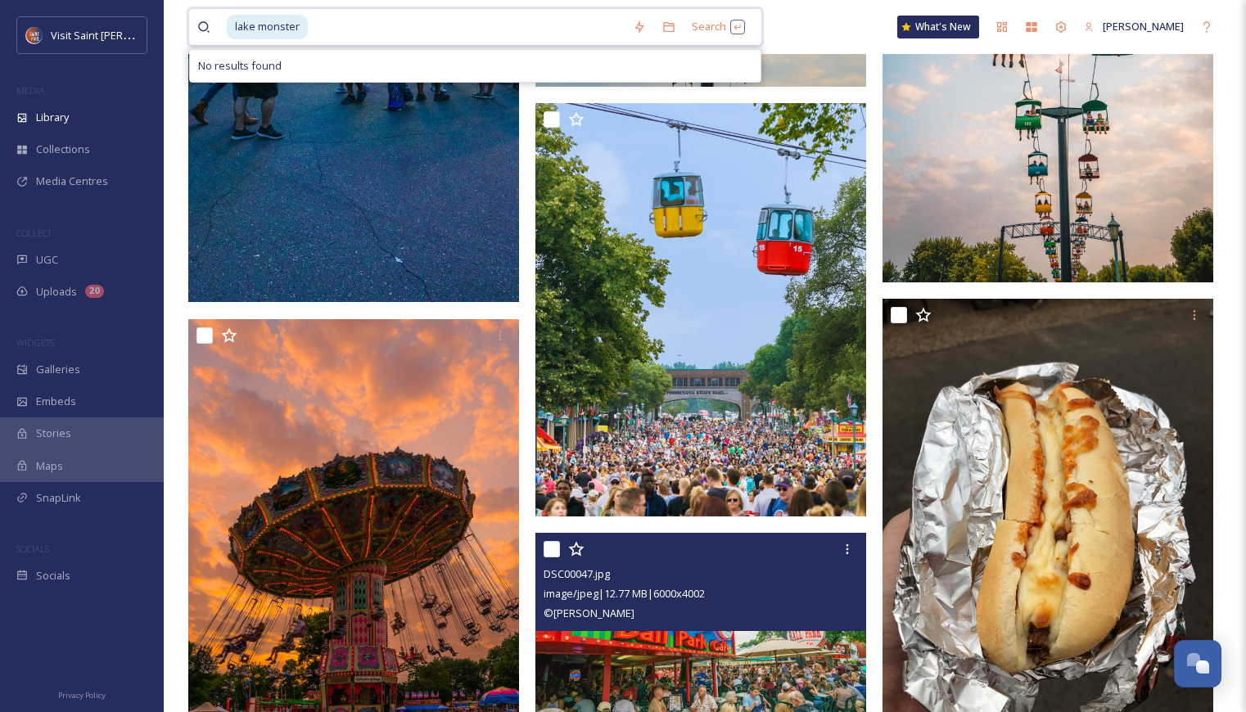
click at [360, 28] on input at bounding box center [467, 27] width 315 height 36
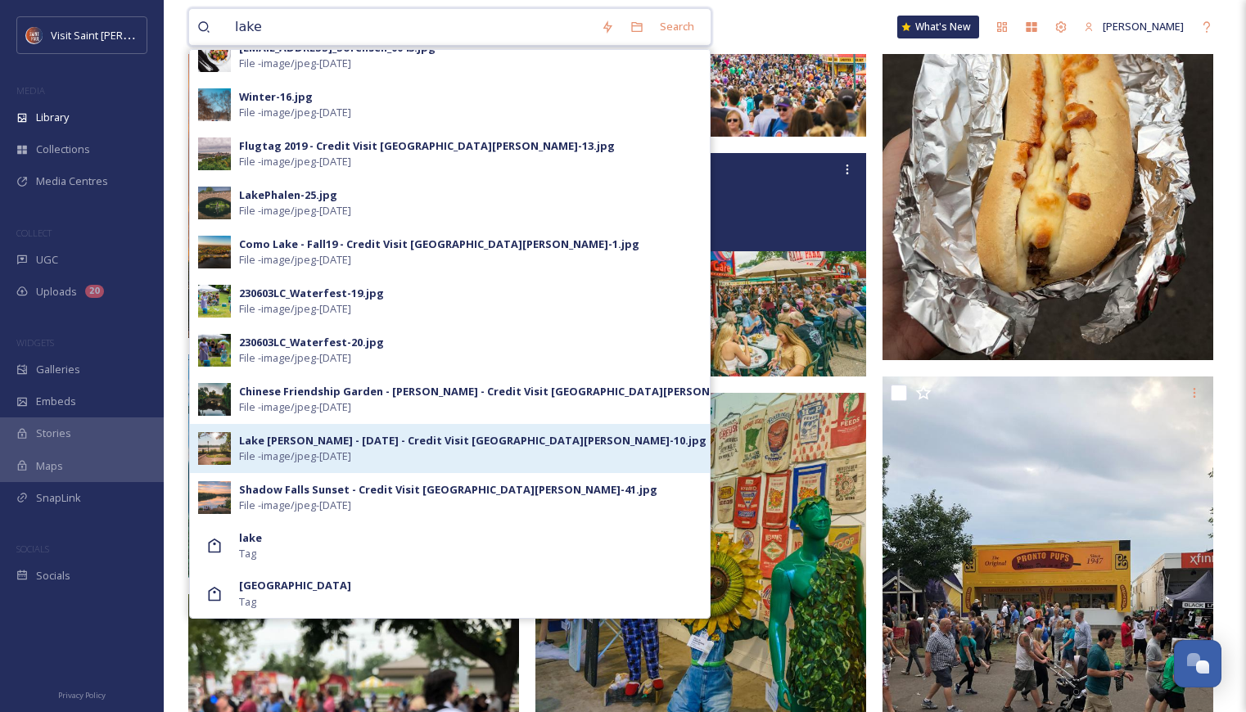
scroll to position [2715, 0]
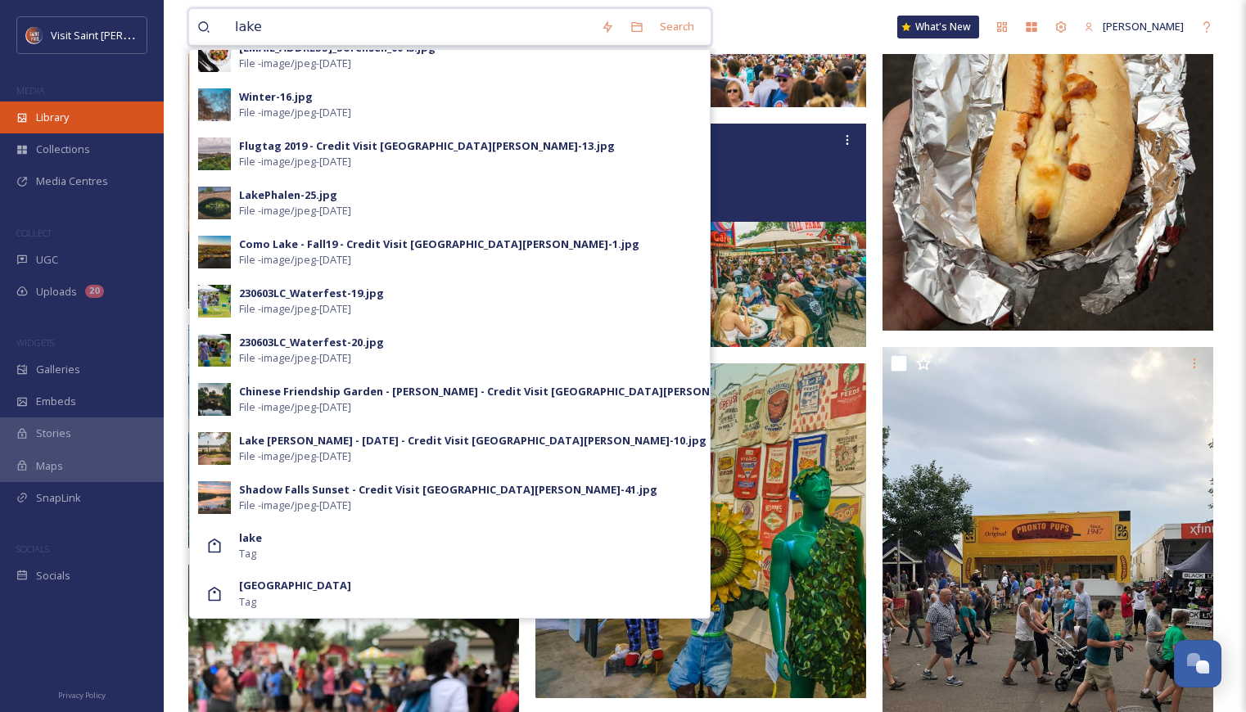
type input "lake"
click at [109, 125] on div "Library" at bounding box center [82, 118] width 164 height 32
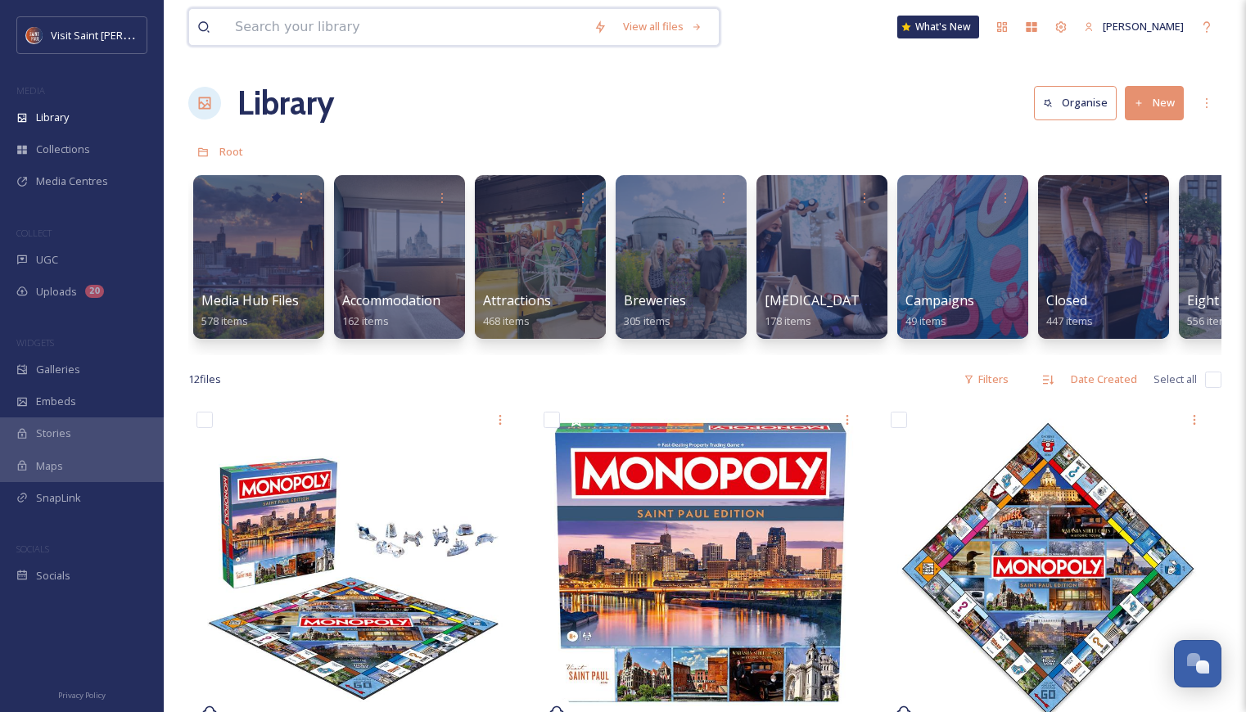
click at [504, 26] on input at bounding box center [406, 27] width 359 height 36
